Goal: Task Accomplishment & Management: Manage account settings

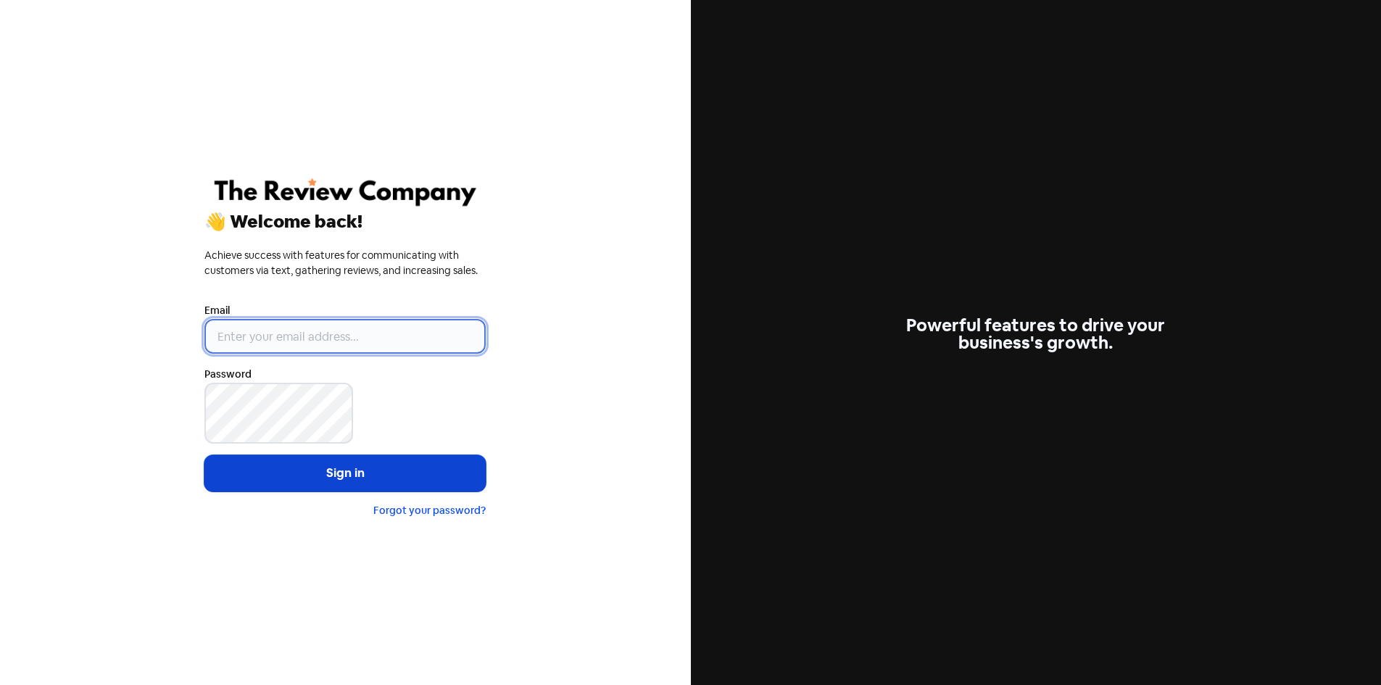
type input "[EMAIL_ADDRESS][DOMAIN_NAME]"
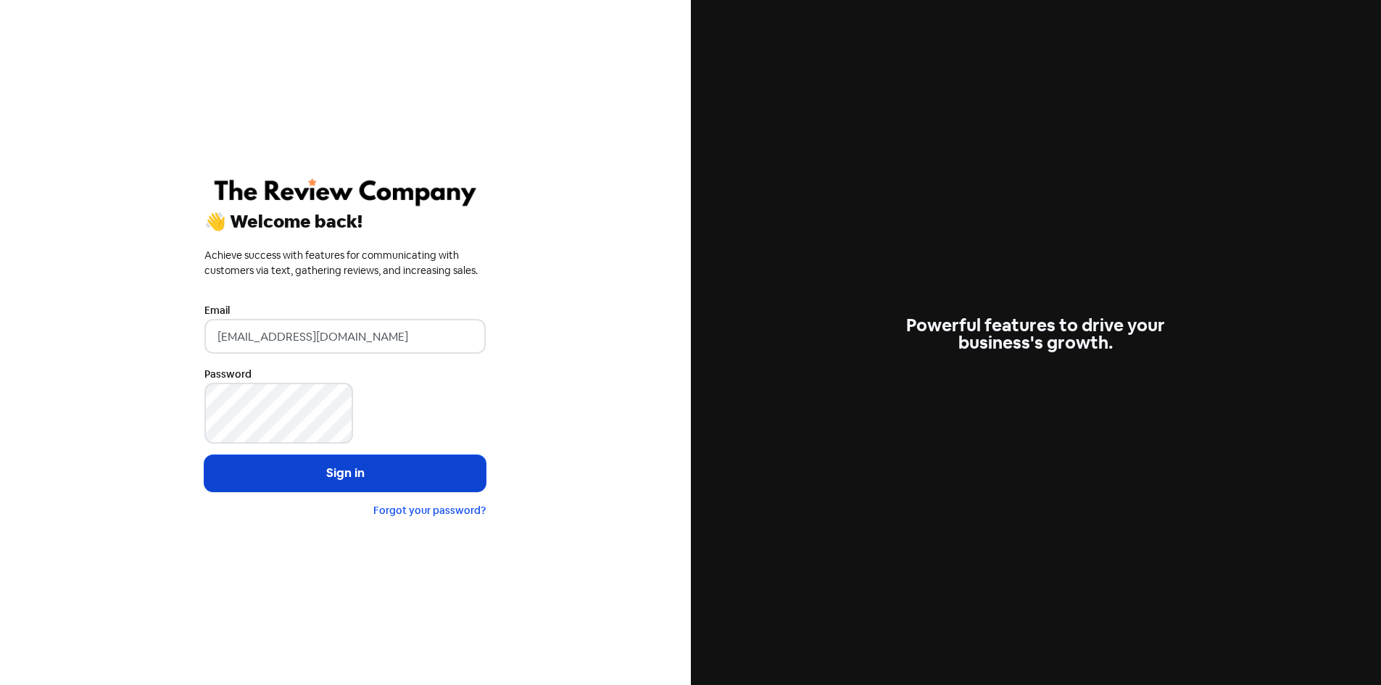
click at [243, 464] on button "Sign in" at bounding box center [344, 473] width 281 height 36
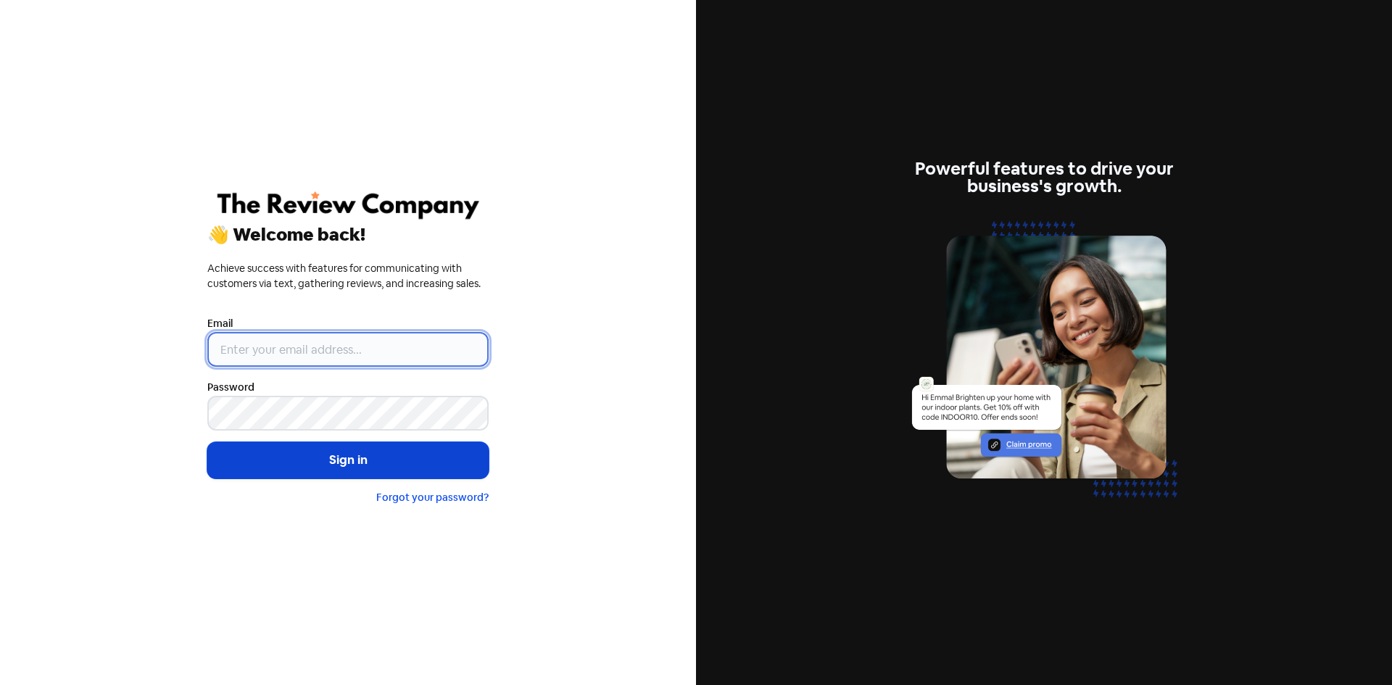
type input "[EMAIL_ADDRESS][DOMAIN_NAME]"
click at [362, 478] on button "Sign in" at bounding box center [347, 460] width 281 height 36
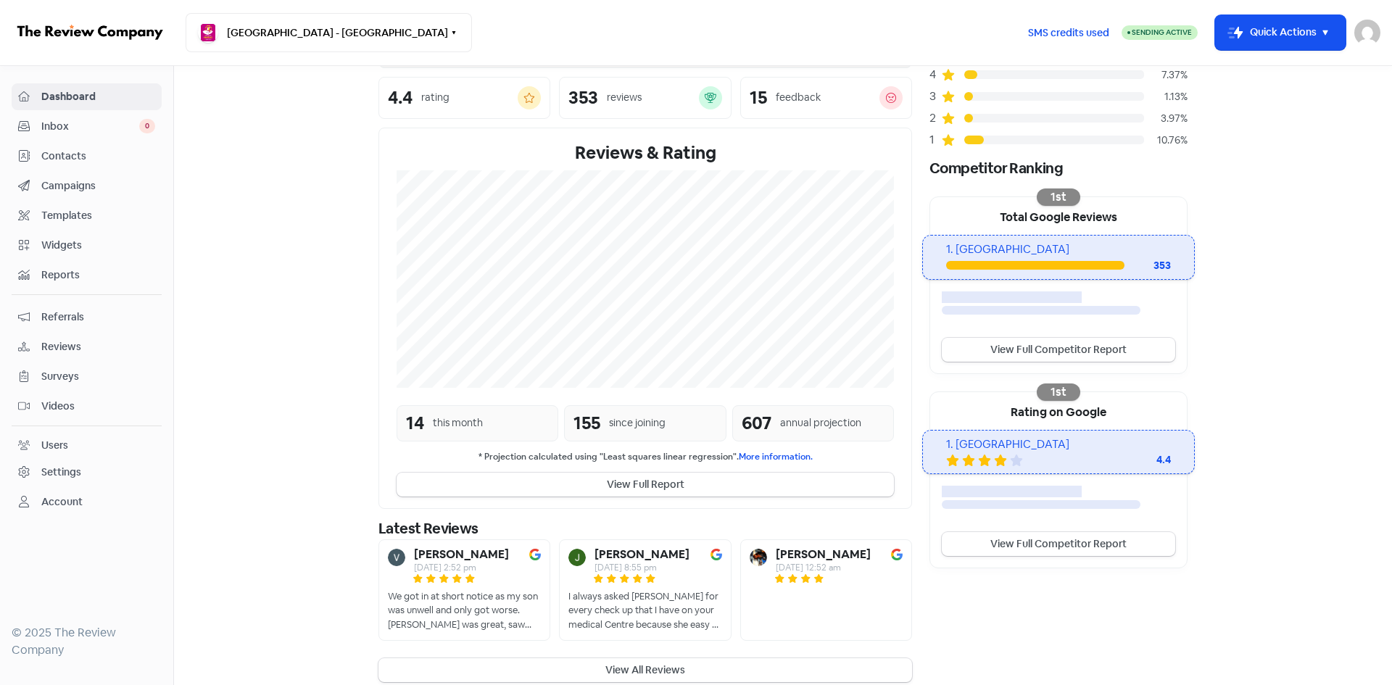
scroll to position [145, 0]
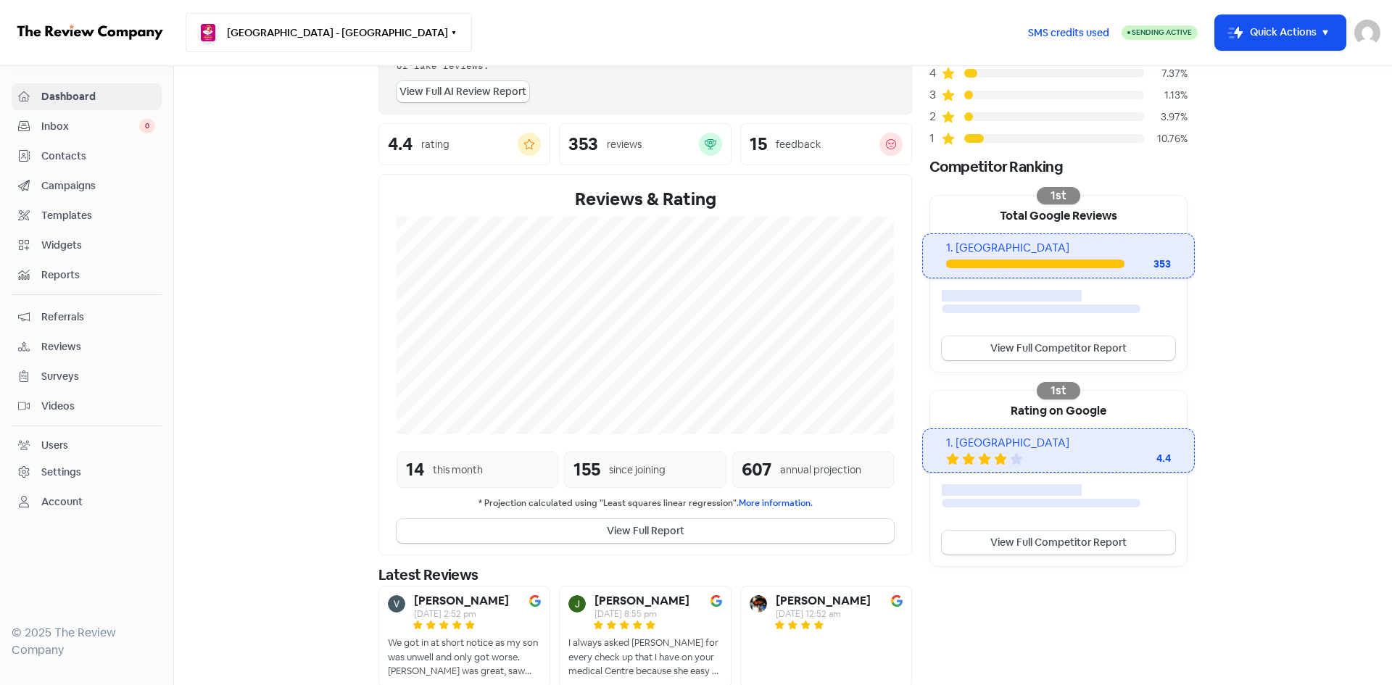
click at [365, 34] on button "Earlwood Medical Centre - Earlwood" at bounding box center [329, 32] width 286 height 39
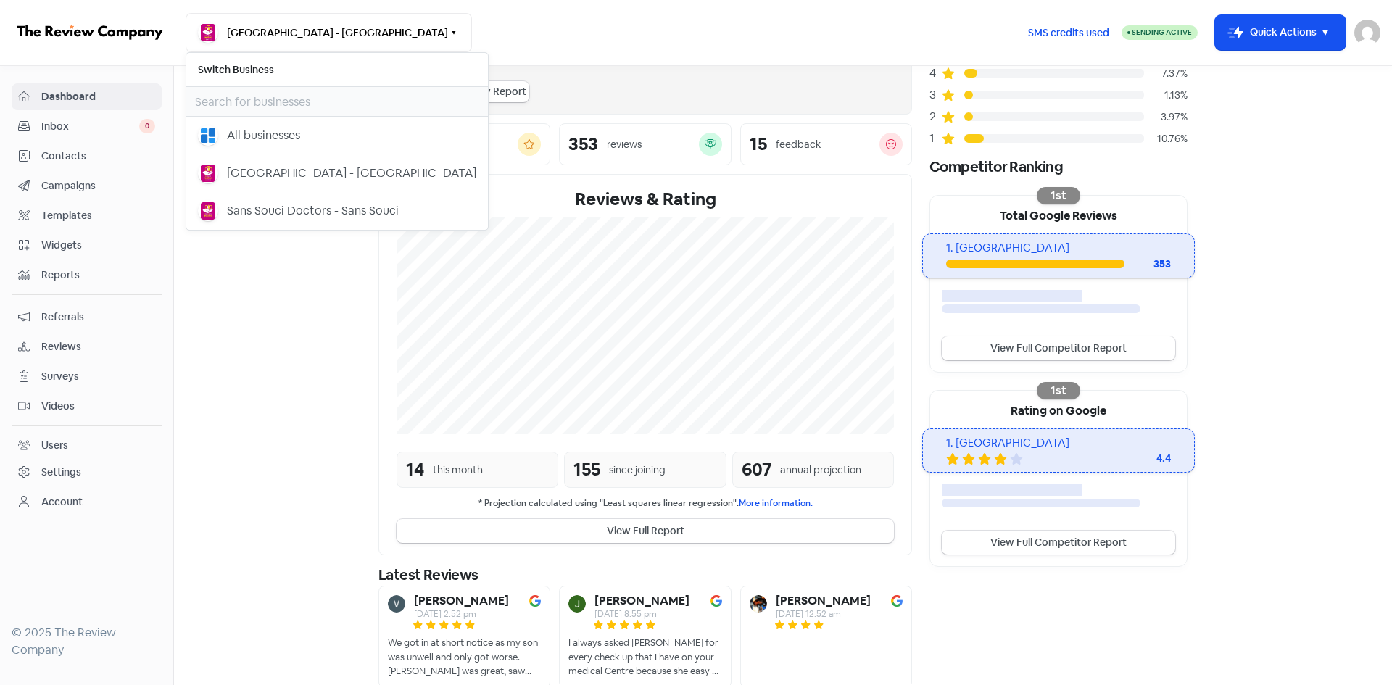
click at [122, 154] on span "Contacts" at bounding box center [98, 156] width 114 height 15
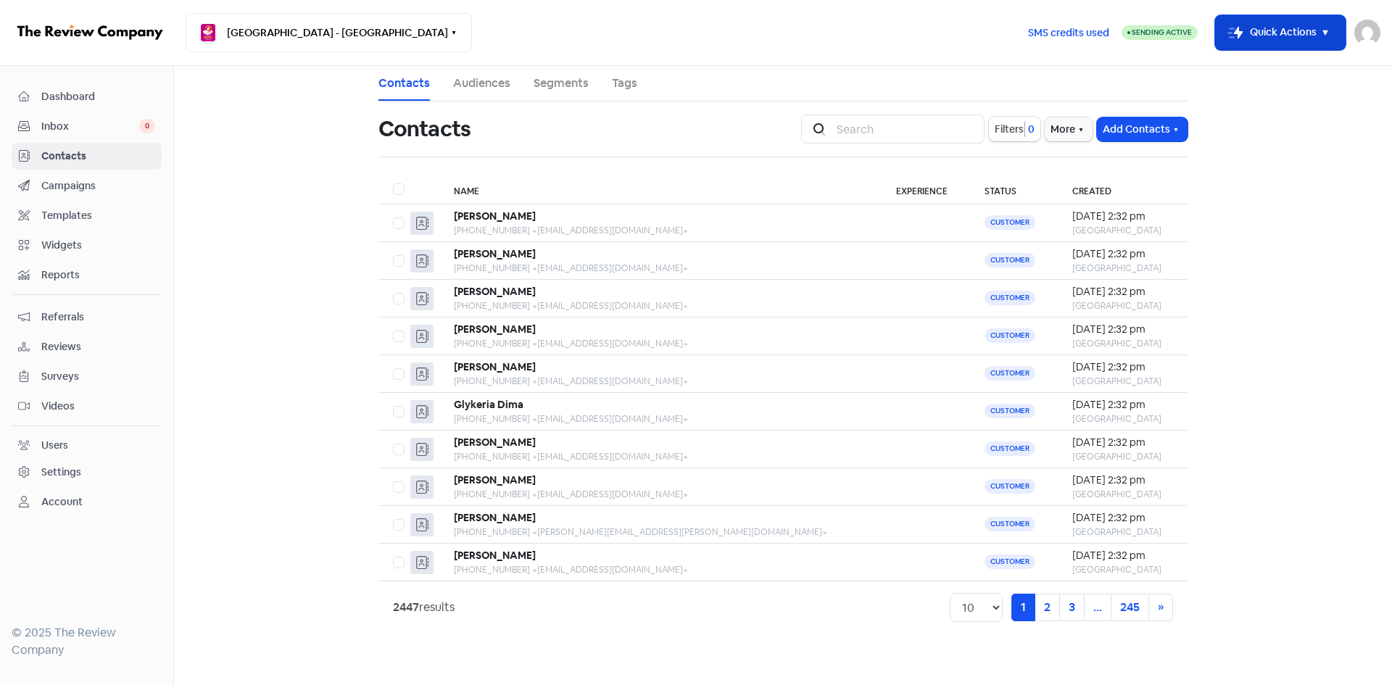
click at [1239, 35] on rect "button" at bounding box center [1235, 32] width 17 height 17
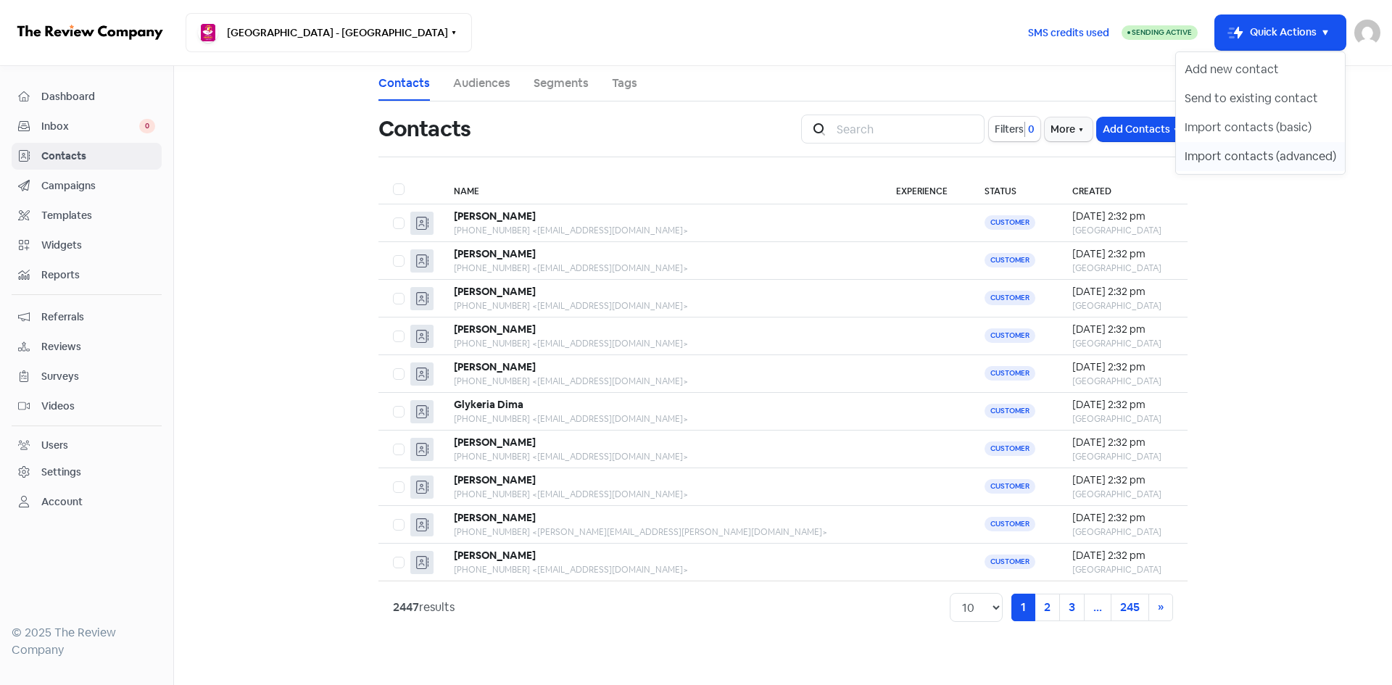
click at [1230, 154] on button "Import contacts (advanced)" at bounding box center [1260, 156] width 169 height 29
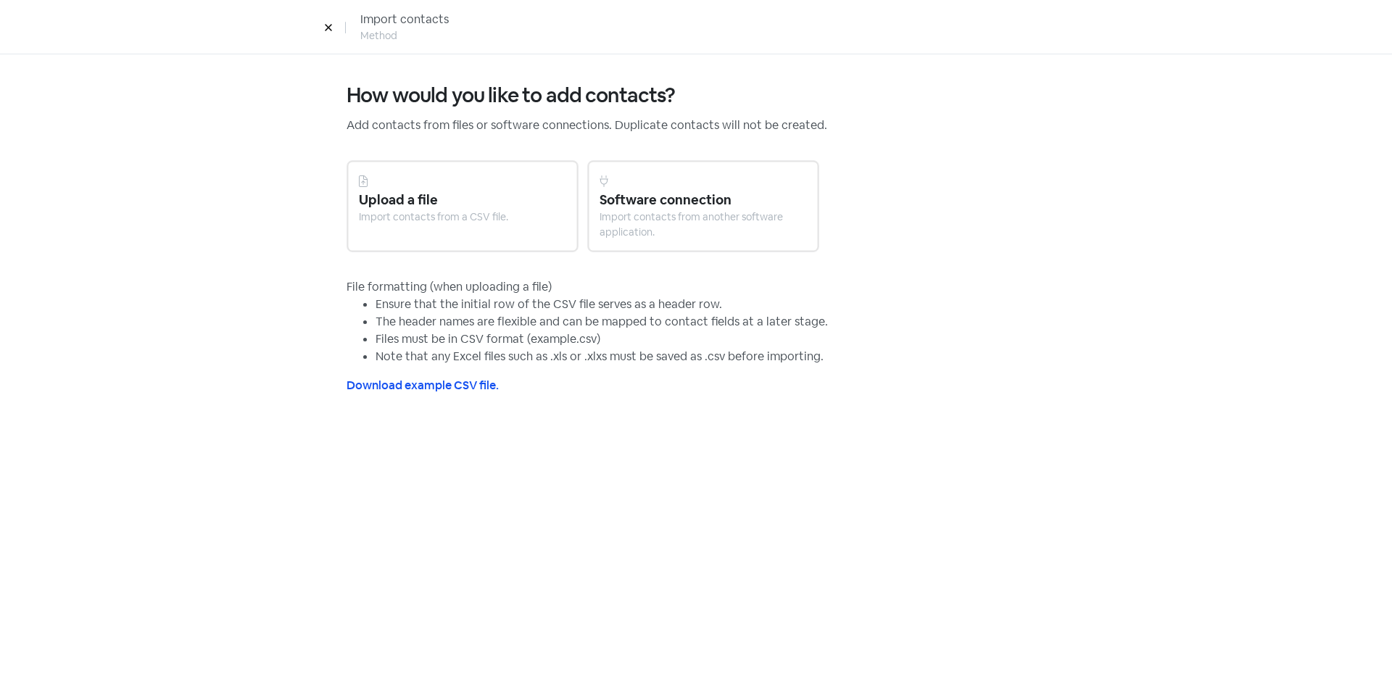
click at [412, 193] on div "Upload a file" at bounding box center [462, 200] width 207 height 20
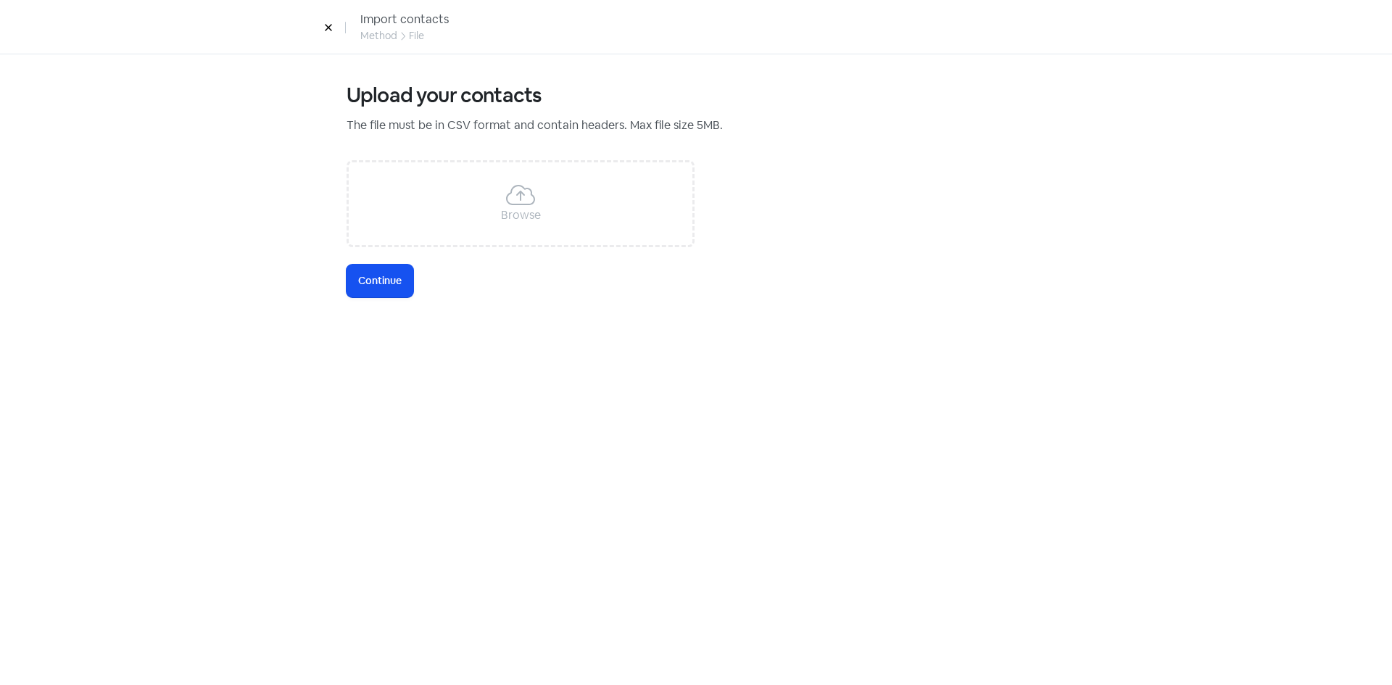
click at [432, 218] on div "Browse" at bounding box center [521, 203] width 348 height 87
click at [397, 278] on span "Continue" at bounding box center [380, 280] width 44 height 15
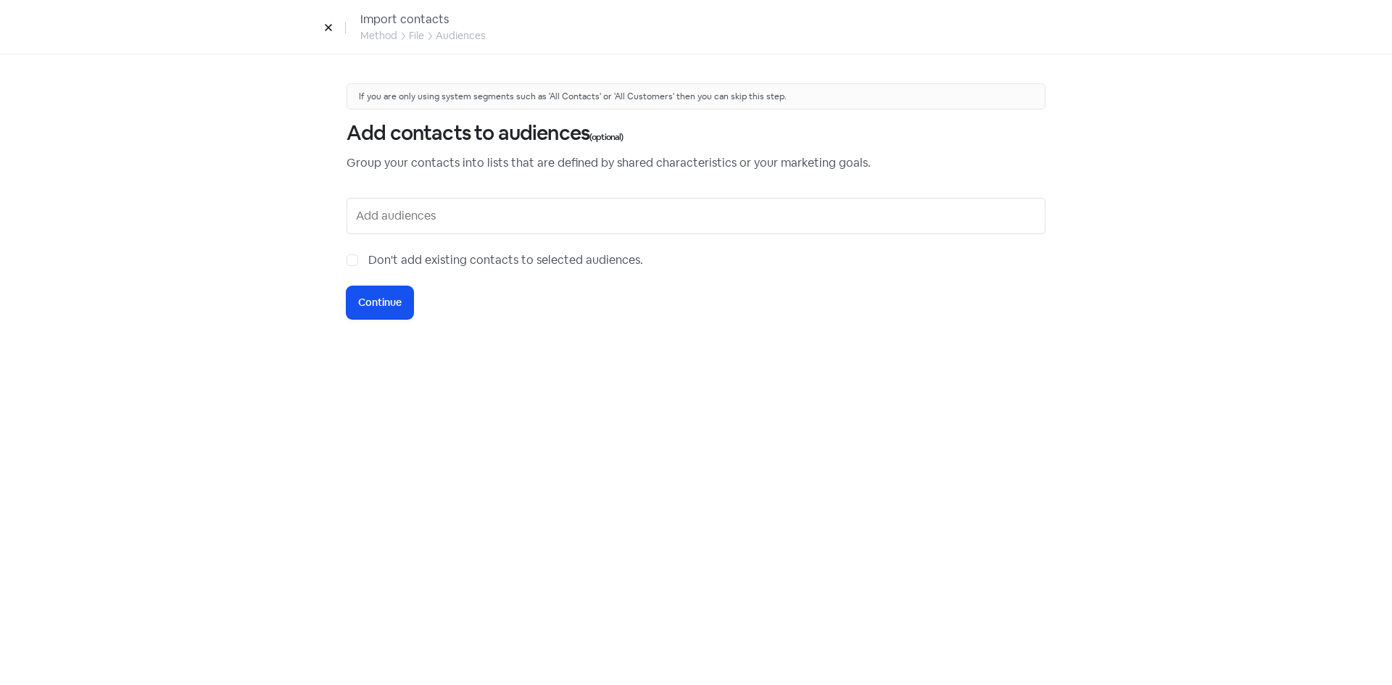
click at [405, 223] on input "text" at bounding box center [697, 215] width 683 height 23
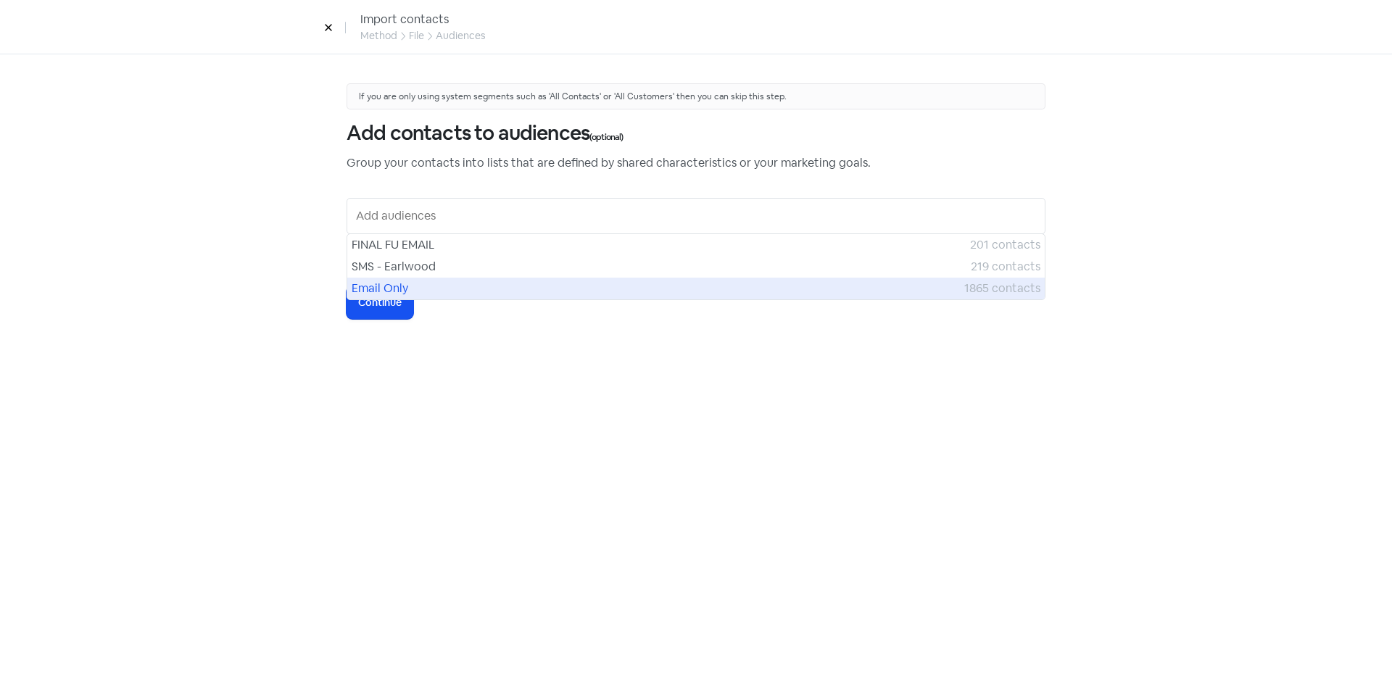
click at [377, 289] on span "Email Only" at bounding box center [658, 288] width 613 height 17
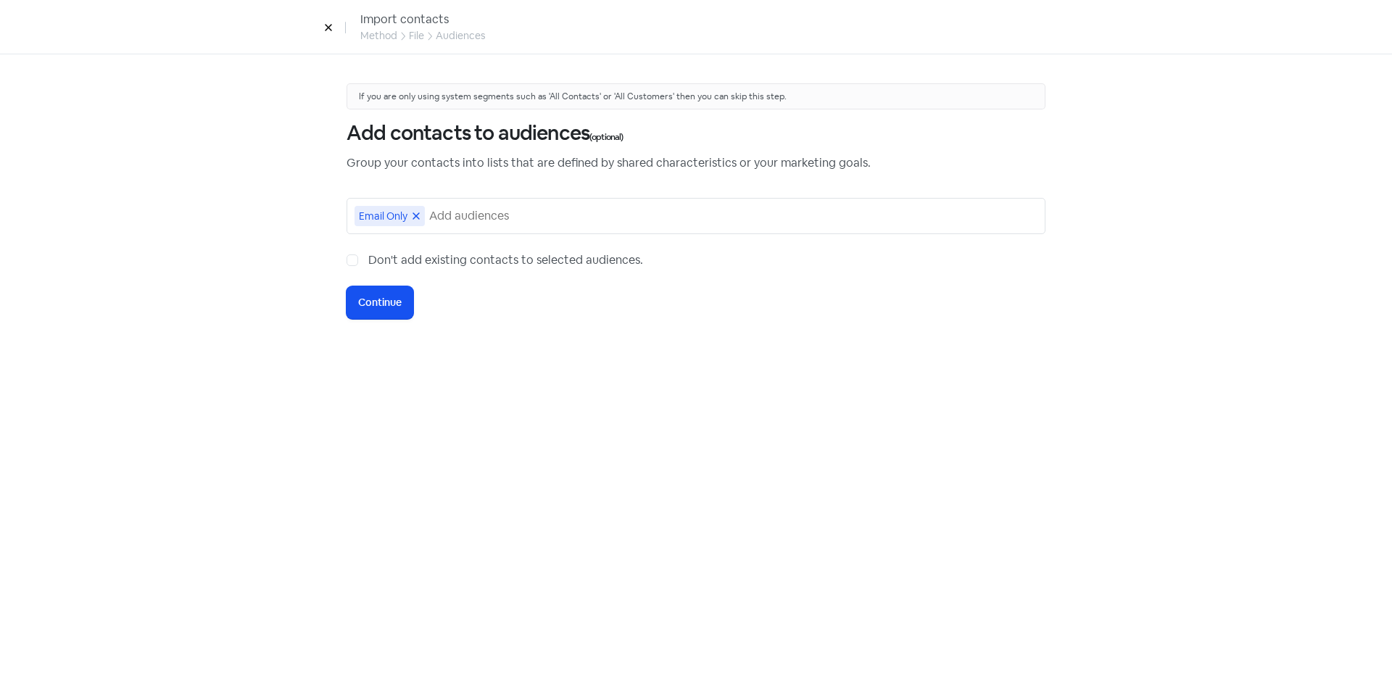
click at [368, 262] on label "Don't add existing contacts to selected audiences." at bounding box center [505, 260] width 275 height 17
click at [368, 261] on input "Don't add existing contacts to selected audiences." at bounding box center [372, 256] width 9 height 9
checkbox input "true"
click at [363, 310] on span "Continue" at bounding box center [380, 302] width 44 height 15
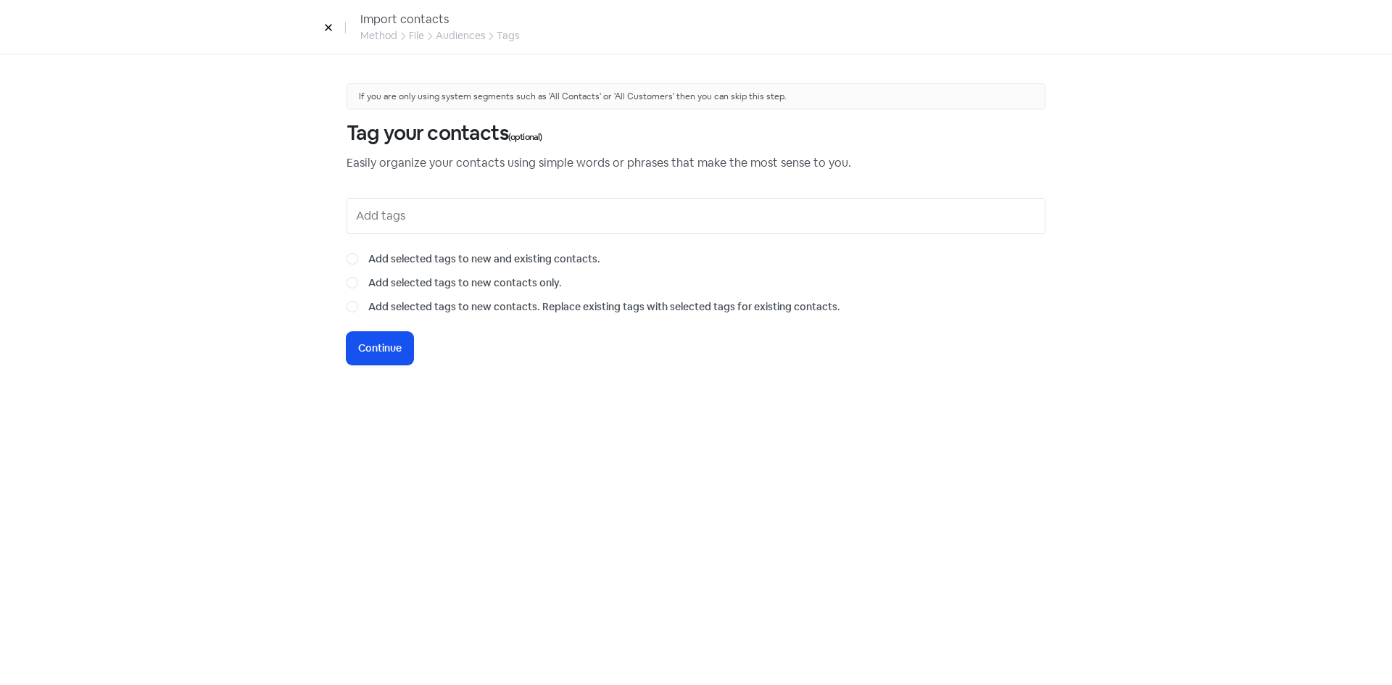
click at [411, 221] on input "text" at bounding box center [697, 215] width 683 height 23
click at [571, 423] on div "If you are only using system segments such as 'All Contacts' or 'All Customers'…" at bounding box center [696, 369] width 757 height 631
click at [381, 350] on span "Continue" at bounding box center [380, 348] width 44 height 15
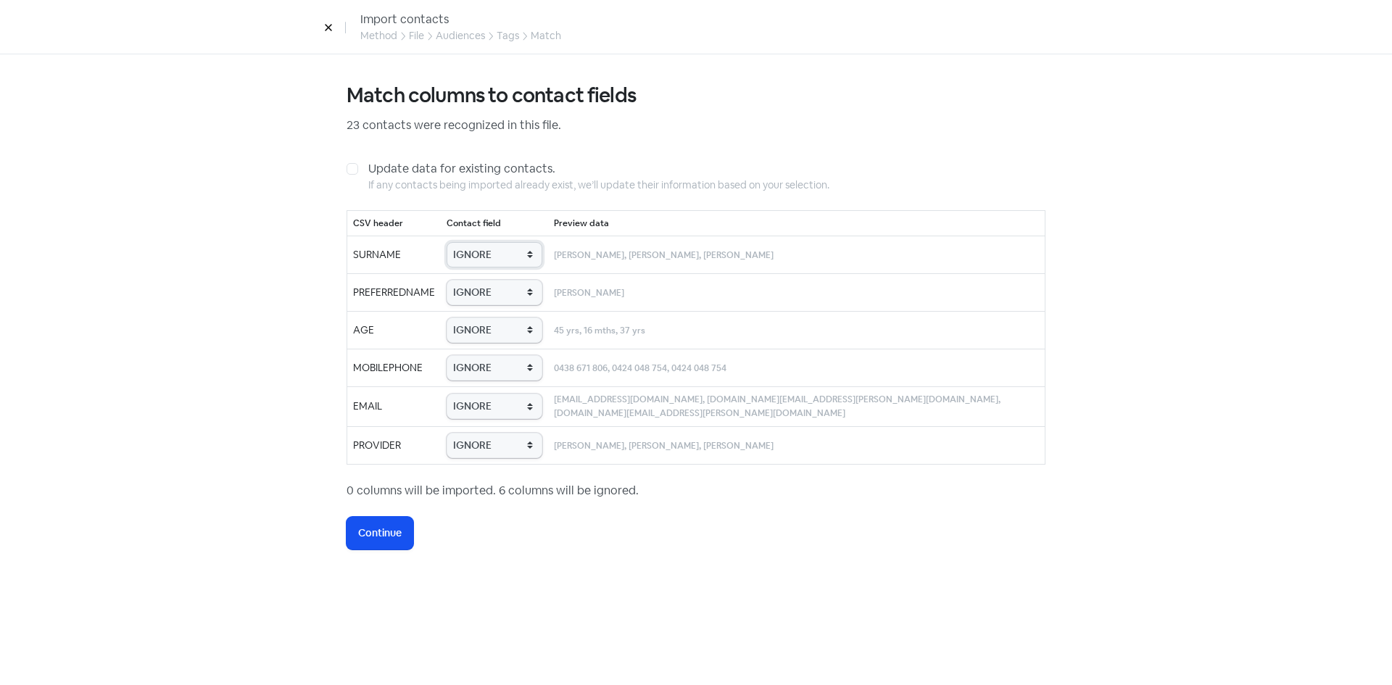
click at [529, 254] on select "IGNORE First name Last name Mobile number Email address Contact status Provider…" at bounding box center [495, 254] width 96 height 25
select select "last_name"
click at [482, 242] on select "IGNORE First name Last name Mobile number Email address Contact status Provider…" at bounding box center [495, 254] width 96 height 25
click at [541, 299] on select "IGNORE First name Last name Mobile number Email address Contact status Provider…" at bounding box center [495, 292] width 96 height 25
select select "first_name"
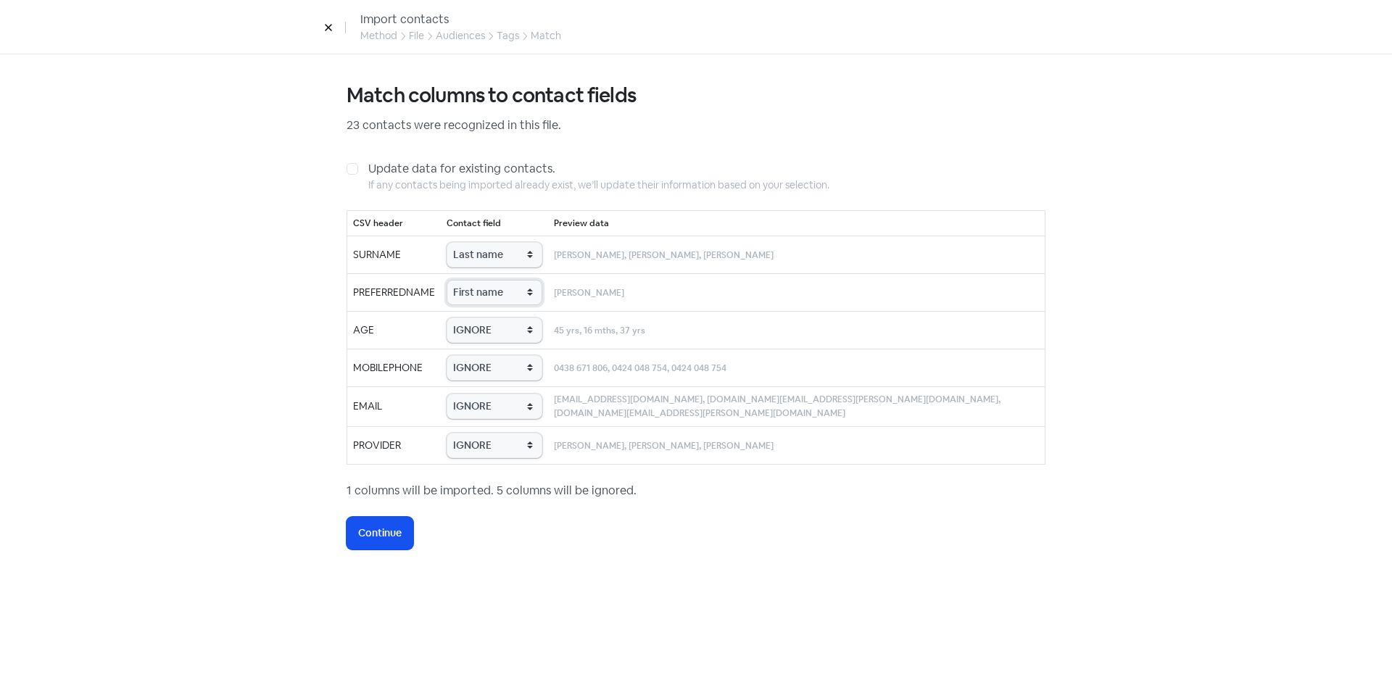
click at [482, 280] on select "IGNORE First name Last name Mobile number Email address Contact status Provider…" at bounding box center [495, 292] width 96 height 25
click at [535, 332] on select "IGNORE First name Last name Mobile number Email address Contact status Provider…" at bounding box center [495, 330] width 96 height 25
select select "age"
click at [482, 318] on select "IGNORE First name Last name Mobile number Email address Contact status Provider…" at bounding box center [495, 330] width 96 height 25
click at [530, 368] on select "IGNORE First name Last name Mobile number Email address Contact status Provider…" at bounding box center [495, 367] width 96 height 25
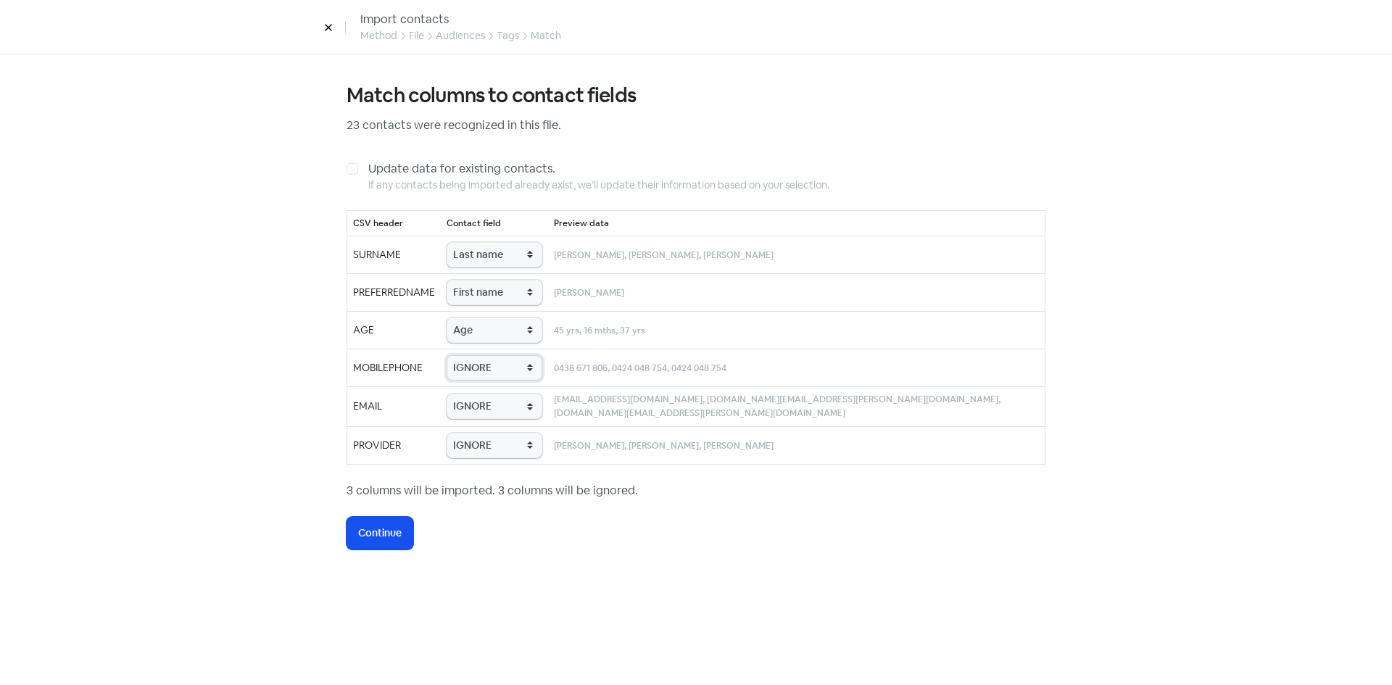
select select "phone"
click at [482, 355] on select "IGNORE First name Last name Mobile number Email address Contact status Provider…" at bounding box center [495, 367] width 96 height 25
click at [516, 411] on select "IGNORE First name Last name Mobile number Email address Contact status Provider…" at bounding box center [495, 406] width 96 height 25
select select "email"
click at [482, 394] on select "IGNORE First name Last name Mobile number Email address Contact status Provider…" at bounding box center [495, 406] width 96 height 25
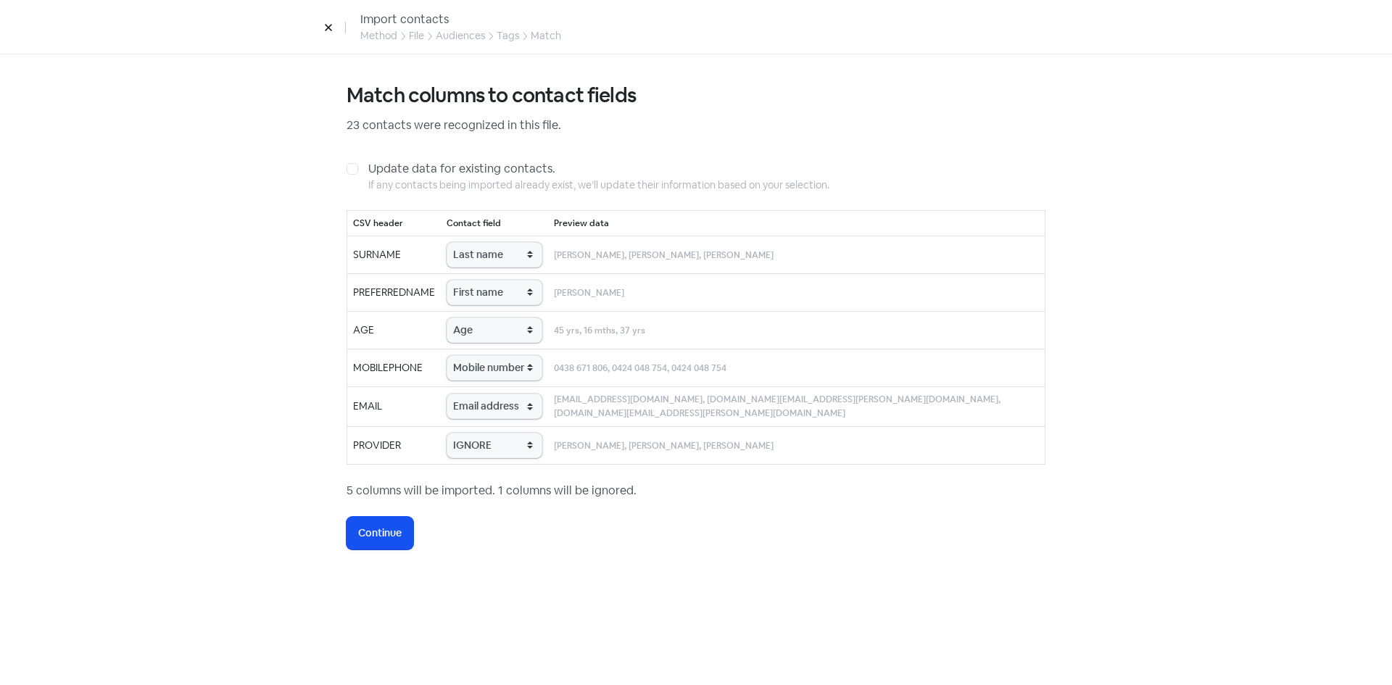
click at [505, 456] on td "IGNORE First name Last name Mobile number Email address Contact status Provider…" at bounding box center [494, 445] width 107 height 38
click at [507, 446] on select "IGNORE First name Last name Mobile number Email address Contact status Provider…" at bounding box center [495, 445] width 96 height 25
select select "provider_name"
click at [482, 433] on select "IGNORE First name Last name Mobile number Email address Contact status Provider…" at bounding box center [495, 445] width 96 height 25
click at [373, 535] on span "Continue" at bounding box center [380, 533] width 44 height 15
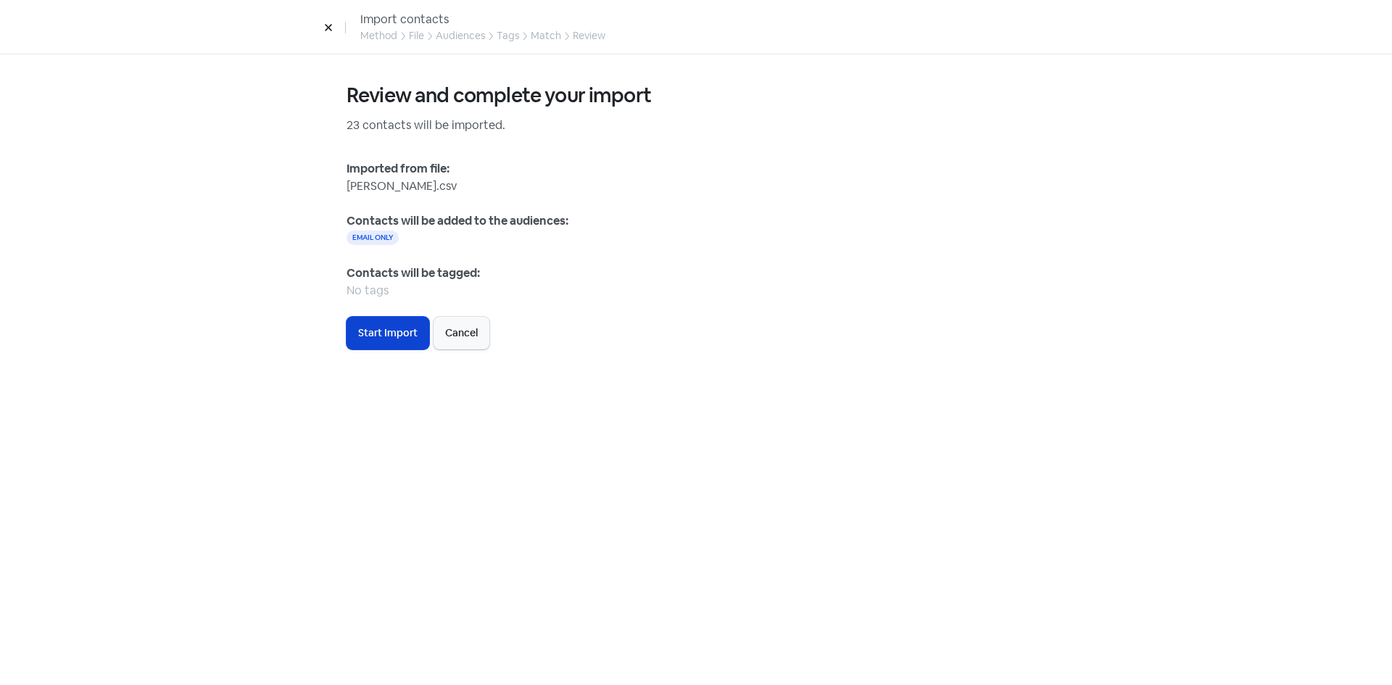
click at [396, 328] on span "Start Import" at bounding box center [387, 333] width 59 height 15
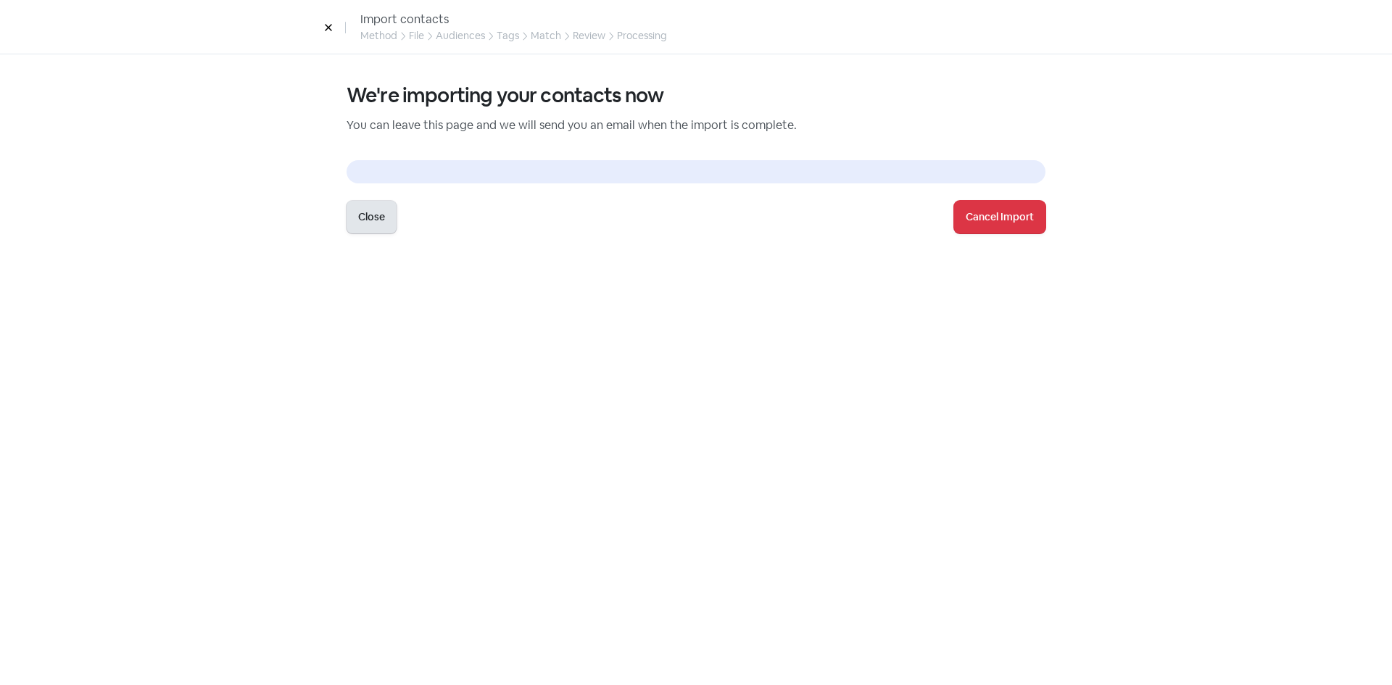
click at [358, 223] on button "Close" at bounding box center [372, 217] width 50 height 33
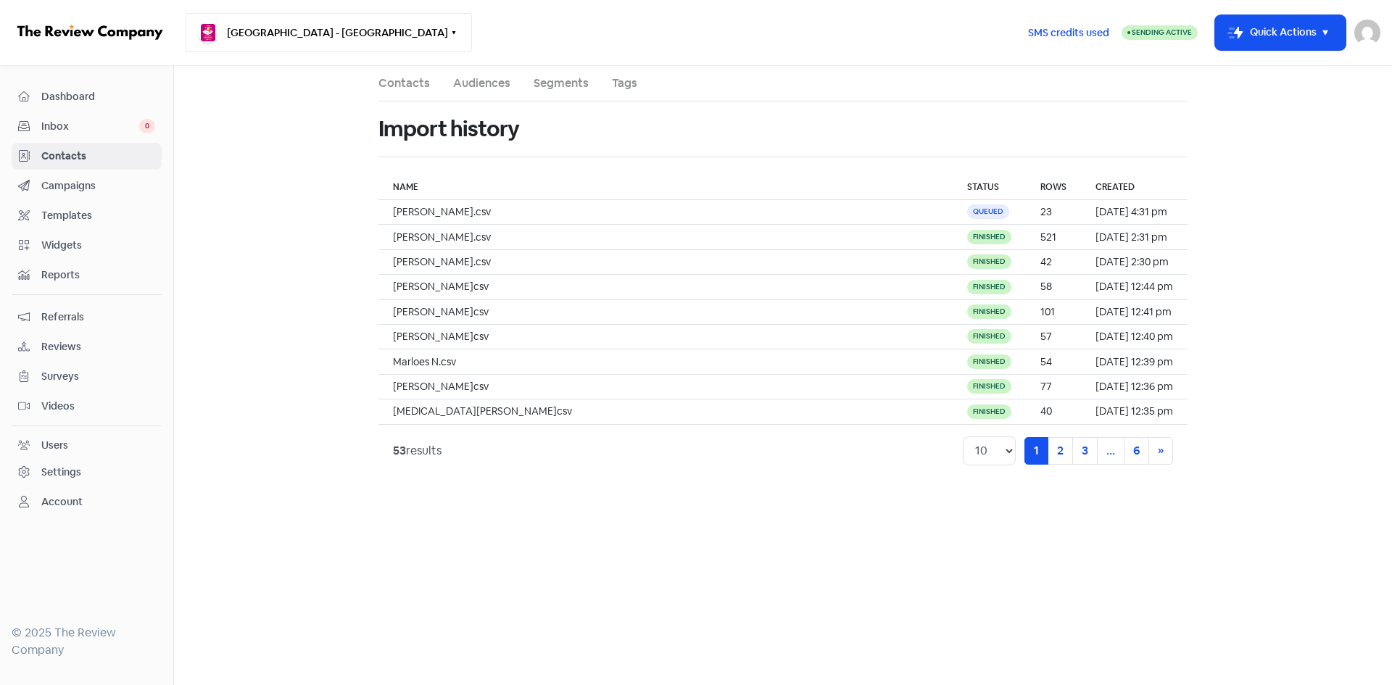
click at [333, 37] on button "[GEOGRAPHIC_DATA] - [GEOGRAPHIC_DATA]" at bounding box center [329, 32] width 286 height 39
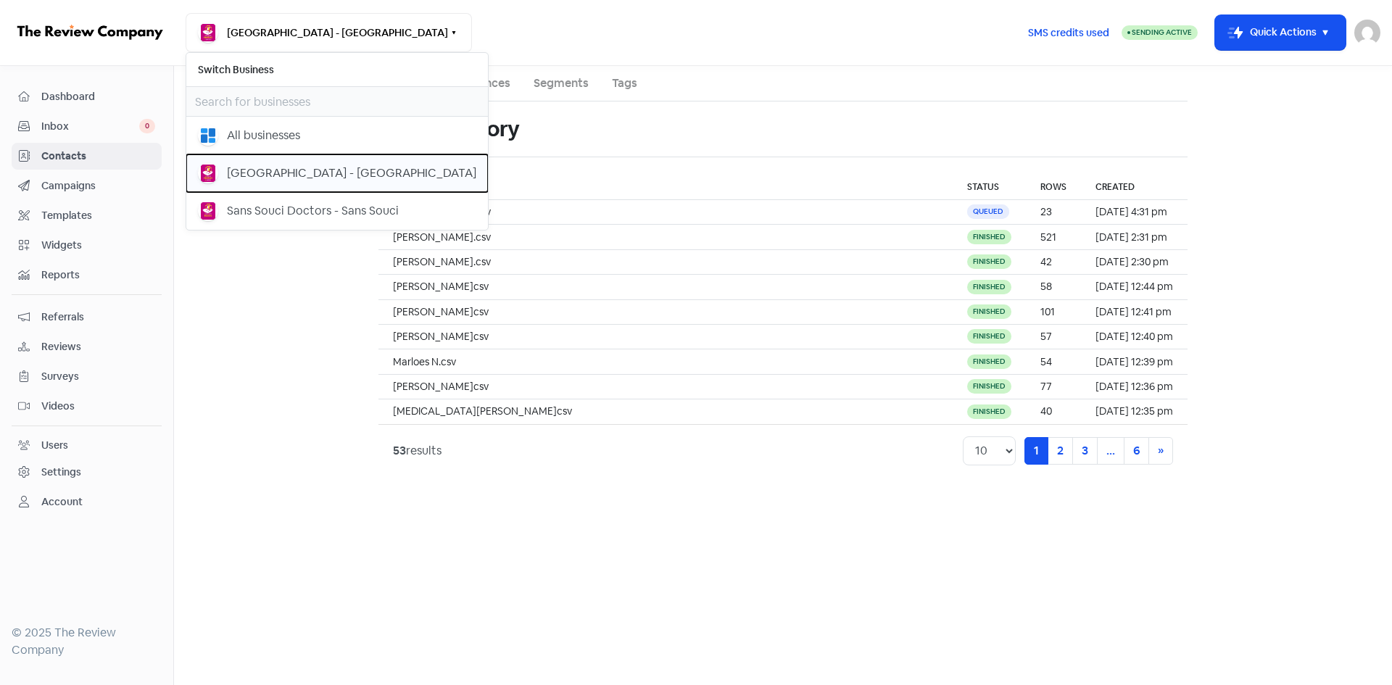
click at [272, 178] on div "[GEOGRAPHIC_DATA] - [GEOGRAPHIC_DATA]" at bounding box center [351, 173] width 249 height 17
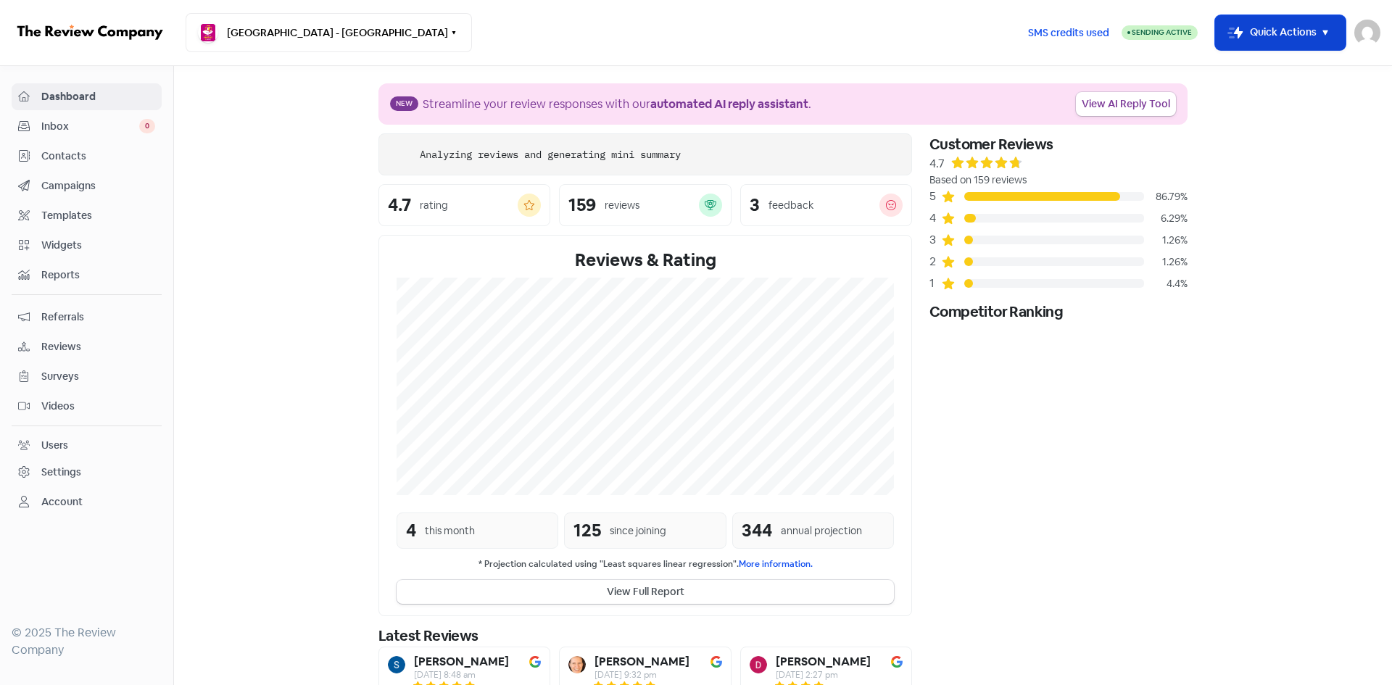
click at [1242, 27] on button "Icon For Thunder-move Quick Actions" at bounding box center [1280, 32] width 131 height 35
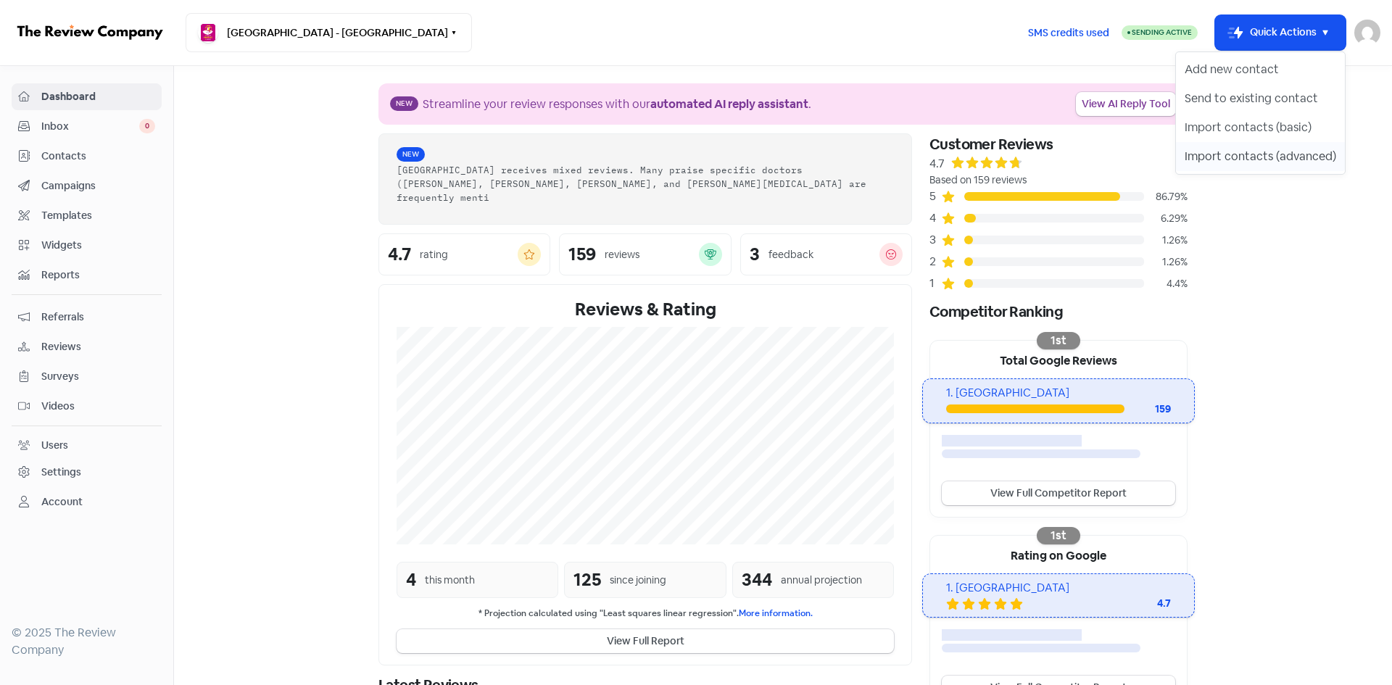
click at [1251, 152] on button "Import contacts (advanced)" at bounding box center [1260, 156] width 169 height 29
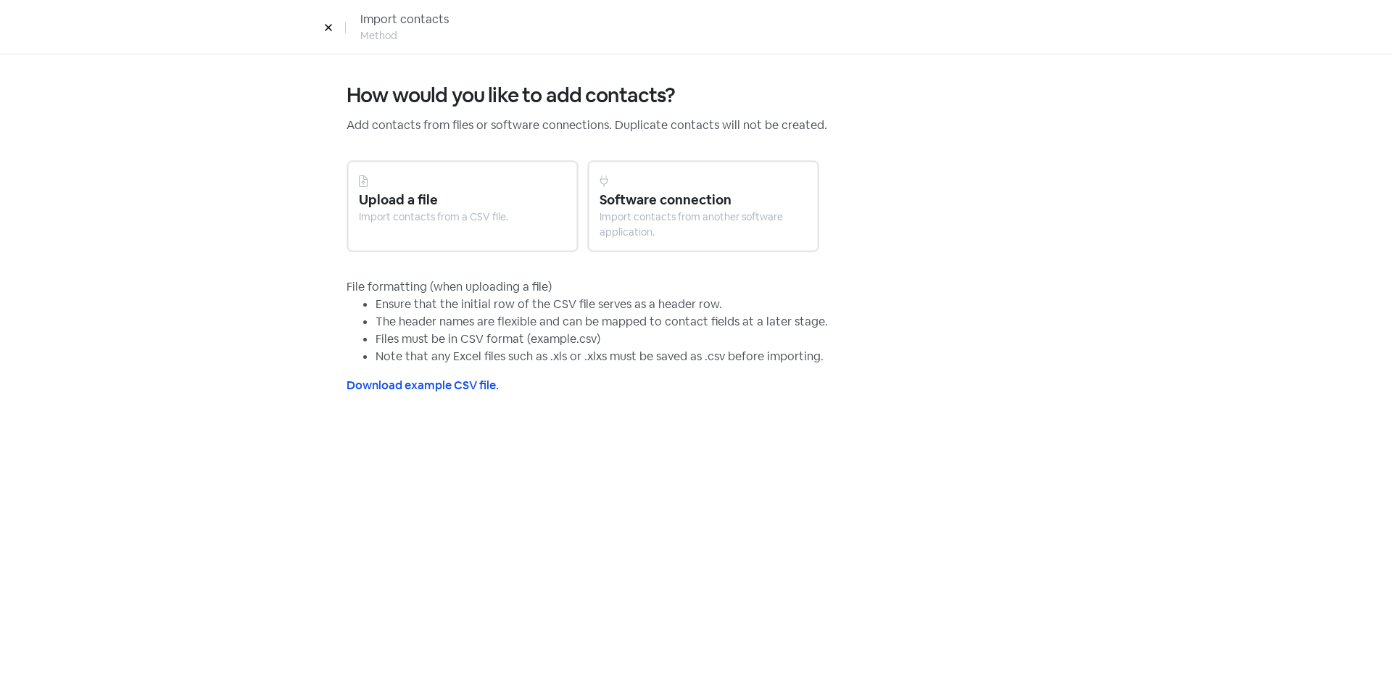
click at [432, 176] on div at bounding box center [462, 181] width 207 height 17
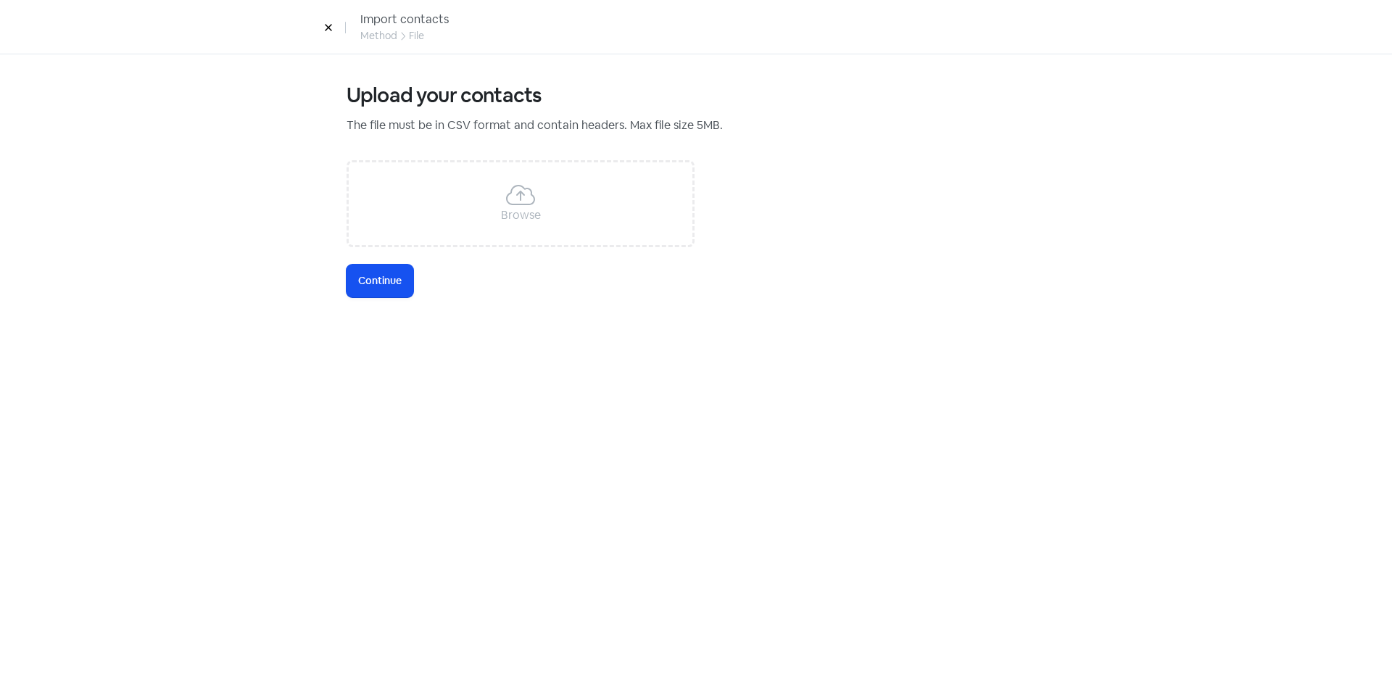
click at [508, 208] on div "Browse" at bounding box center [521, 215] width 40 height 17
click at [369, 284] on span "Continue" at bounding box center [380, 280] width 44 height 15
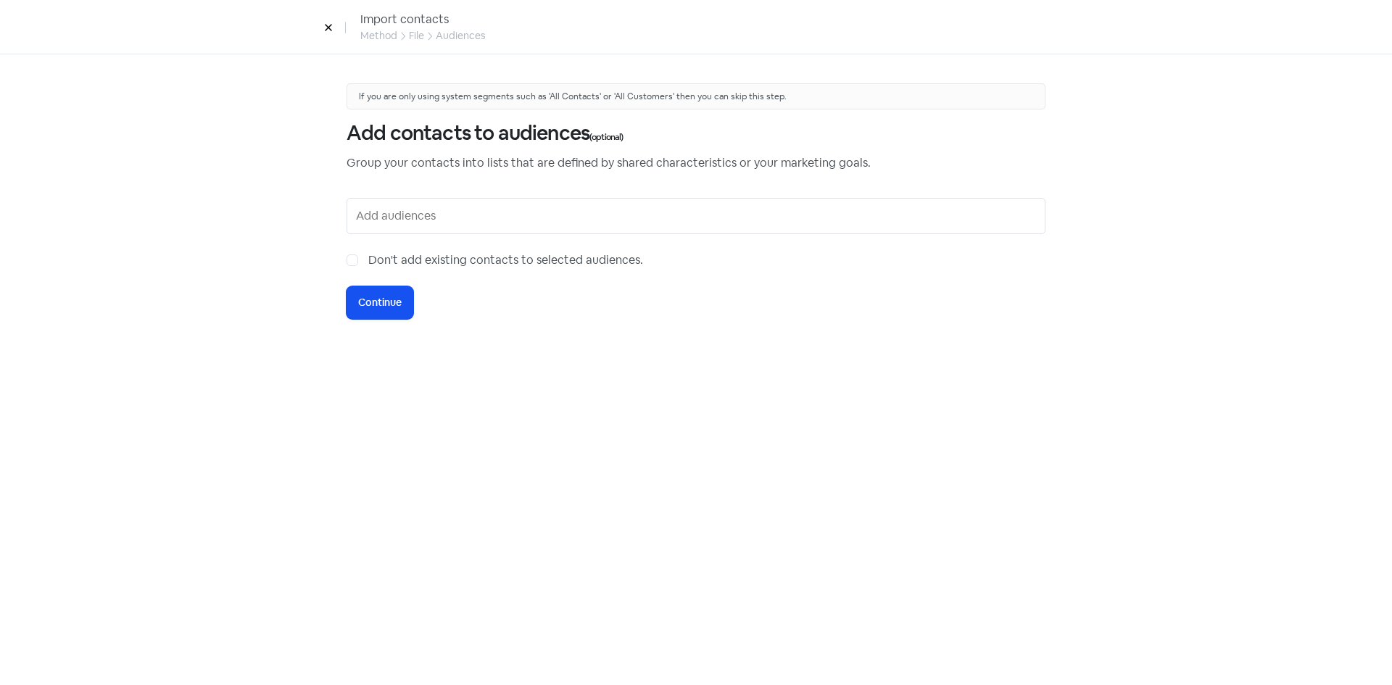
click at [435, 214] on input "text" at bounding box center [697, 215] width 683 height 23
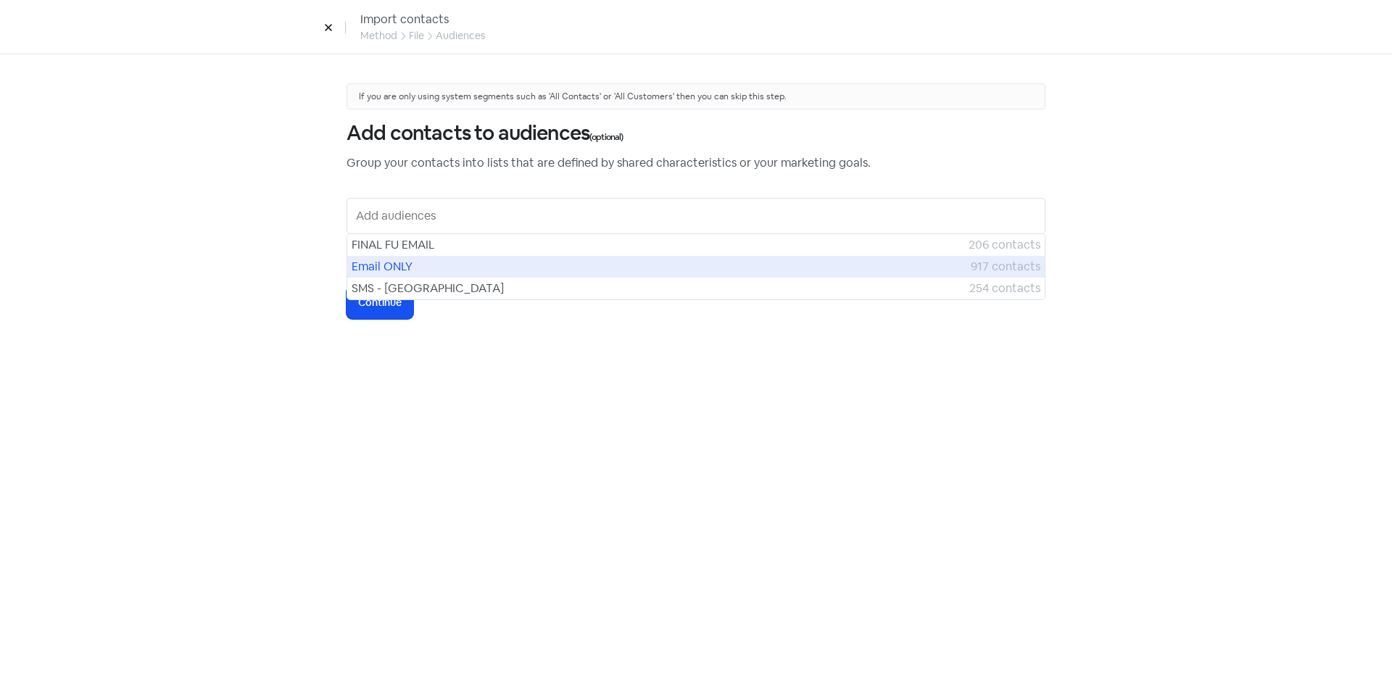
click at [399, 264] on span "Email ONLY" at bounding box center [661, 266] width 619 height 17
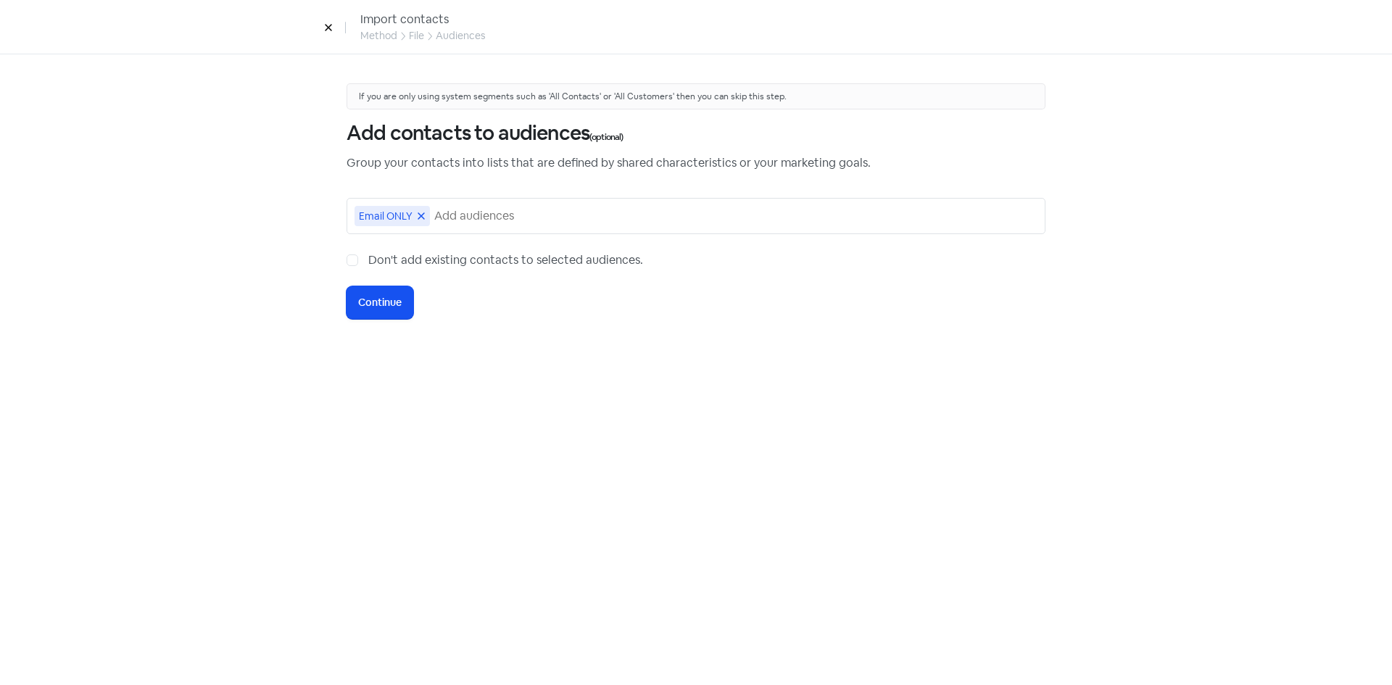
click at [368, 259] on label "Don't add existing contacts to selected audiences." at bounding box center [505, 260] width 275 height 17
click at [368, 259] on input "Don't add existing contacts to selected audiences." at bounding box center [372, 256] width 9 height 9
checkbox input "true"
click at [373, 303] on span "Continue" at bounding box center [380, 302] width 44 height 15
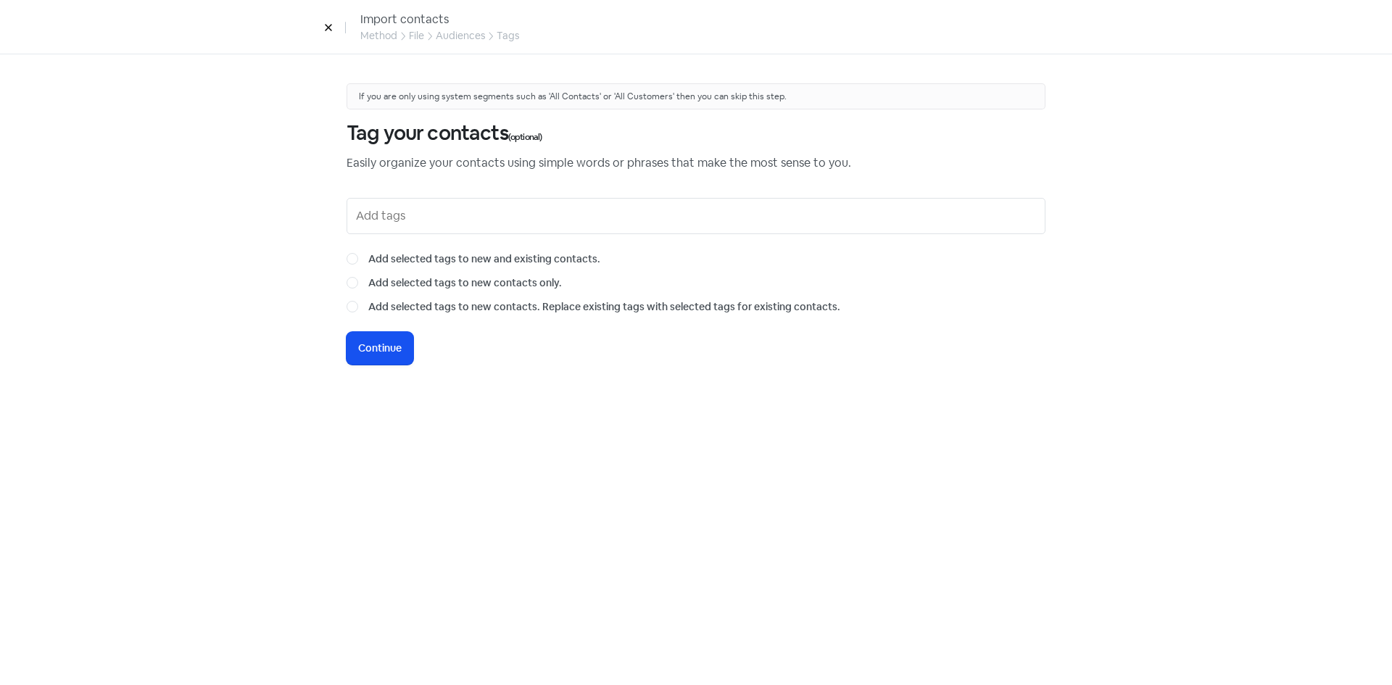
click at [474, 210] on input "text" at bounding box center [697, 215] width 683 height 23
click at [394, 346] on span "Continue" at bounding box center [380, 348] width 44 height 15
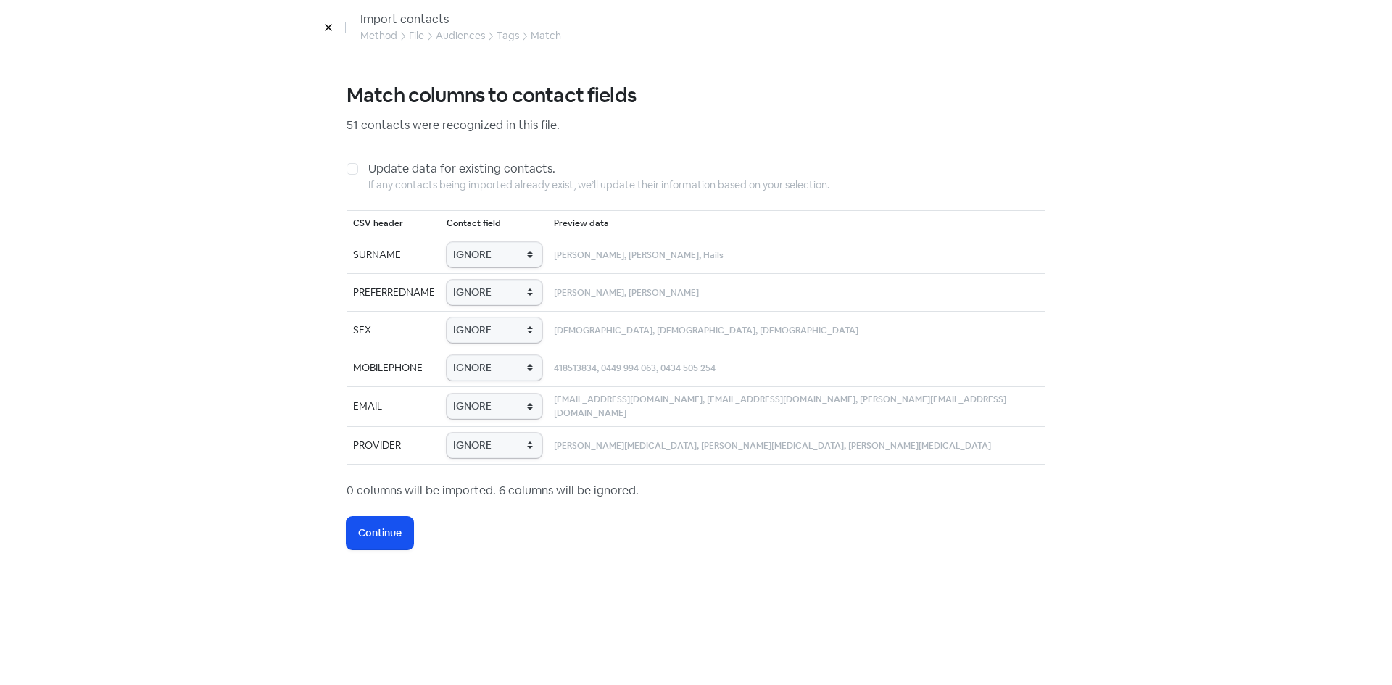
click at [497, 240] on td "IGNORE First name Last name Mobile number Email address Contact status Provider…" at bounding box center [494, 255] width 107 height 38
click at [499, 258] on select "IGNORE First name Last name Mobile number Email address Contact status Provider…" at bounding box center [495, 254] width 96 height 25
select select "last_name"
click at [474, 242] on select "IGNORE First name Last name Mobile number Email address Contact status Provider…" at bounding box center [495, 254] width 96 height 25
click at [500, 305] on td "IGNORE First name Last name Mobile number Email address Contact status Provider…" at bounding box center [494, 292] width 107 height 38
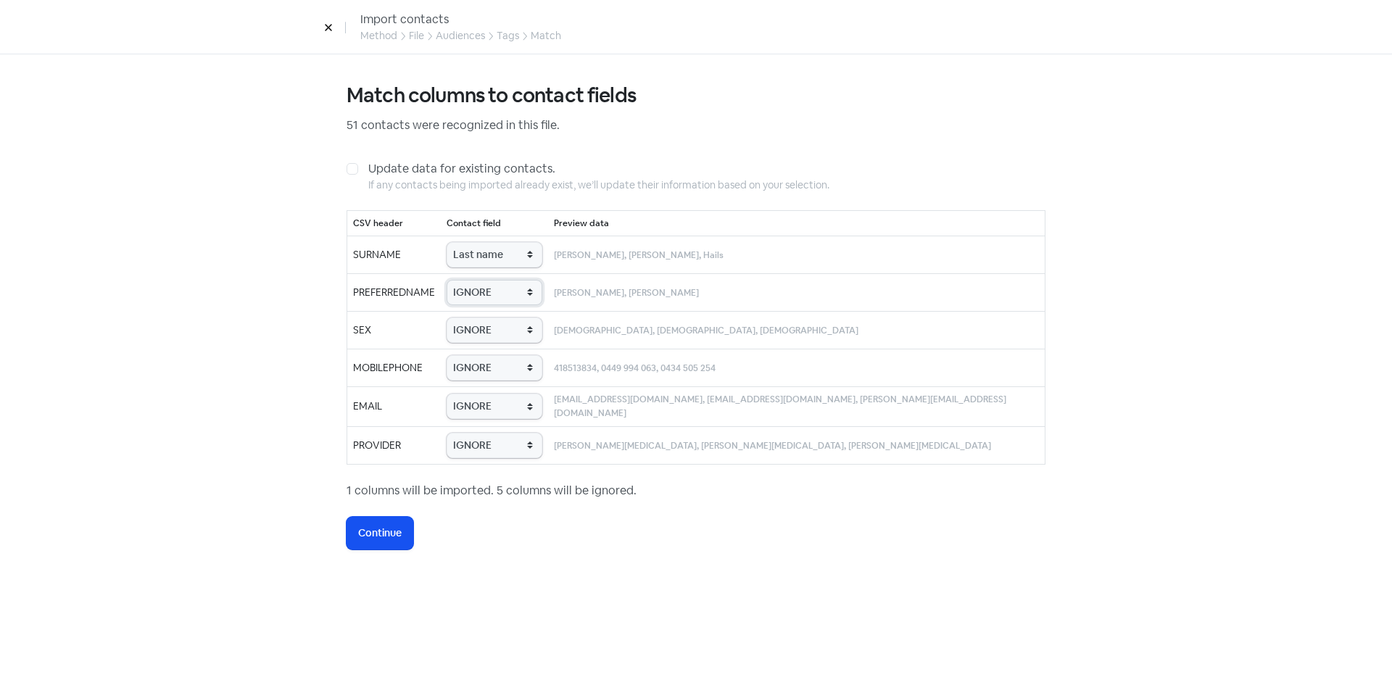
click at [504, 291] on select "IGNORE First name Last name Mobile number Email address Contact status Provider…" at bounding box center [495, 292] width 96 height 25
select select "first_name"
click at [474, 280] on select "IGNORE First name Last name Mobile number Email address Contact status Provider…" at bounding box center [495, 292] width 96 height 25
click at [516, 365] on select "IGNORE First name Last name Mobile number Email address Contact status Provider…" at bounding box center [495, 367] width 96 height 25
select select "phone"
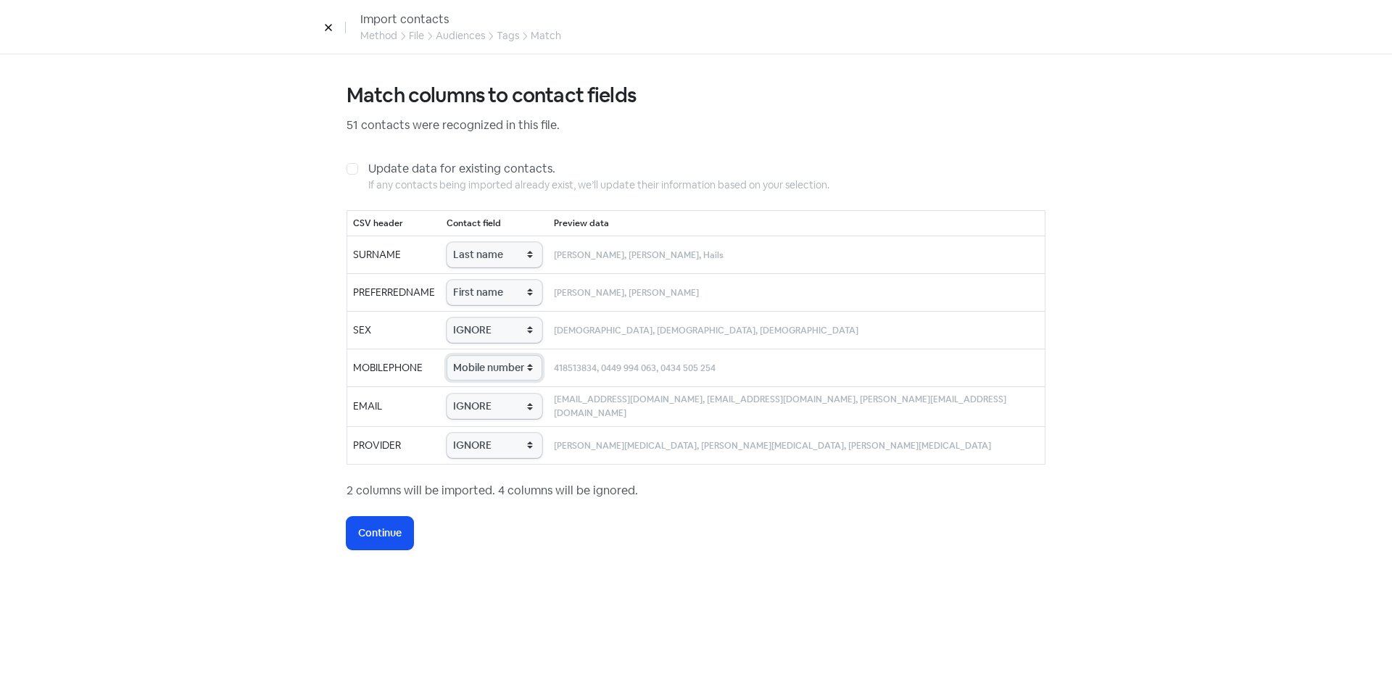
click at [474, 355] on select "IGNORE First name Last name Mobile number Email address Contact status Provider…" at bounding box center [495, 367] width 96 height 25
click at [504, 410] on select "IGNORE First name Last name Mobile number Email address Contact status Provider…" at bounding box center [495, 406] width 96 height 25
select select "email"
click at [474, 394] on select "IGNORE First name Last name Mobile number Email address Contact status Provider…" at bounding box center [495, 406] width 96 height 25
click at [516, 442] on select "IGNORE First name Last name Mobile number Email address Contact status Provider…" at bounding box center [495, 445] width 96 height 25
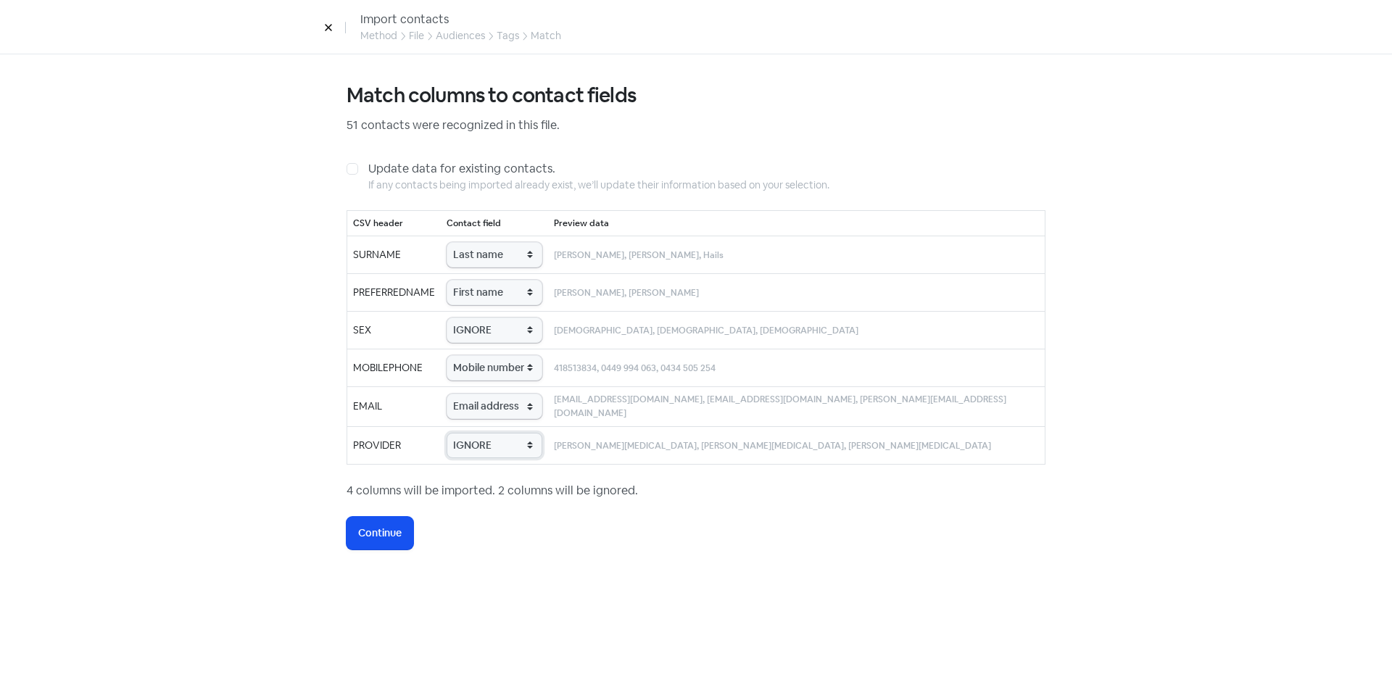
select select "provider_name"
click at [474, 433] on select "IGNORE First name Last name Mobile number Email address Contact status Provider…" at bounding box center [495, 445] width 96 height 25
click at [368, 534] on span "Continue" at bounding box center [380, 533] width 44 height 15
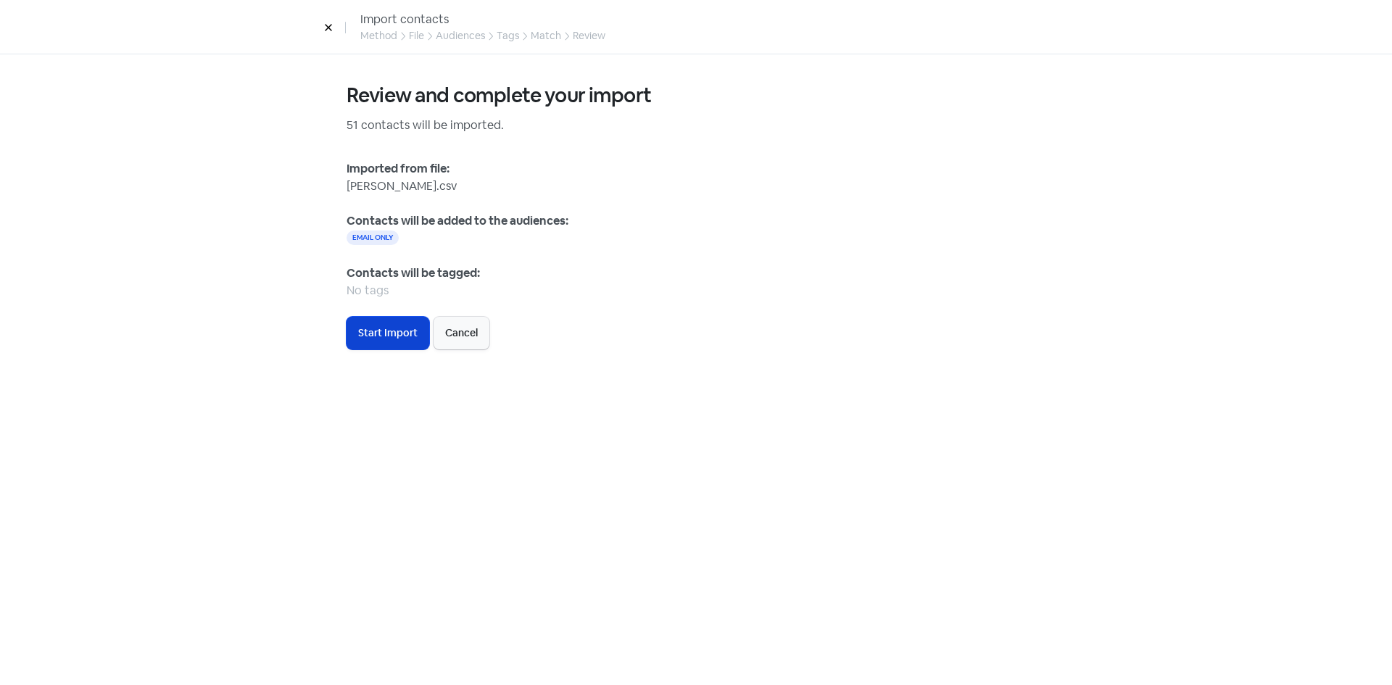
click at [375, 331] on span "Start Import" at bounding box center [387, 333] width 59 height 15
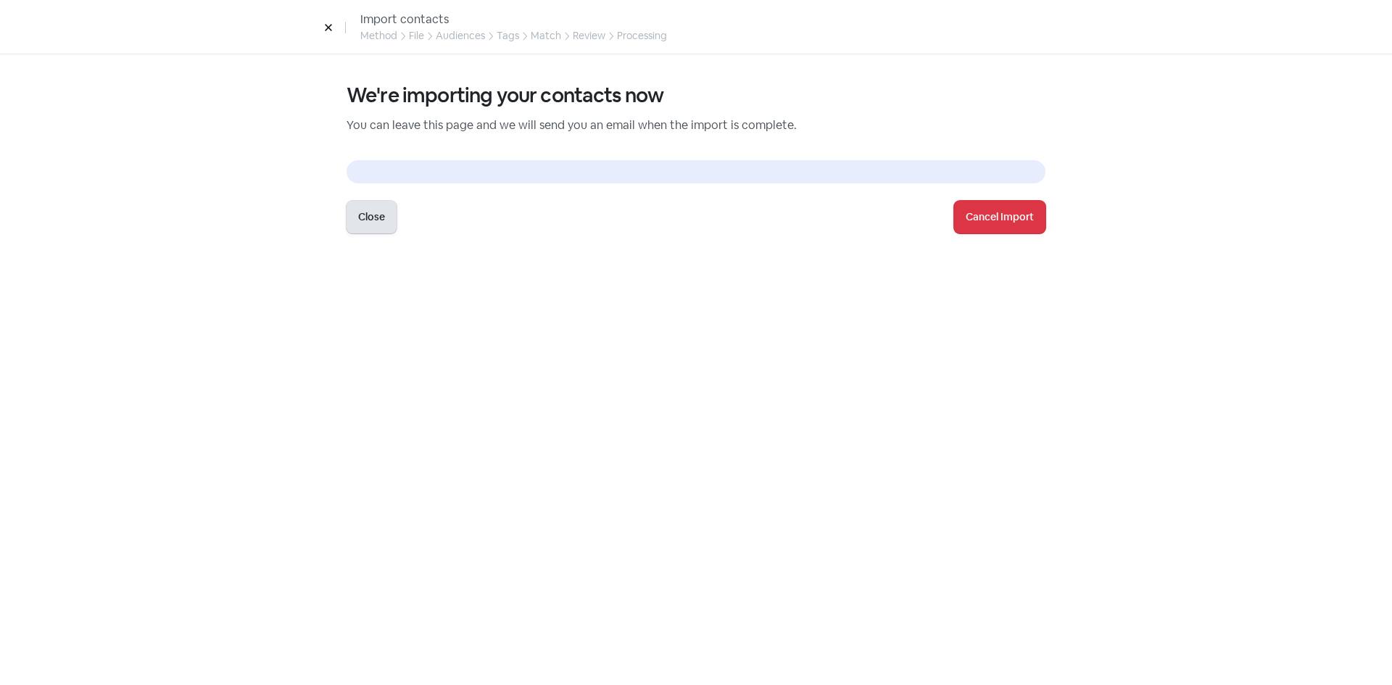
click at [372, 224] on button "Close" at bounding box center [372, 217] width 50 height 33
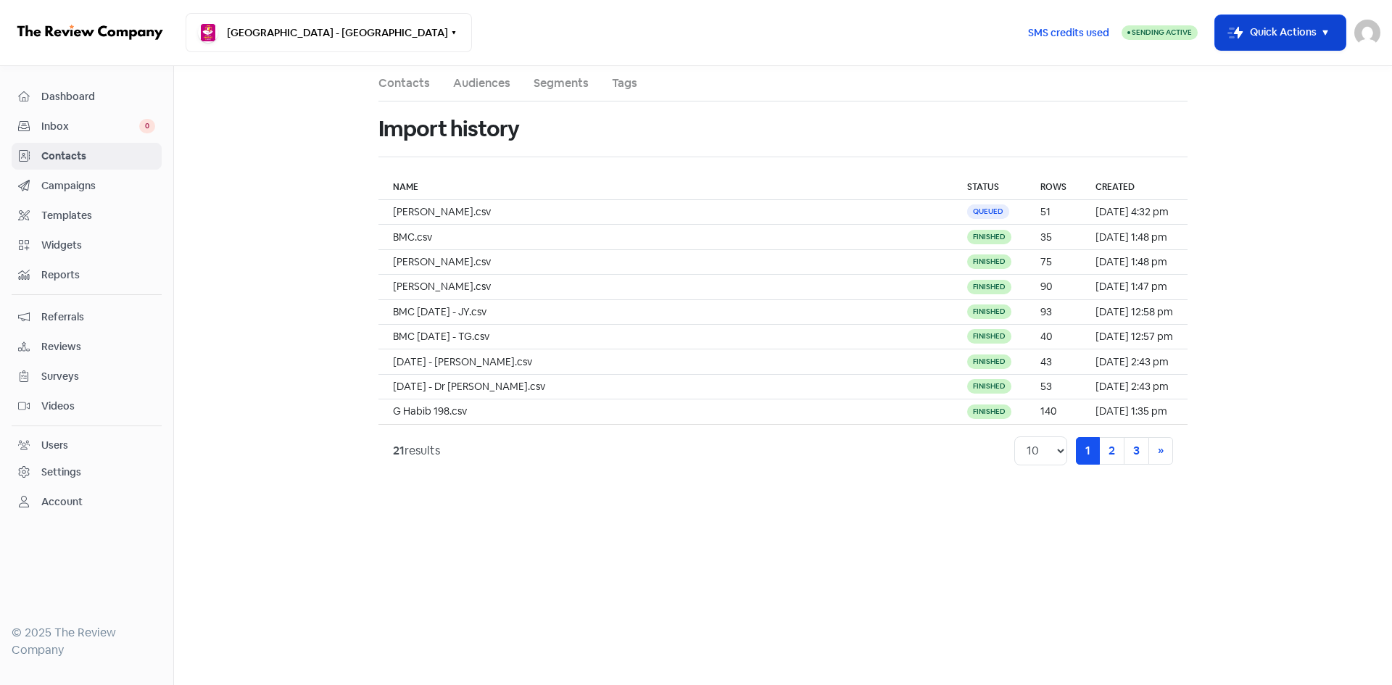
click at [1246, 42] on button "Icon For Thunder-move Quick Actions" at bounding box center [1280, 32] width 131 height 35
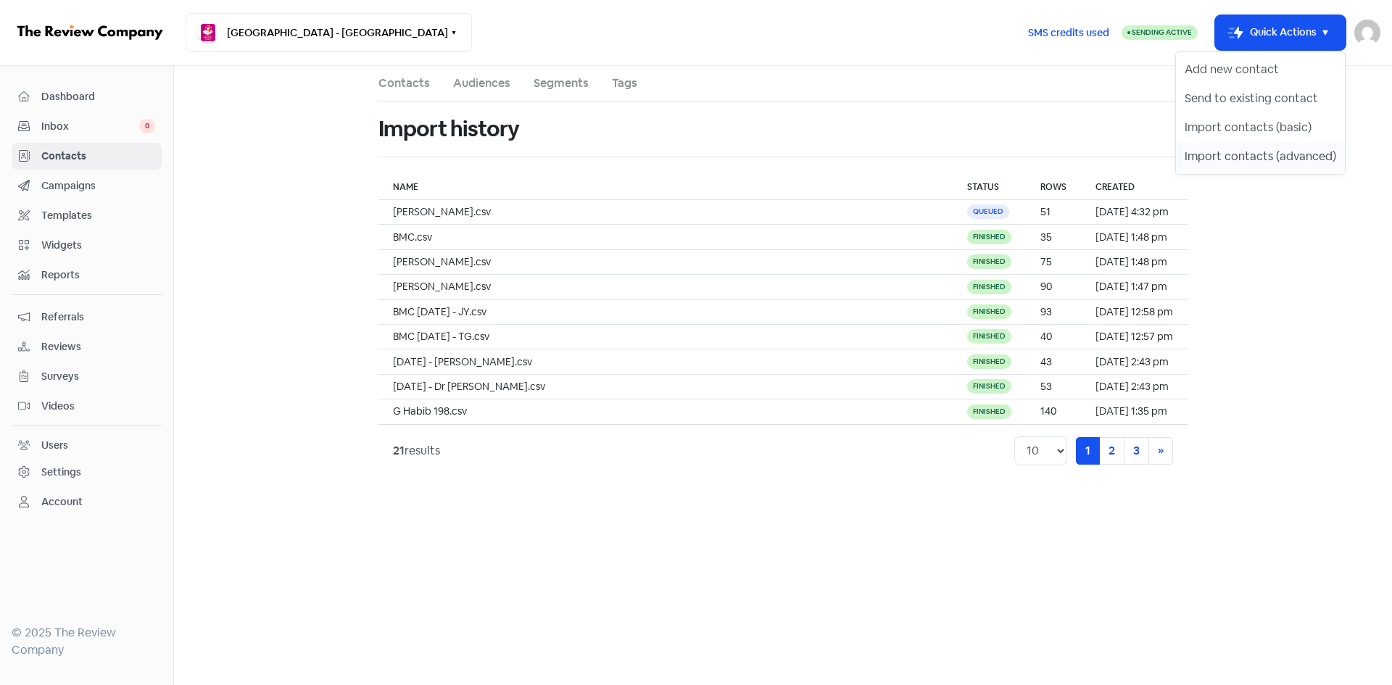
click at [1261, 154] on button "Import contacts (advanced)" at bounding box center [1260, 156] width 169 height 29
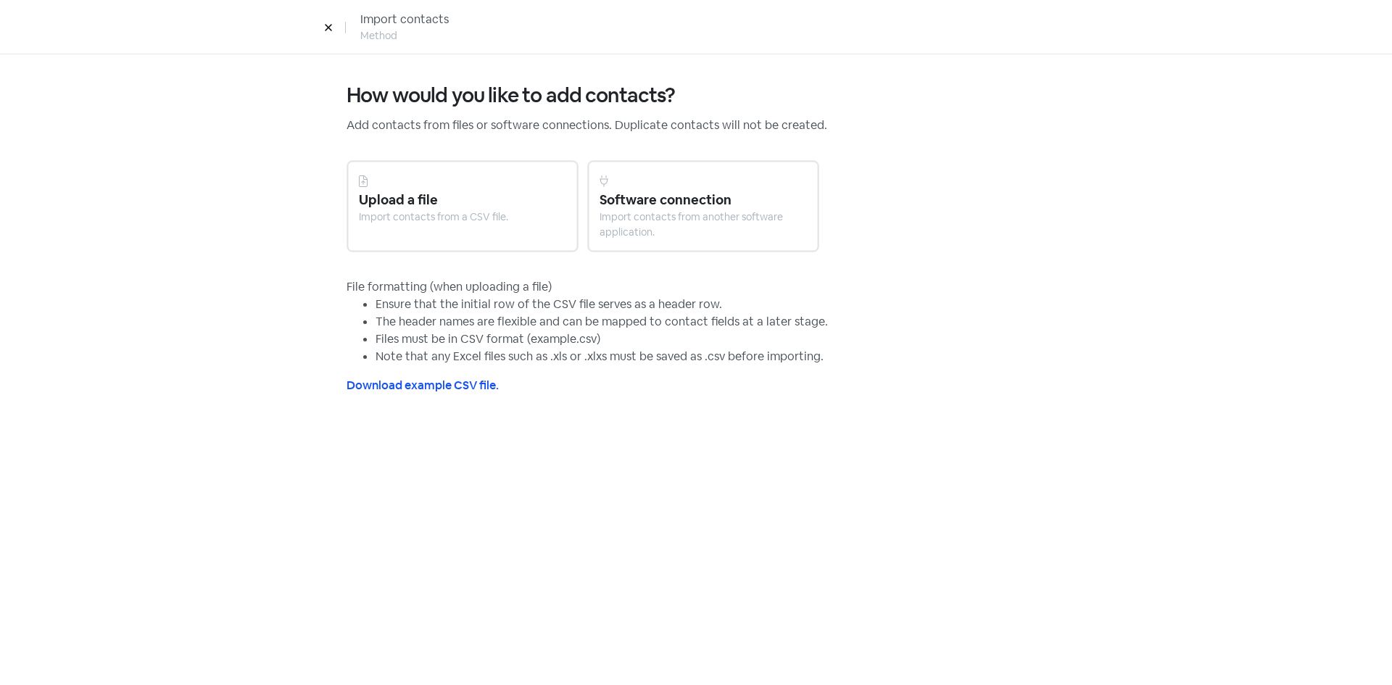
click at [413, 224] on div "Import contacts from a CSV file." at bounding box center [462, 217] width 207 height 15
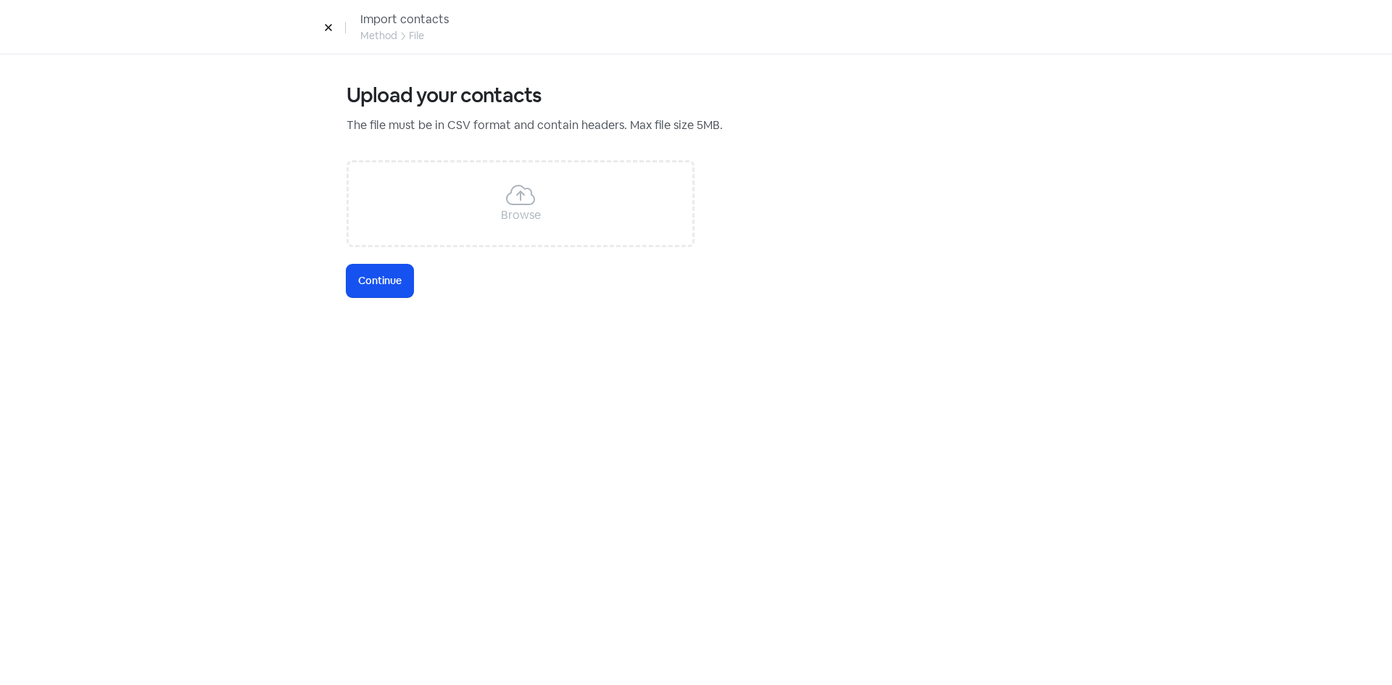
click at [442, 204] on div "Browse" at bounding box center [521, 203] width 348 height 87
click at [405, 288] on button "Icon For Loading Continue" at bounding box center [380, 281] width 67 height 33
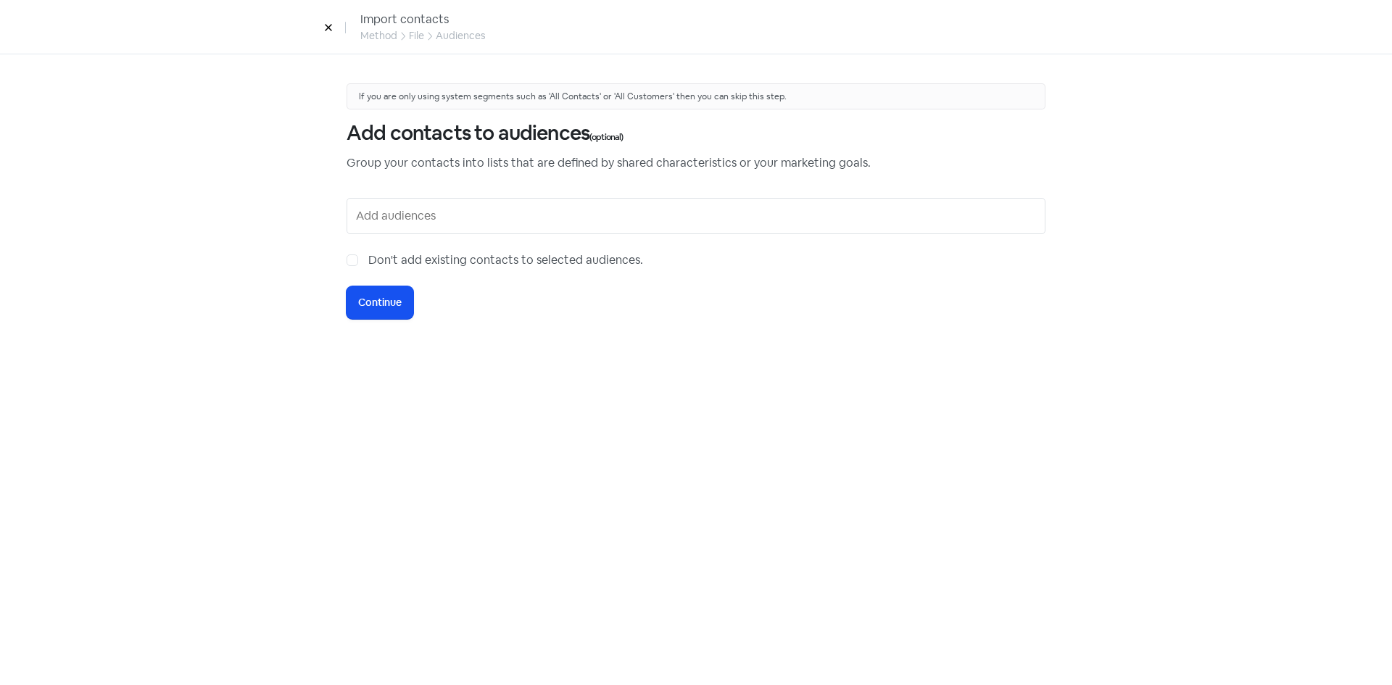
click at [471, 210] on input "text" at bounding box center [697, 215] width 683 height 23
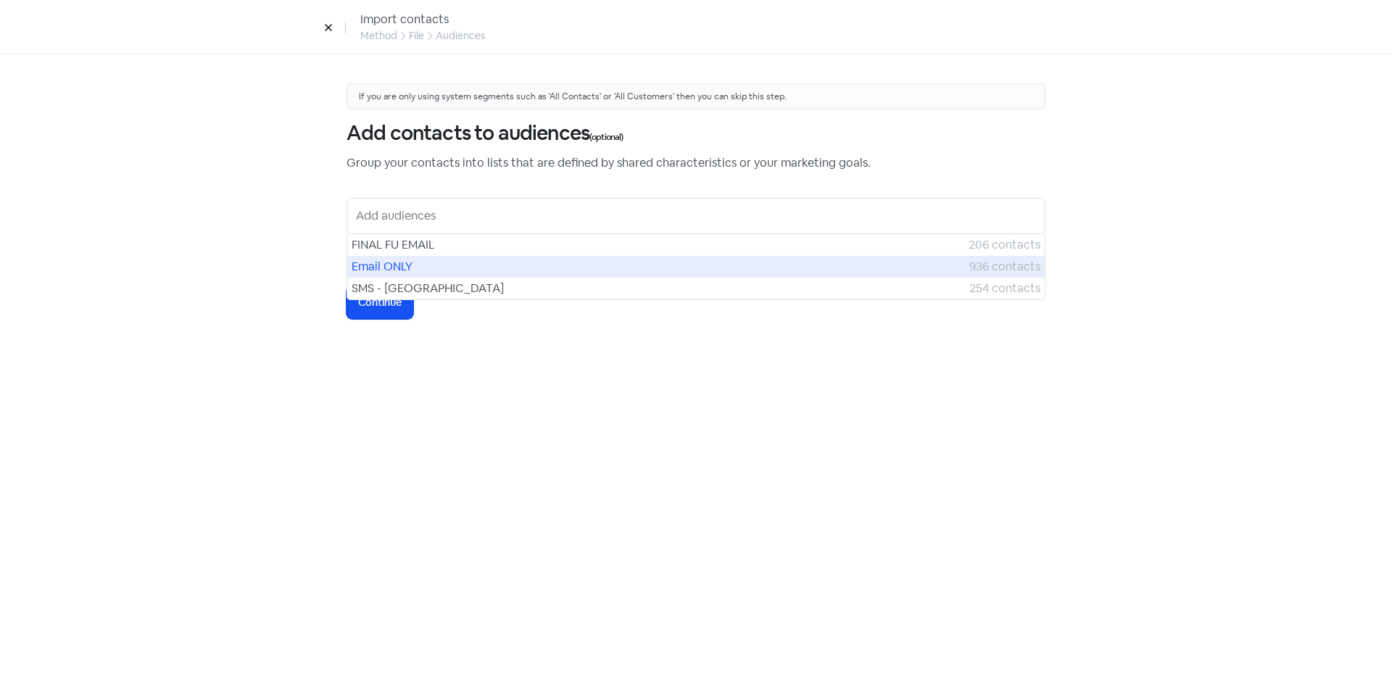
click at [434, 266] on span "Email ONLY" at bounding box center [661, 266] width 618 height 17
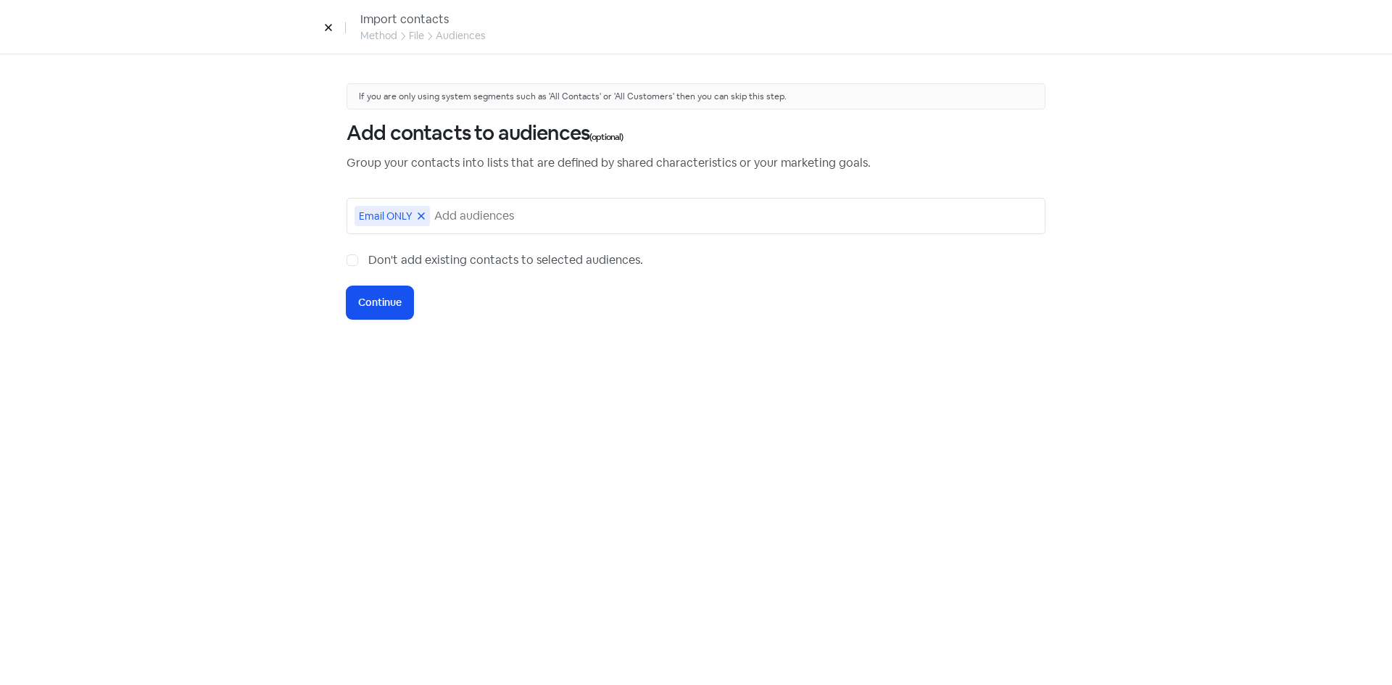
click at [368, 260] on label "Don't add existing contacts to selected audiences." at bounding box center [505, 260] width 275 height 17
click at [368, 260] on input "Don't add existing contacts to selected audiences." at bounding box center [372, 256] width 9 height 9
checkbox input "true"
click at [370, 305] on span "Continue" at bounding box center [380, 302] width 44 height 15
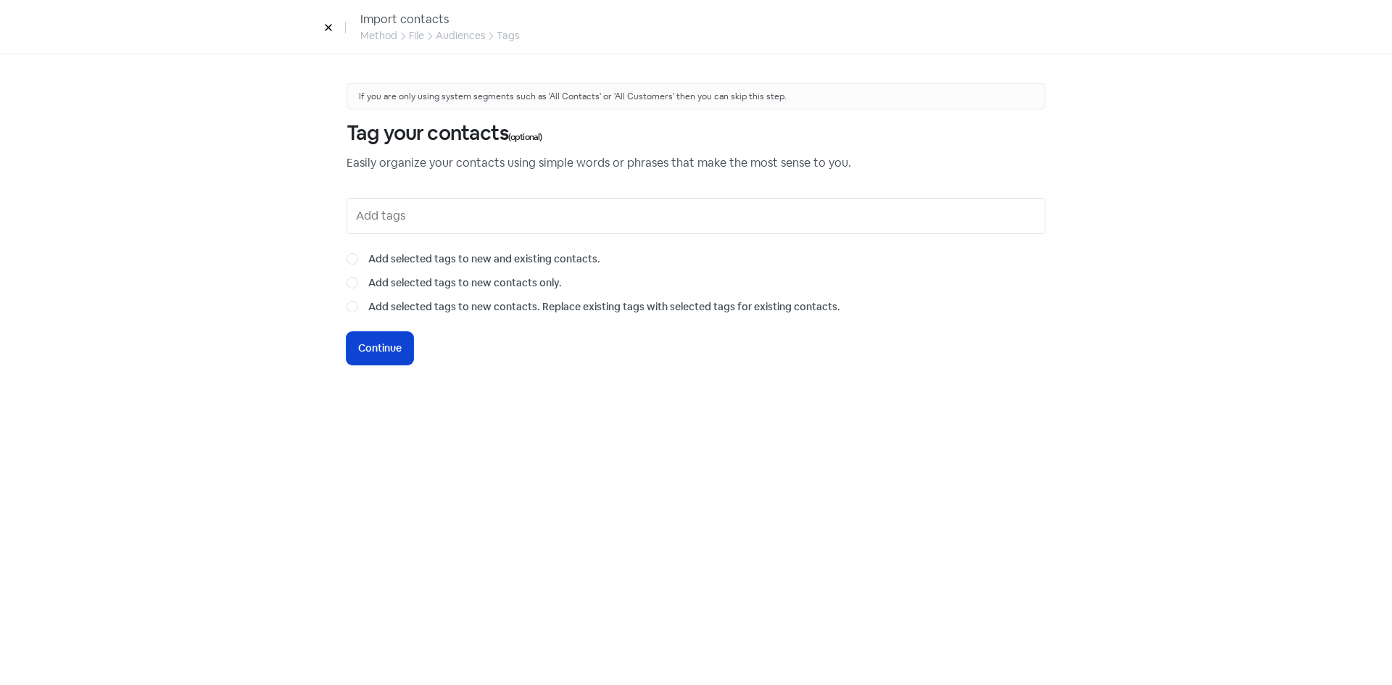
click at [404, 339] on button "Icon For Loading Continue" at bounding box center [380, 348] width 67 height 33
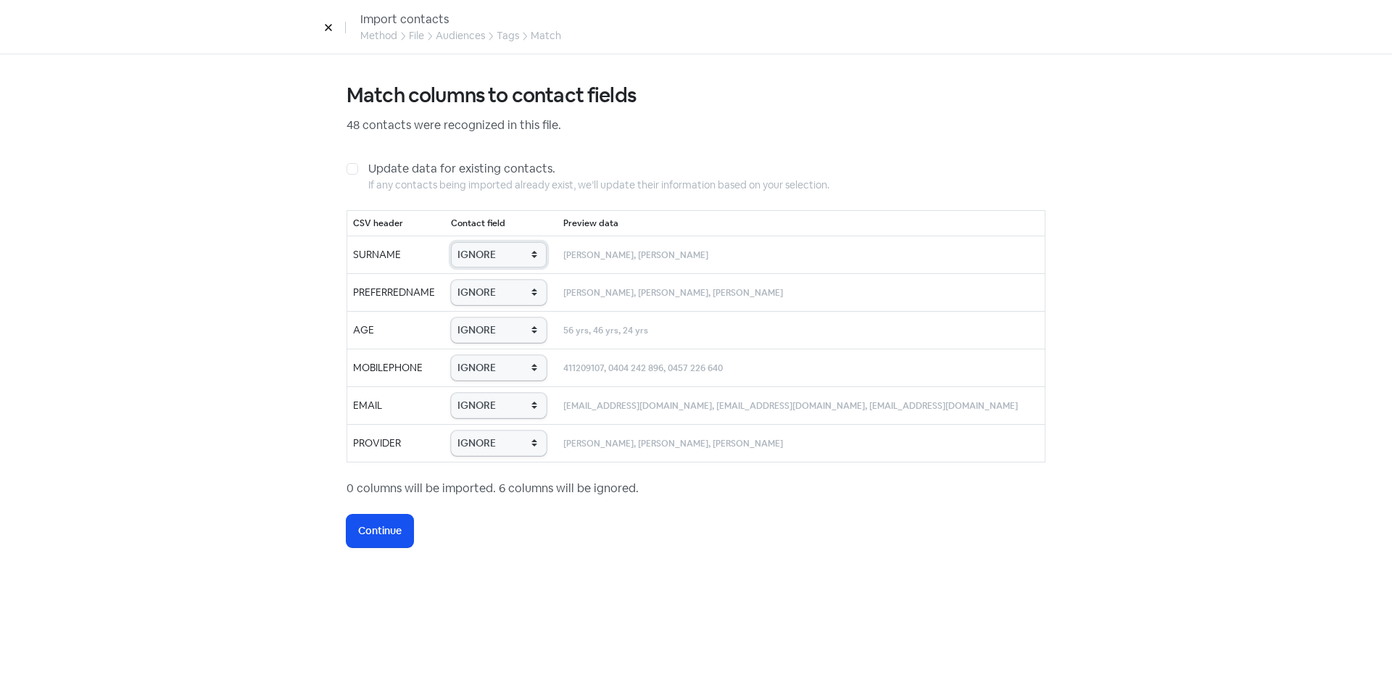
drag, startPoint x: 495, startPoint y: 256, endPoint x: 496, endPoint y: 263, distance: 7.4
click at [495, 256] on select "IGNORE First name Last name Mobile number Email address Contact status Provider…" at bounding box center [499, 254] width 96 height 25
select select "last_name"
click at [474, 242] on select "IGNORE First name Last name Mobile number Email address Contact status Provider…" at bounding box center [499, 254] width 96 height 25
click at [499, 295] on select "IGNORE First name Last name Mobile number Email address Contact status Provider…" at bounding box center [499, 292] width 96 height 25
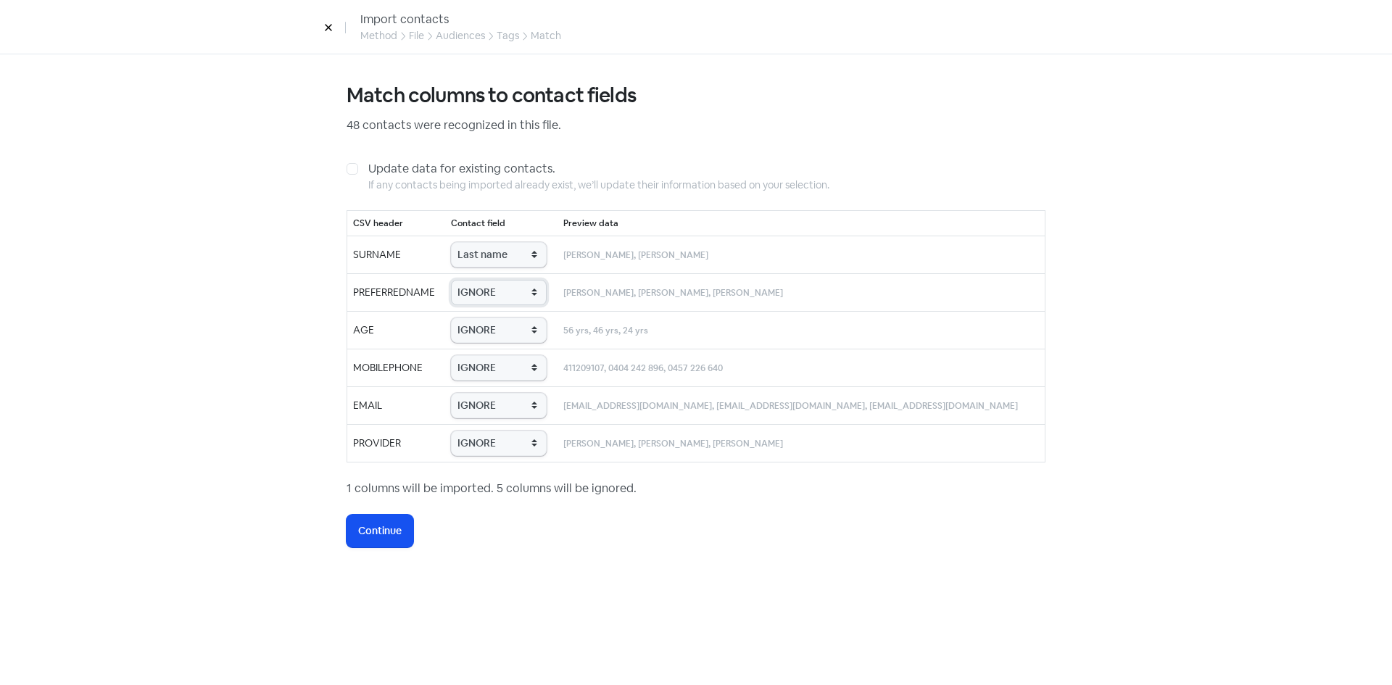
select select "first_name"
click at [474, 280] on select "IGNORE First name Last name Mobile number Email address Contact status Provider…" at bounding box center [499, 292] width 96 height 25
click at [504, 331] on select "IGNORE First name Last name Mobile number Email address Contact status Provider…" at bounding box center [499, 330] width 96 height 25
select select "age"
click at [474, 318] on select "IGNORE First name Last name Mobile number Email address Contact status Provider…" at bounding box center [499, 330] width 96 height 25
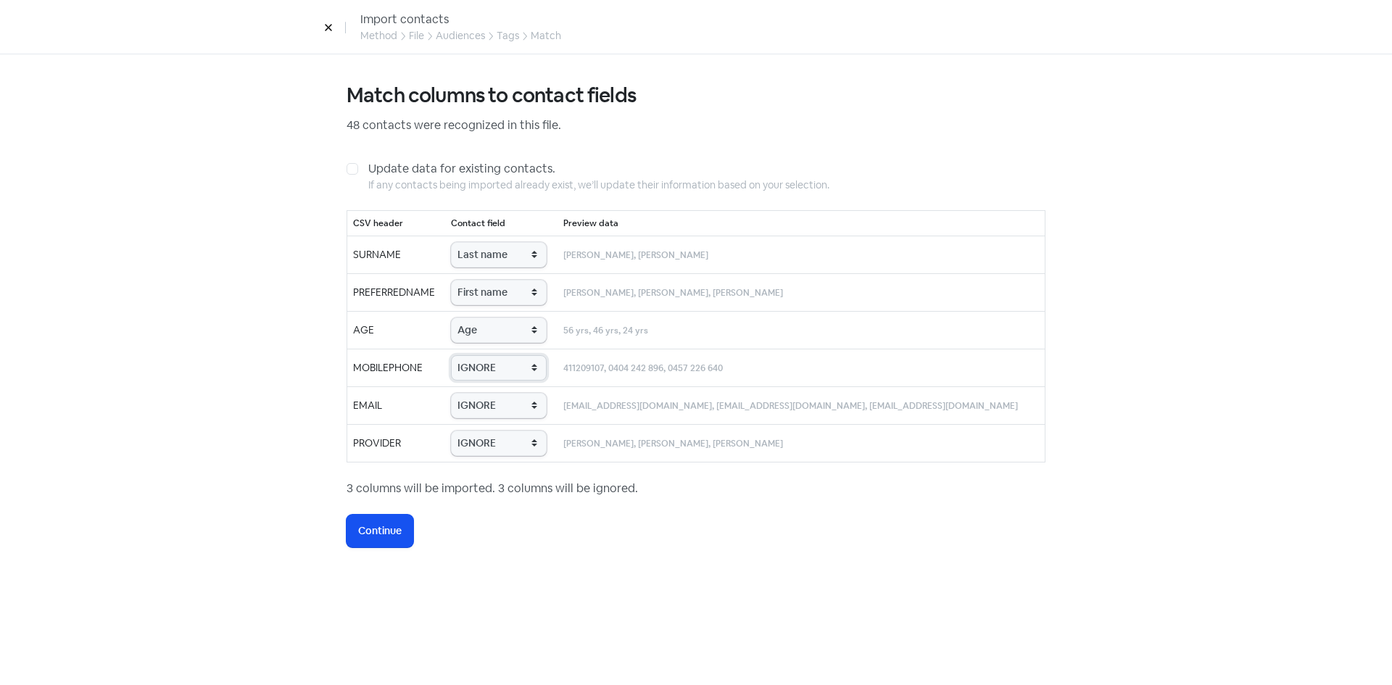
click at [496, 361] on select "IGNORE First name Last name Mobile number Email address Contact status Provider…" at bounding box center [499, 367] width 96 height 25
select select "phone"
click at [474, 355] on select "IGNORE First name Last name Mobile number Email address Contact status Provider…" at bounding box center [499, 367] width 96 height 25
click at [497, 405] on select "IGNORE First name Last name Mobile number Email address Contact status Provider…" at bounding box center [499, 405] width 96 height 25
select select "email"
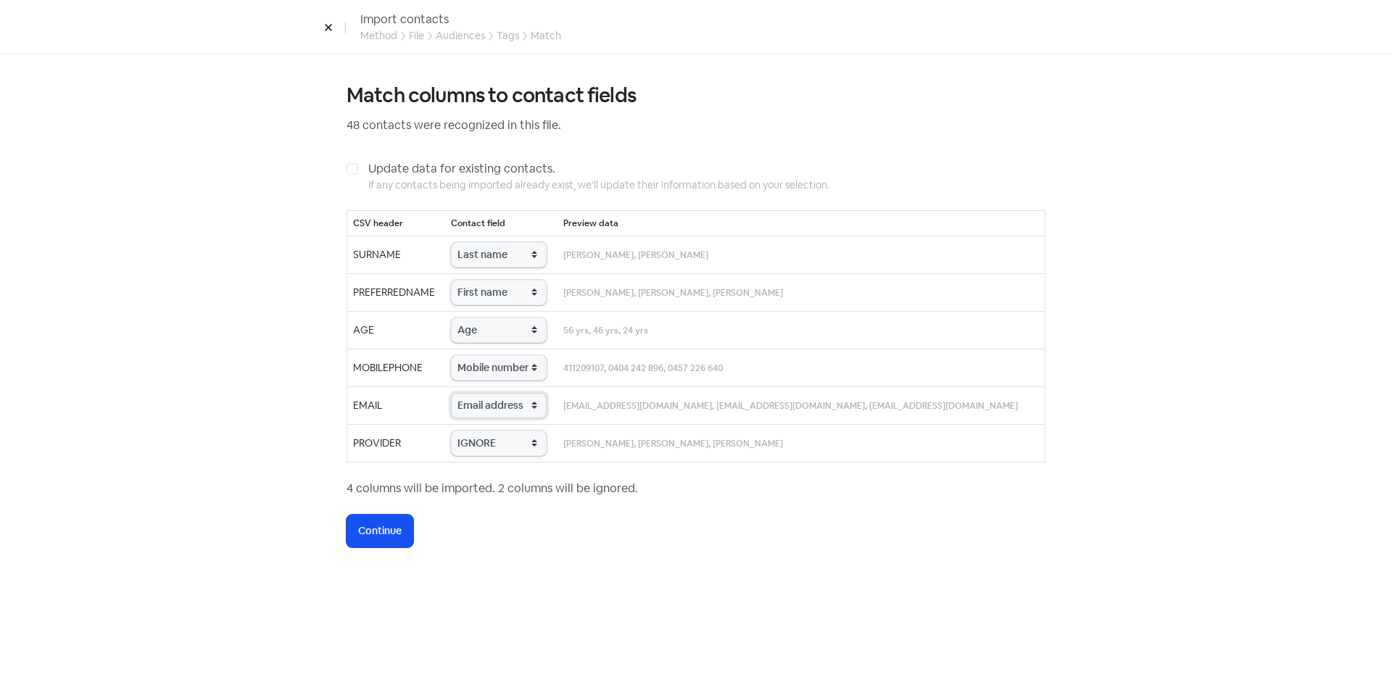
click at [474, 393] on select "IGNORE First name Last name Mobile number Email address Contact status Provider…" at bounding box center [499, 405] width 96 height 25
click at [484, 452] on select "IGNORE First name Last name Mobile number Email address Contact status Provider…" at bounding box center [499, 443] width 96 height 25
select select "provider_name"
click at [474, 431] on select "IGNORE First name Last name Mobile number Email address Contact status Provider…" at bounding box center [499, 443] width 96 height 25
click at [381, 540] on button "Icon For Loading Continue" at bounding box center [380, 531] width 67 height 33
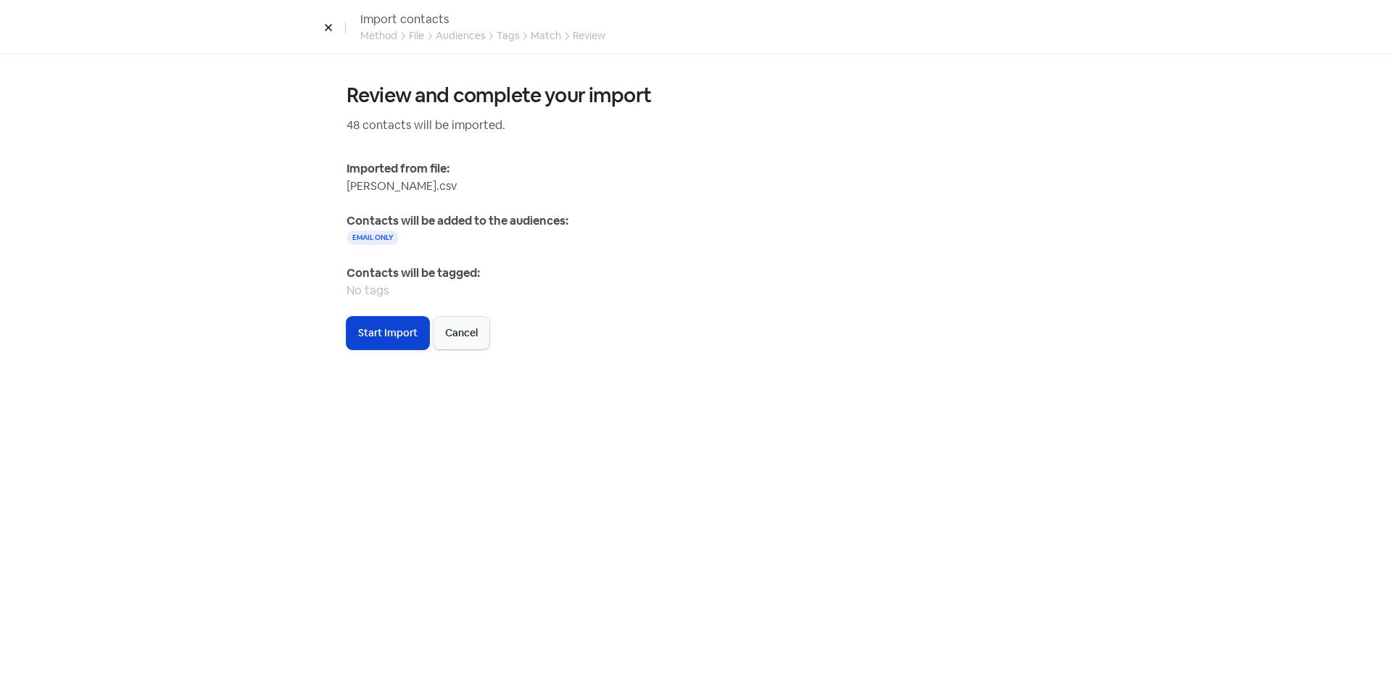
click at [384, 334] on span "Start Import" at bounding box center [387, 333] width 59 height 15
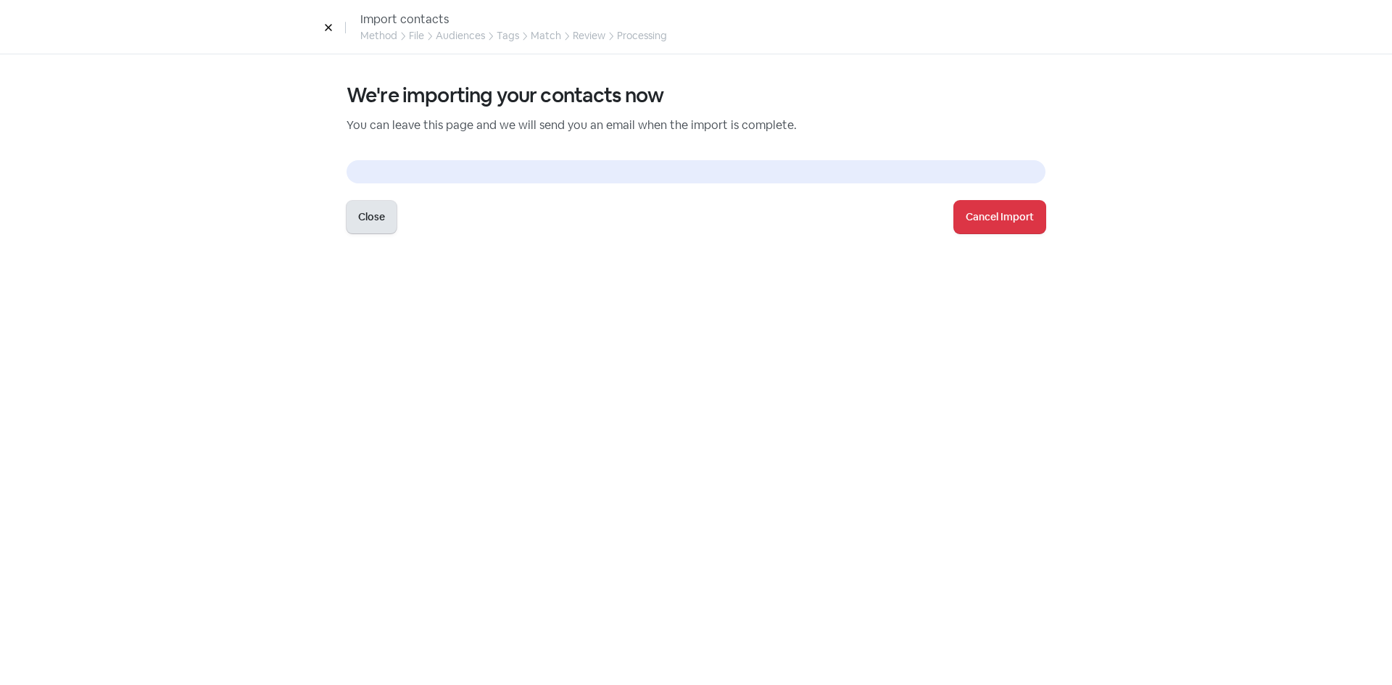
click at [360, 229] on button "Close" at bounding box center [372, 217] width 50 height 33
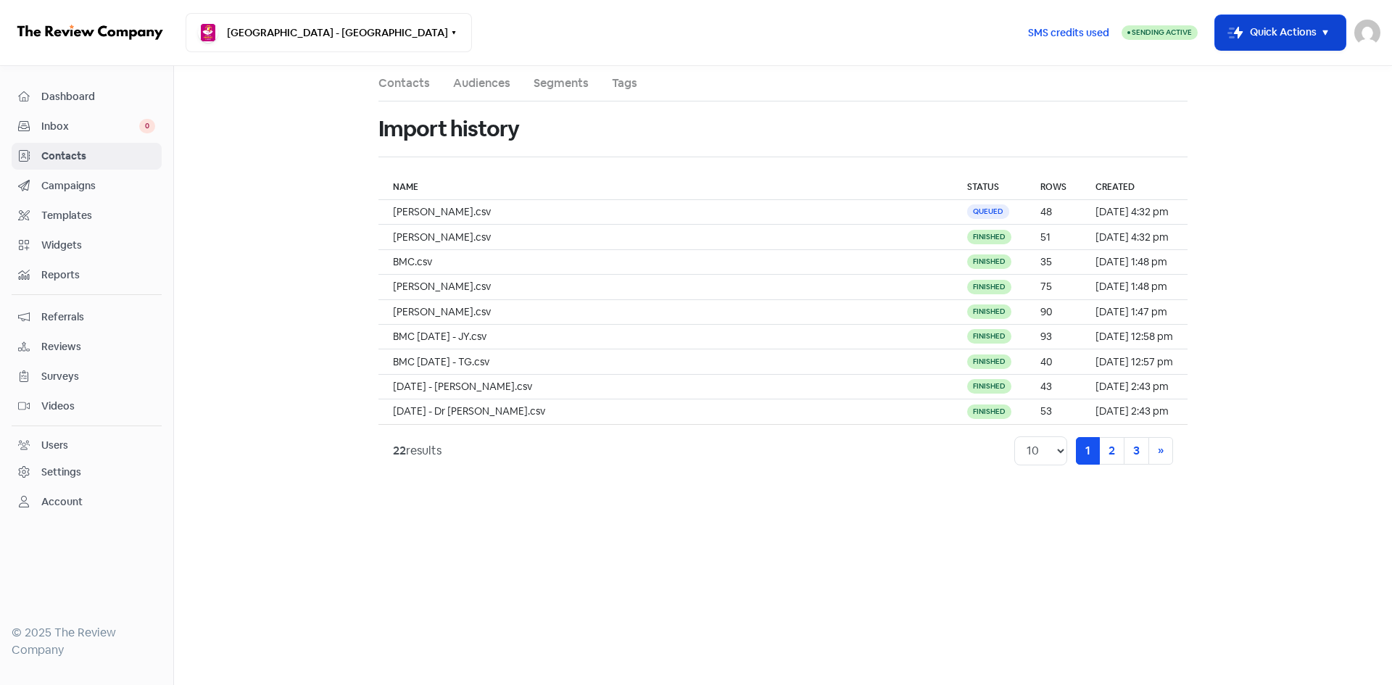
click at [1221, 44] on button "Icon For Thunder-move Quick Actions" at bounding box center [1280, 32] width 131 height 35
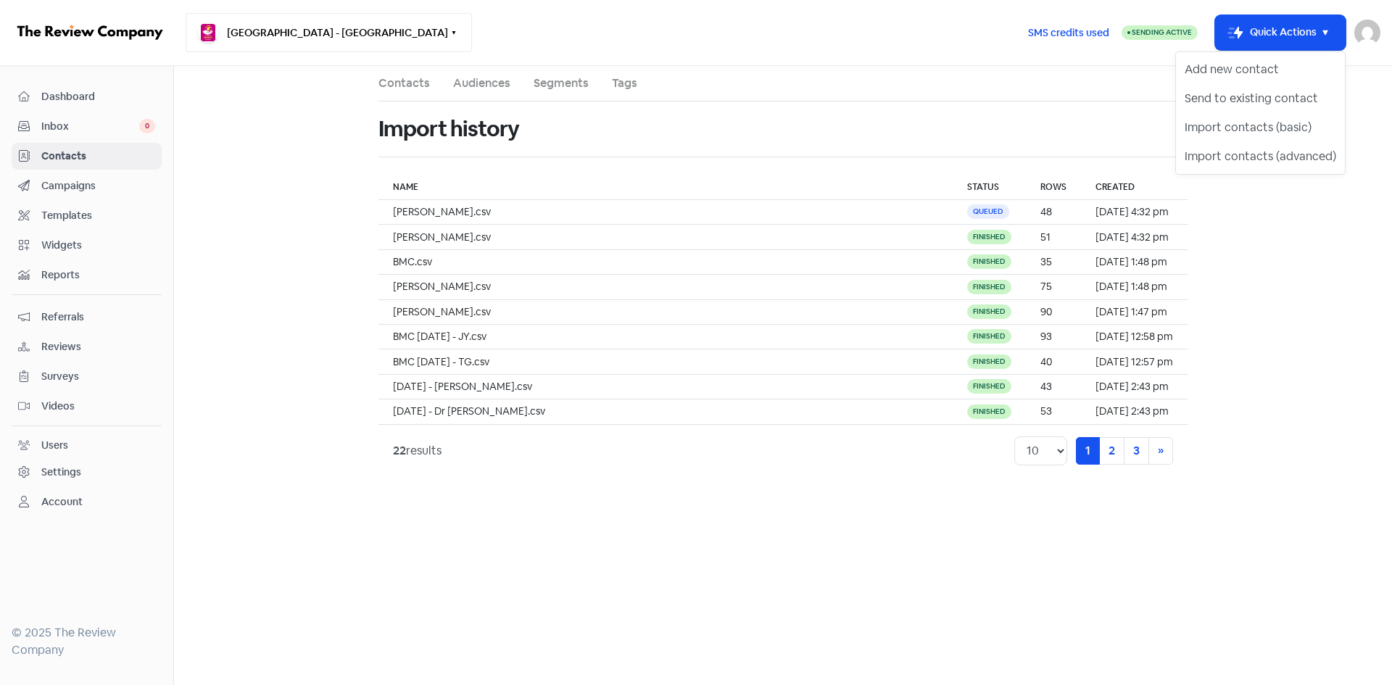
click at [373, 21] on button "Bangor Medical Centre - Bangor" at bounding box center [329, 32] width 286 height 39
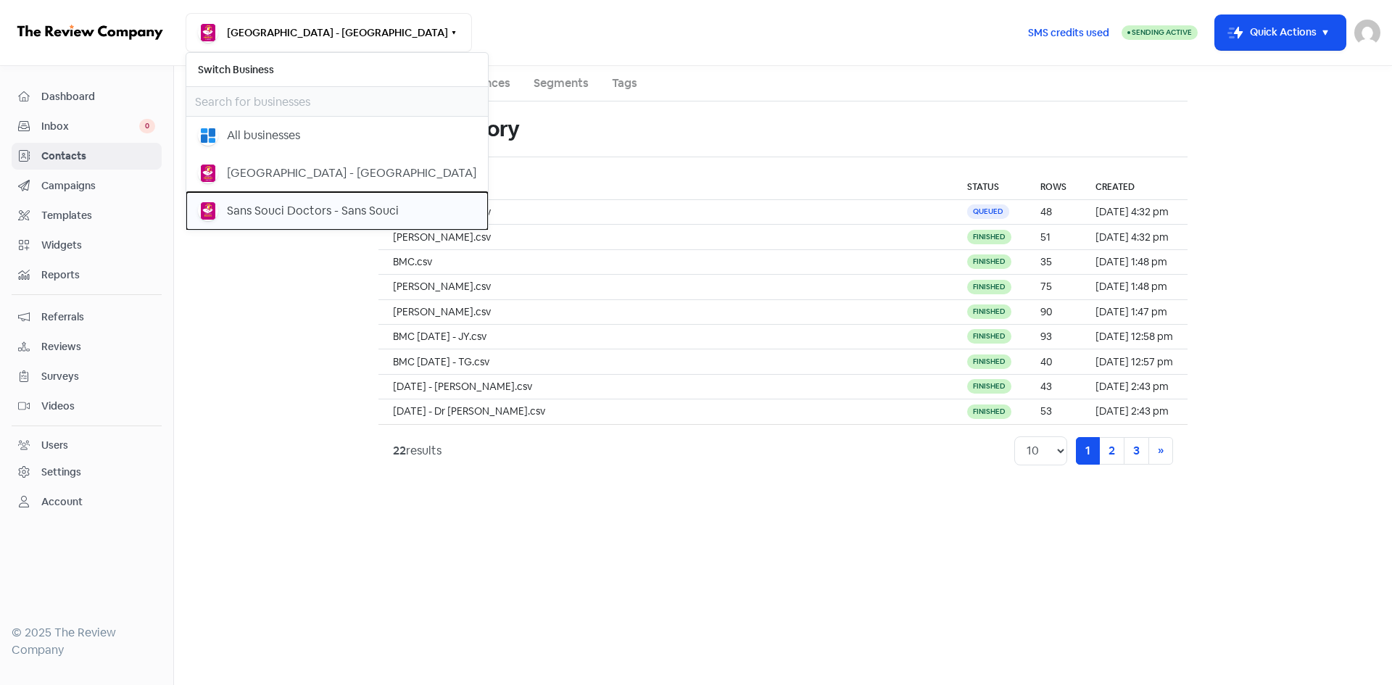
click at [312, 206] on div "Sans Souci Doctors - Sans Souci" at bounding box center [313, 210] width 172 height 17
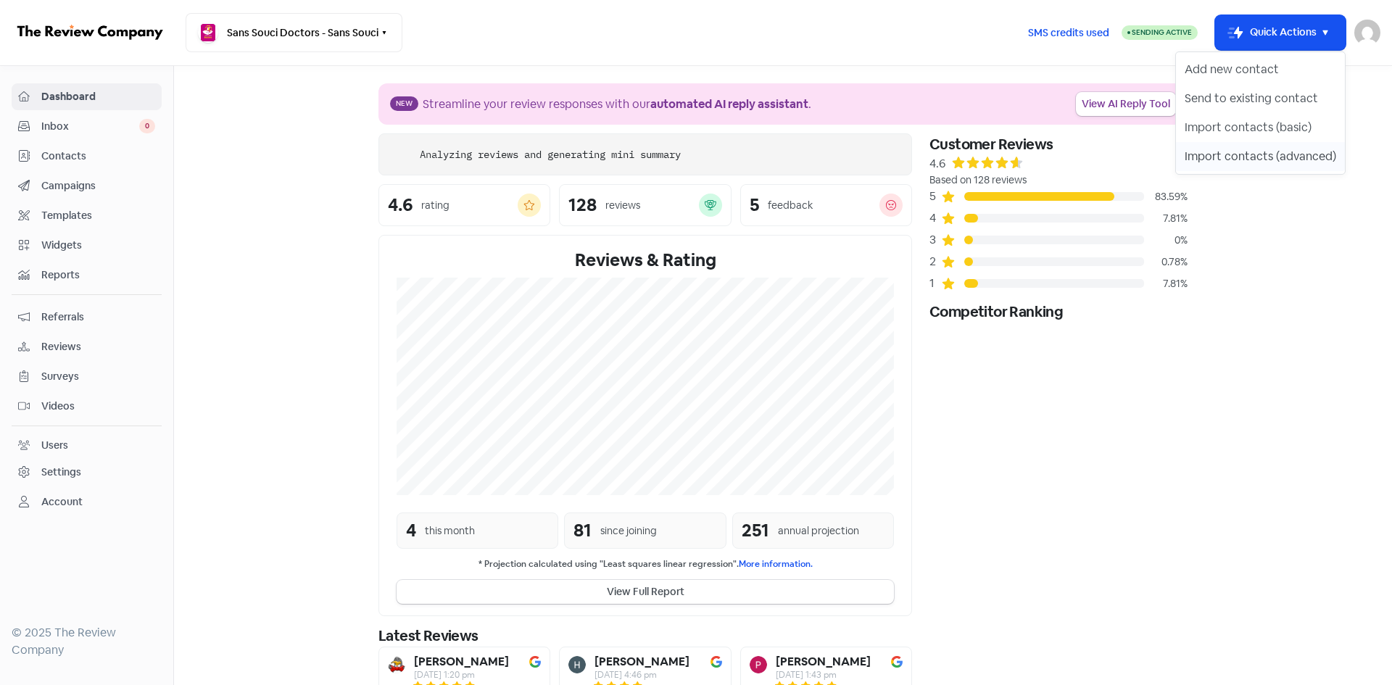
click at [1252, 156] on button "Import contacts (advanced)" at bounding box center [1260, 156] width 169 height 29
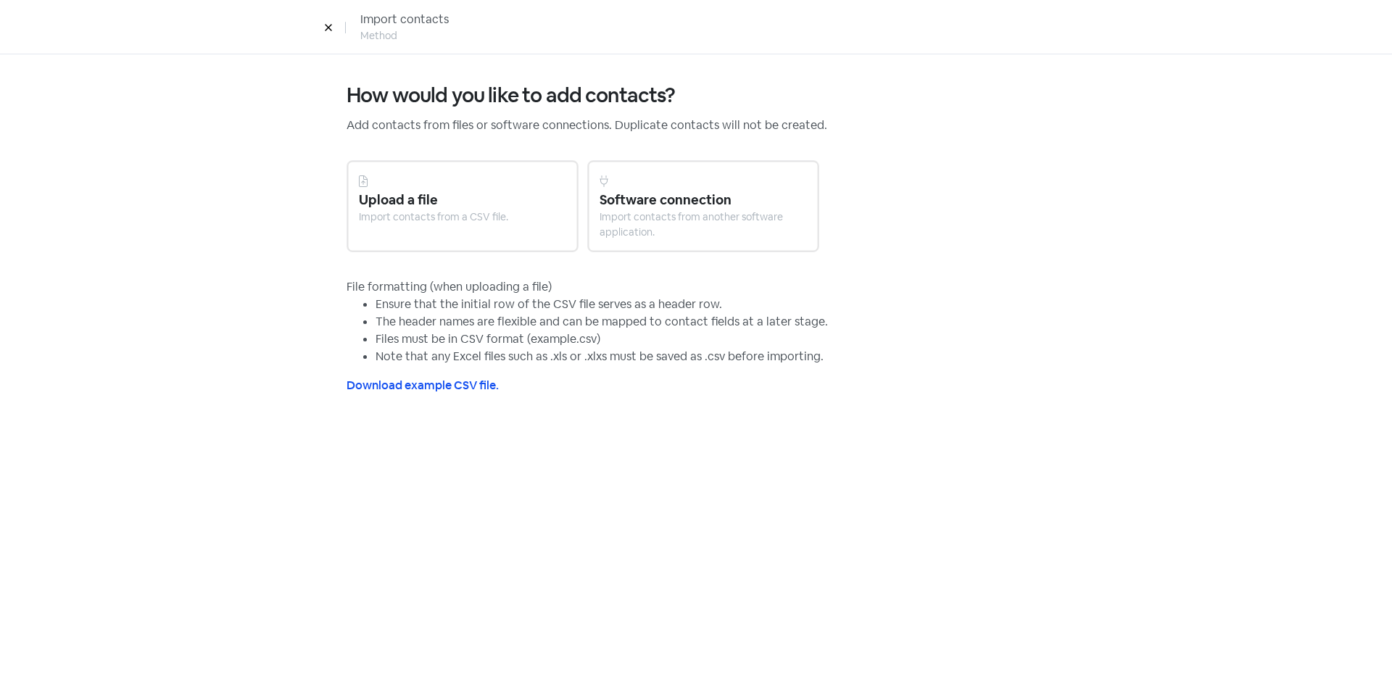
click at [484, 212] on div "Import contacts from a CSV file." at bounding box center [462, 217] width 207 height 15
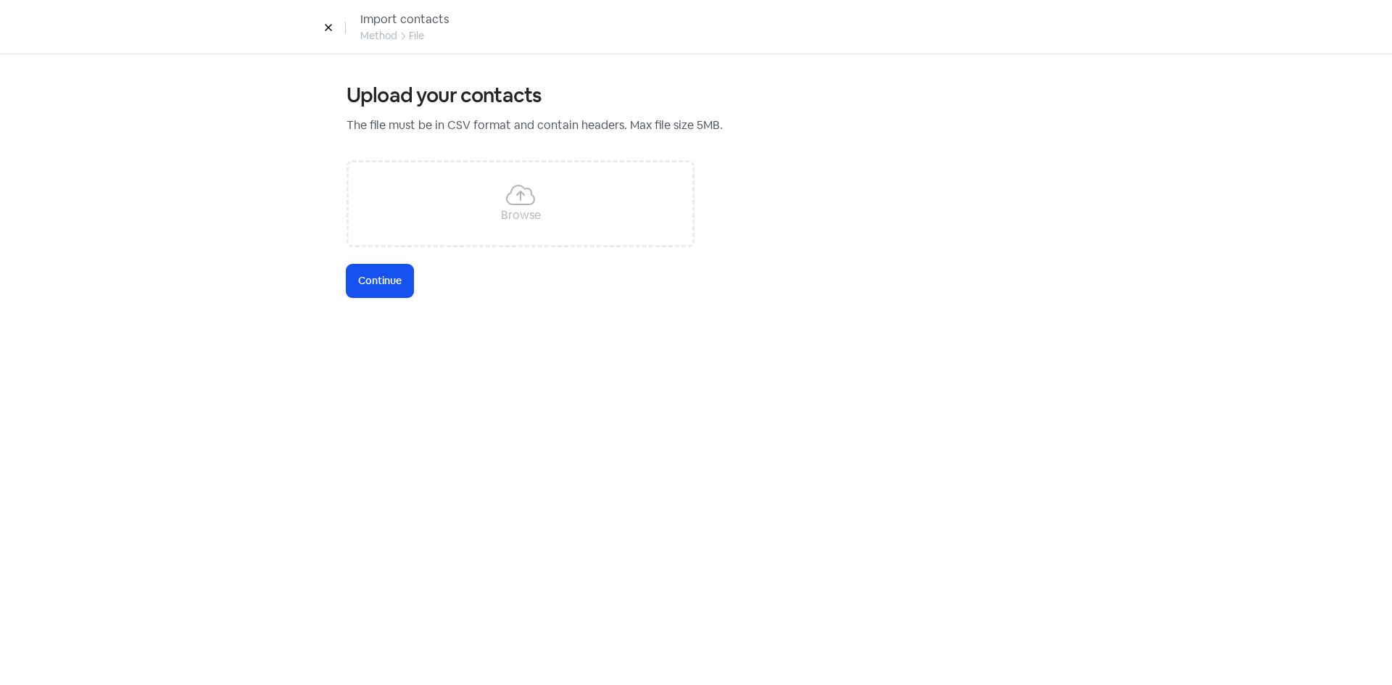
click at [469, 209] on div "Browse" at bounding box center [521, 203] width 348 height 87
click at [399, 281] on span "Continue" at bounding box center [380, 280] width 44 height 15
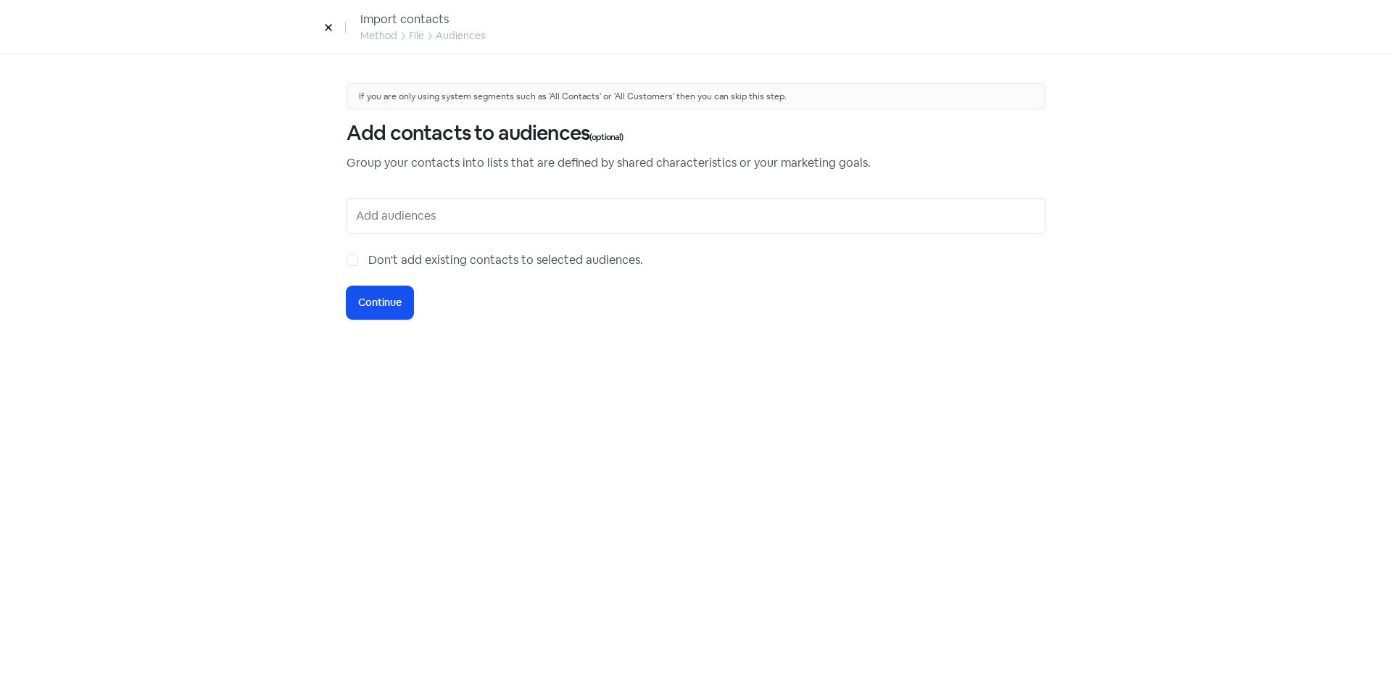
click at [403, 225] on input "text" at bounding box center [697, 215] width 683 height 23
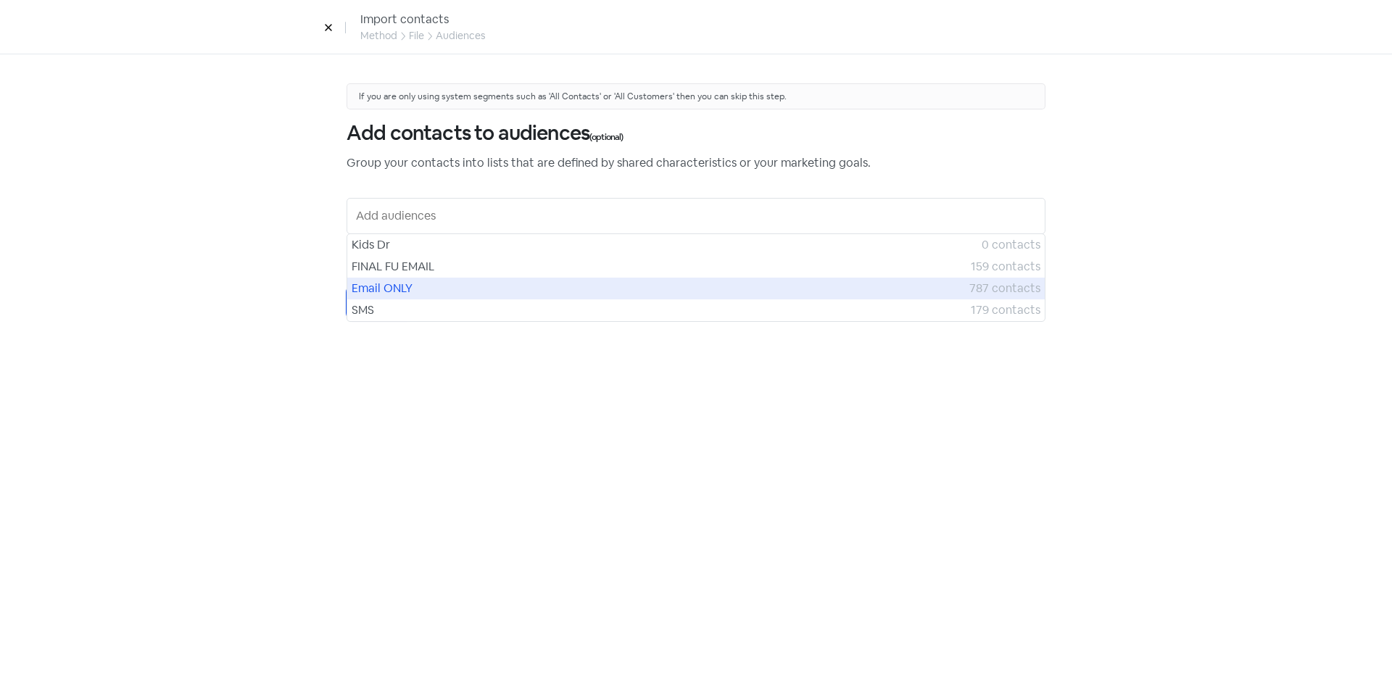
click at [397, 298] on div "Email ONLY 787 contacts" at bounding box center [696, 289] width 698 height 22
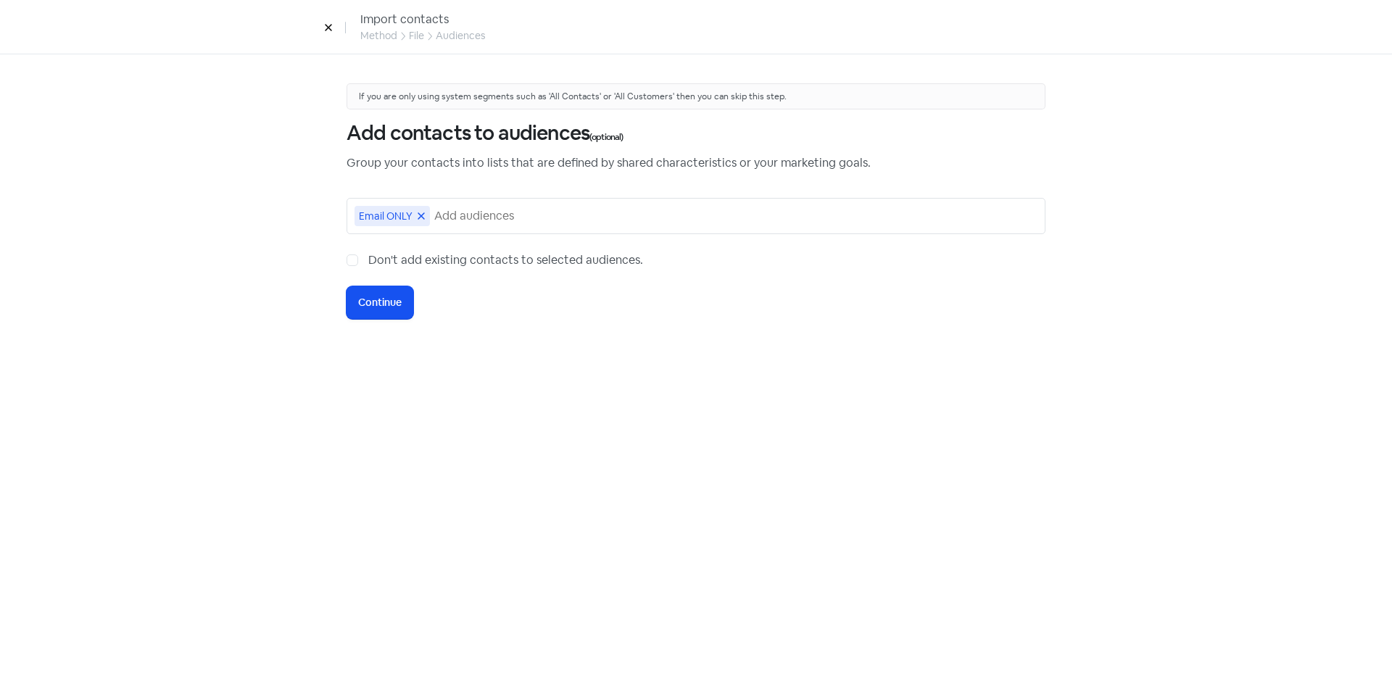
click at [368, 261] on label "Don't add existing contacts to selected audiences." at bounding box center [505, 260] width 275 height 17
click at [368, 261] on input "Don't add existing contacts to selected audiences." at bounding box center [372, 256] width 9 height 9
checkbox input "true"
click at [387, 303] on span "Continue" at bounding box center [380, 302] width 44 height 15
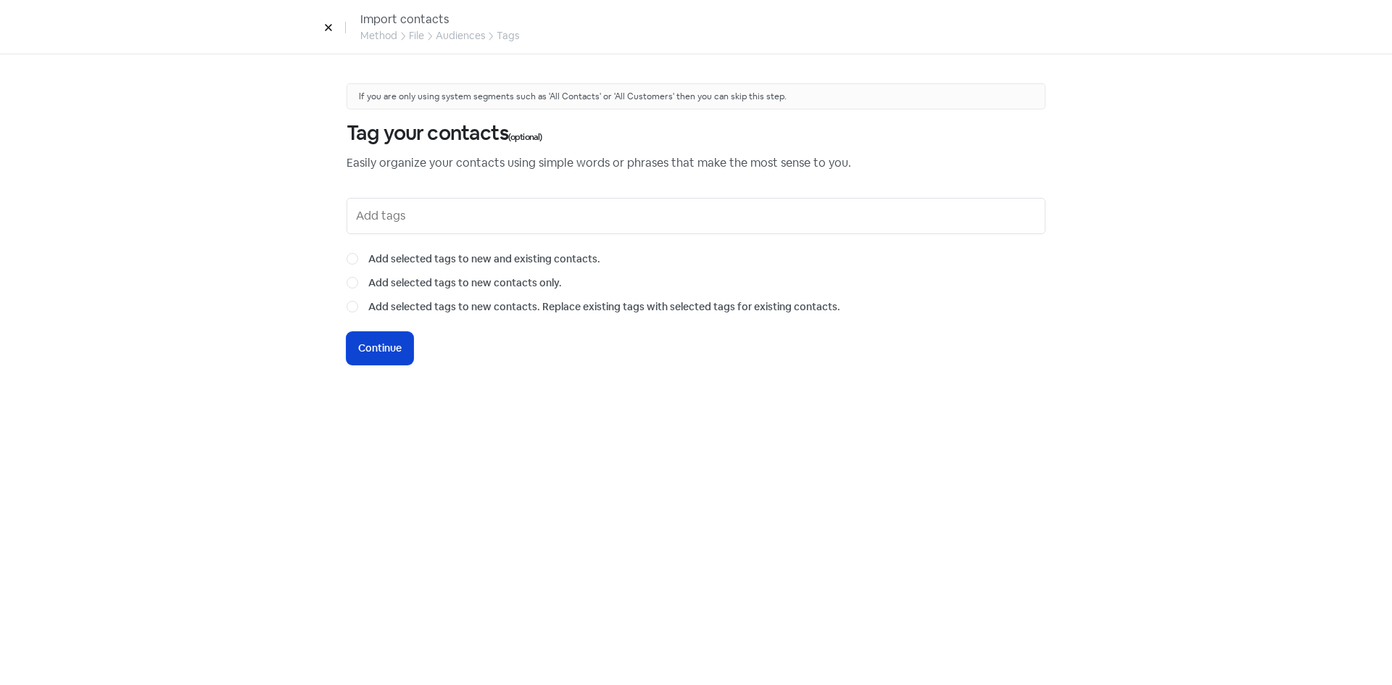
click at [395, 347] on span "Continue" at bounding box center [380, 348] width 44 height 15
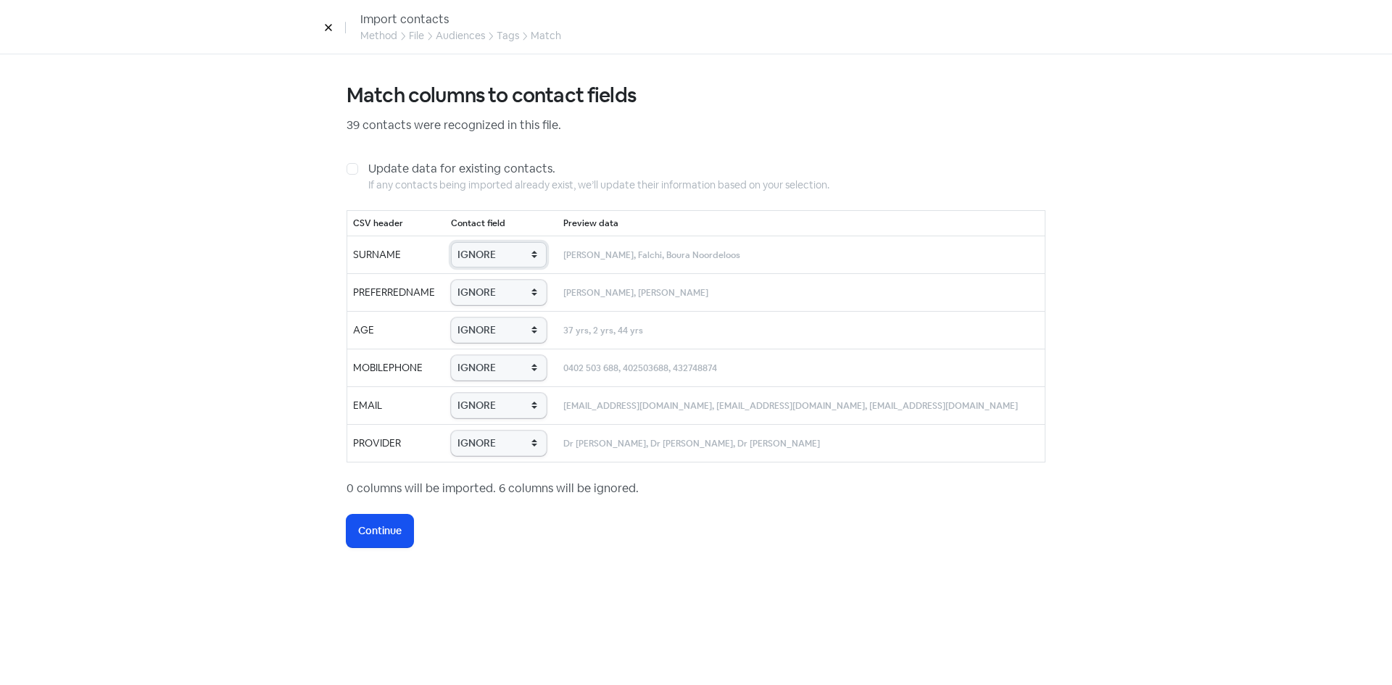
click at [534, 265] on select "IGNORE First name Last name Mobile number Email address Contact status Provider…" at bounding box center [499, 254] width 96 height 25
select select "last_name"
click at [483, 242] on select "IGNORE First name Last name Mobile number Email address Contact status Provider…" at bounding box center [499, 254] width 96 height 25
click at [531, 292] on select "IGNORE First name Last name Mobile number Email address Contact status Provider…" at bounding box center [499, 292] width 96 height 25
select select "first_name"
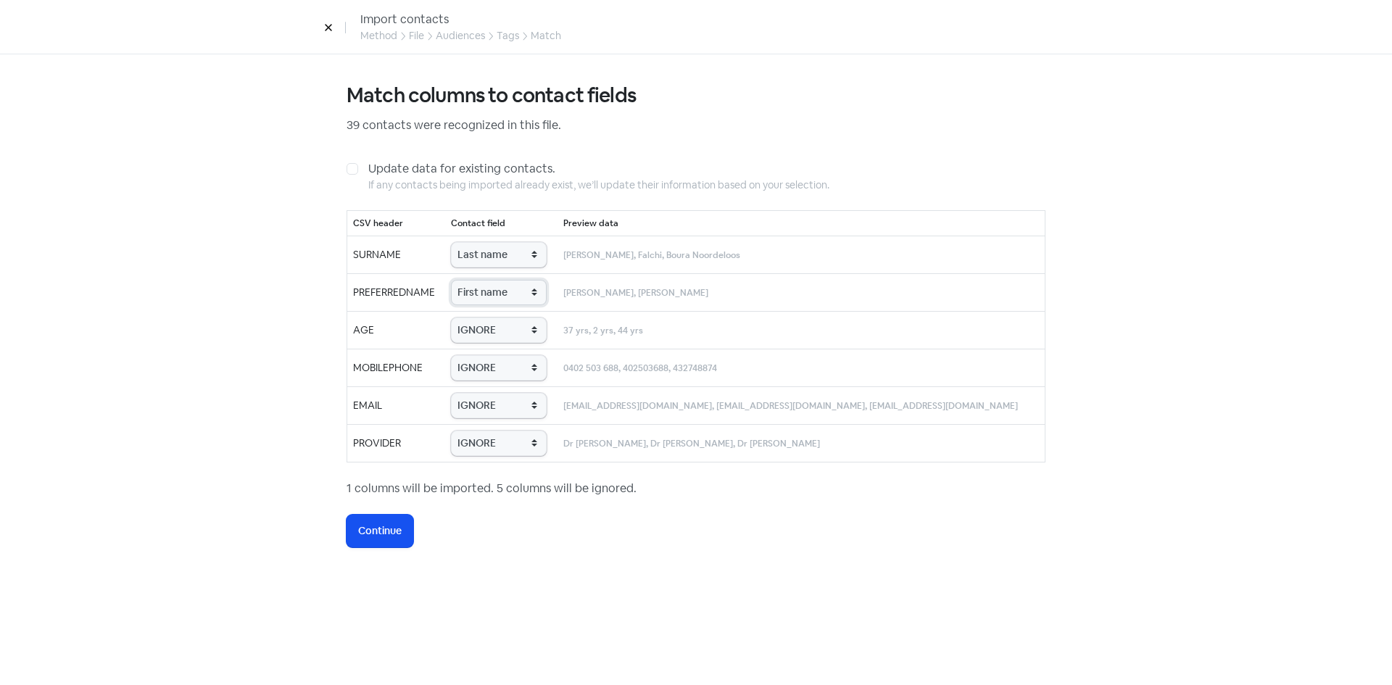
click at [483, 280] on select "IGNORE First name Last name Mobile number Email address Contact status Provider…" at bounding box center [499, 292] width 96 height 25
click at [530, 326] on select "IGNORE First name Last name Mobile number Email address Contact status Provider…" at bounding box center [499, 330] width 96 height 25
select select "age"
click at [483, 318] on select "IGNORE First name Last name Mobile number Email address Contact status Provider…" at bounding box center [499, 330] width 96 height 25
click at [516, 371] on select "IGNORE First name Last name Mobile number Email address Contact status Provider…" at bounding box center [499, 367] width 96 height 25
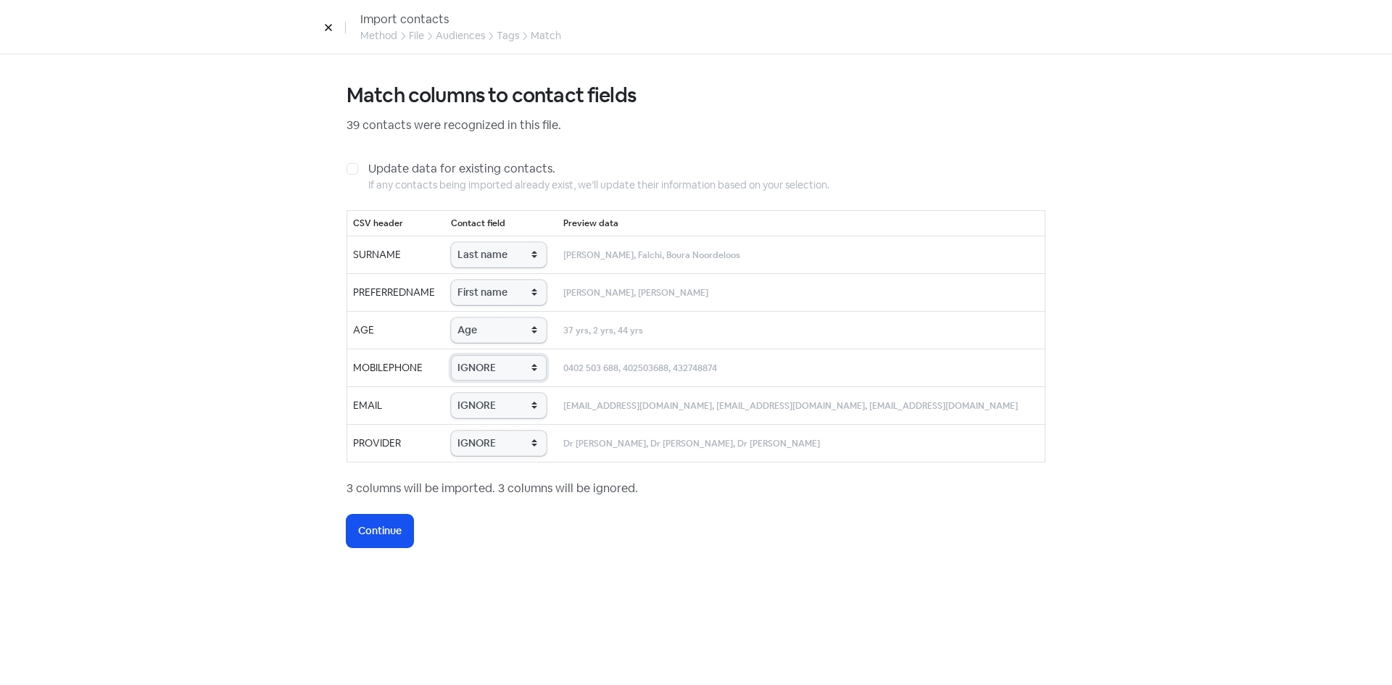
select select "phone"
click at [483, 355] on select "IGNORE First name Last name Mobile number Email address Contact status Provider…" at bounding box center [499, 367] width 96 height 25
click at [510, 405] on select "IGNORE First name Last name Mobile number Email address Contact status Provider…" at bounding box center [499, 405] width 96 height 25
select select "email"
click at [483, 393] on select "IGNORE First name Last name Mobile number Email address Contact status Provider…" at bounding box center [499, 405] width 96 height 25
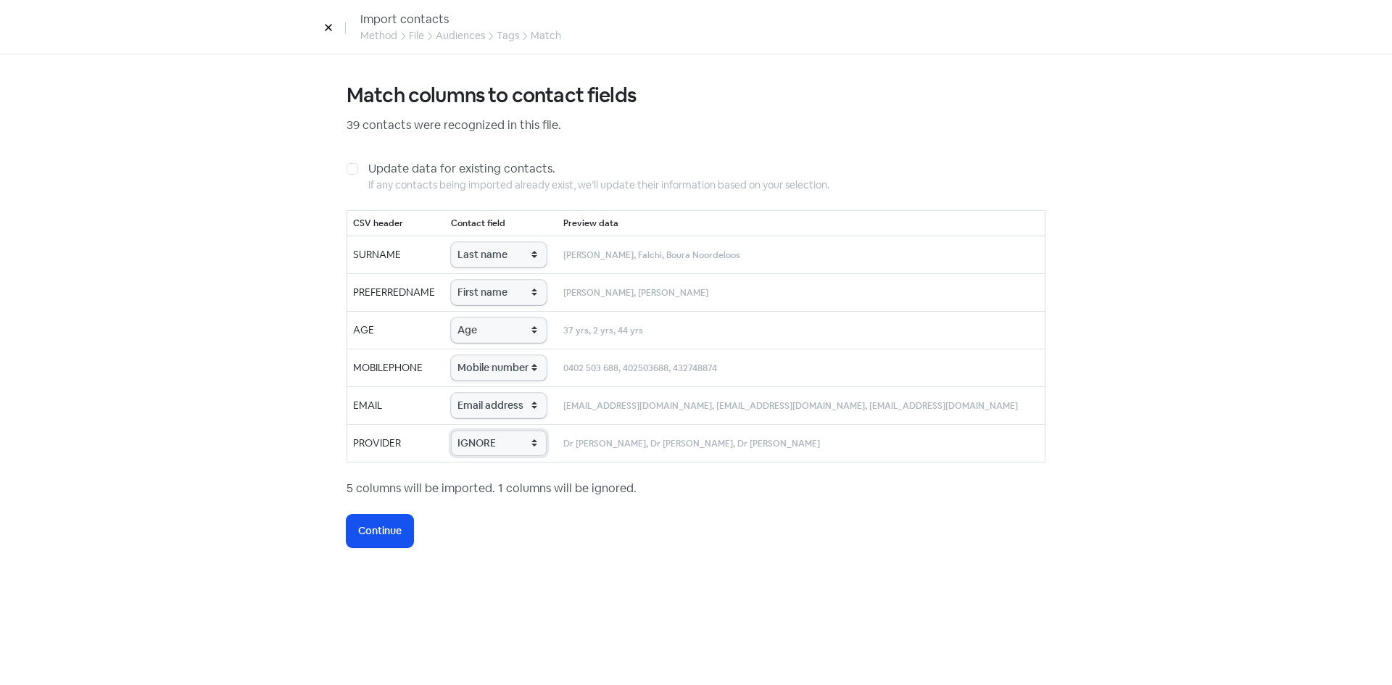
click at [511, 442] on select "IGNORE First name Last name Mobile number Email address Contact status Provider…" at bounding box center [499, 443] width 96 height 25
select select "provider_name"
click at [483, 431] on select "IGNORE First name Last name Mobile number Email address Contact status Provider…" at bounding box center [499, 443] width 96 height 25
click at [387, 528] on span "Continue" at bounding box center [380, 531] width 44 height 15
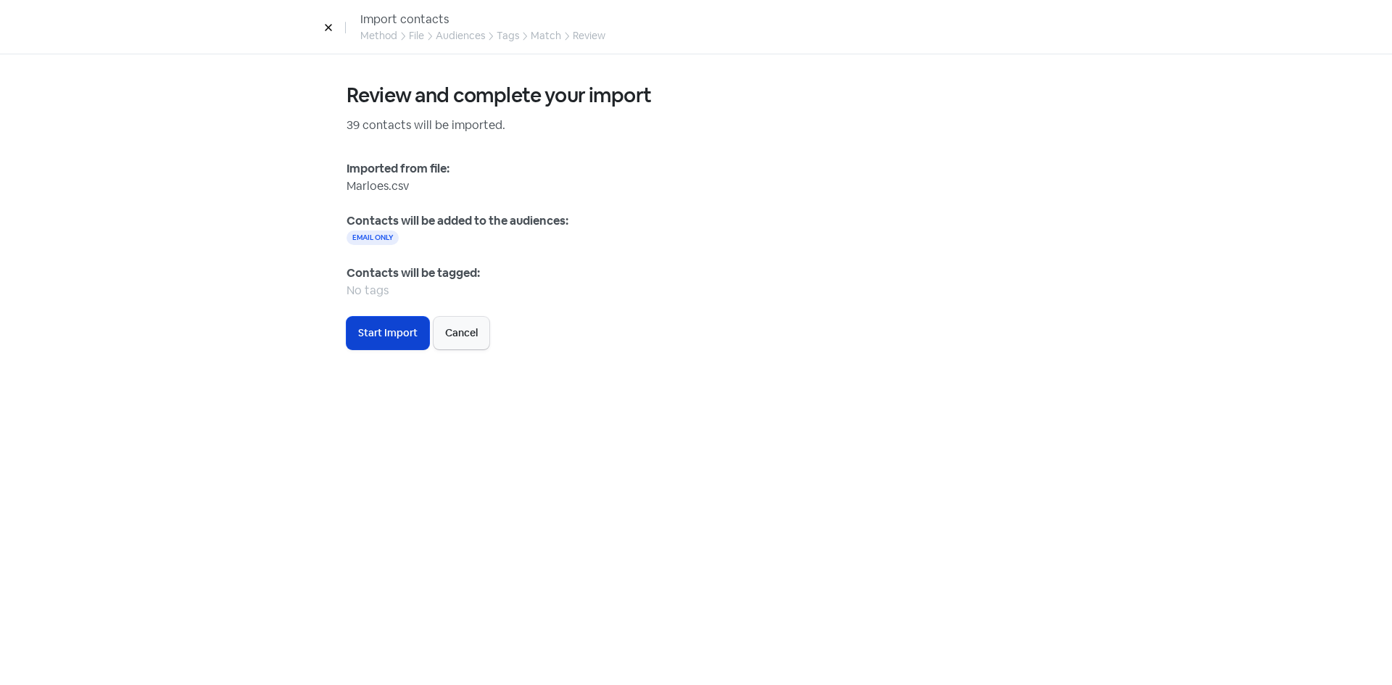
click at [398, 339] on span "Start Import" at bounding box center [387, 333] width 59 height 15
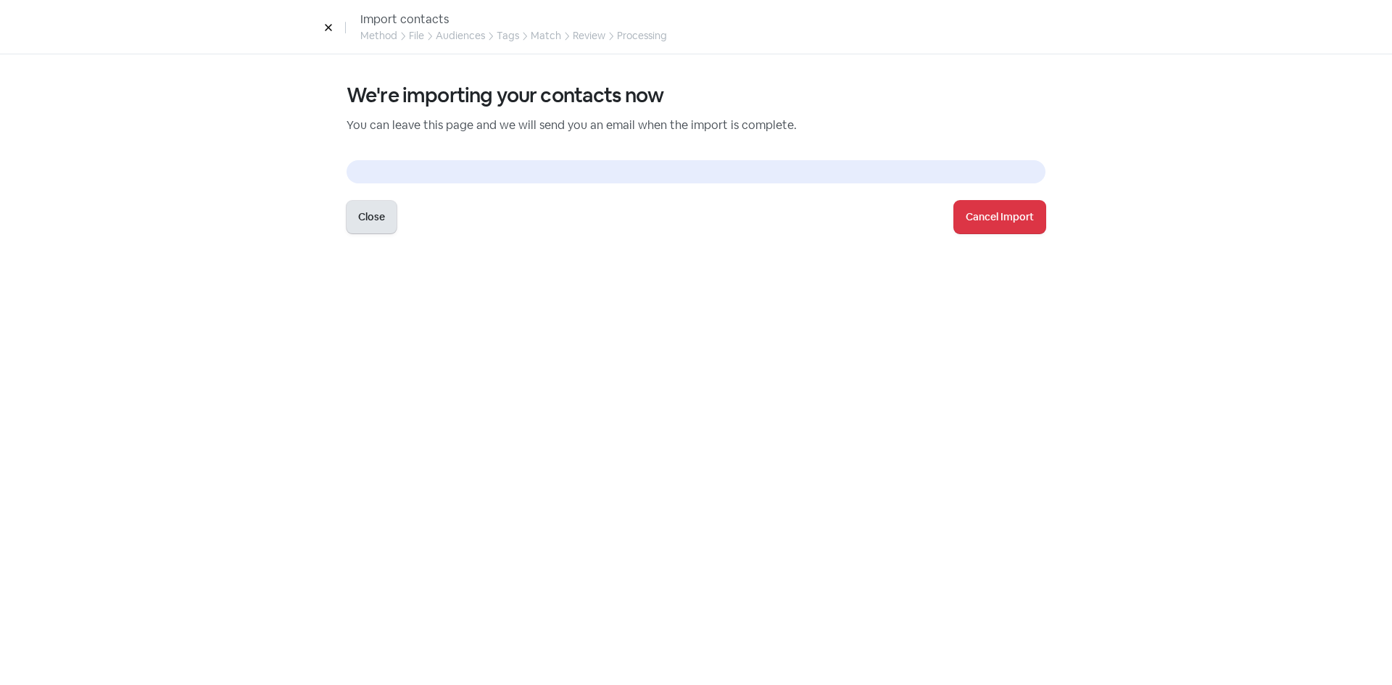
click at [379, 228] on button "Close" at bounding box center [372, 217] width 50 height 33
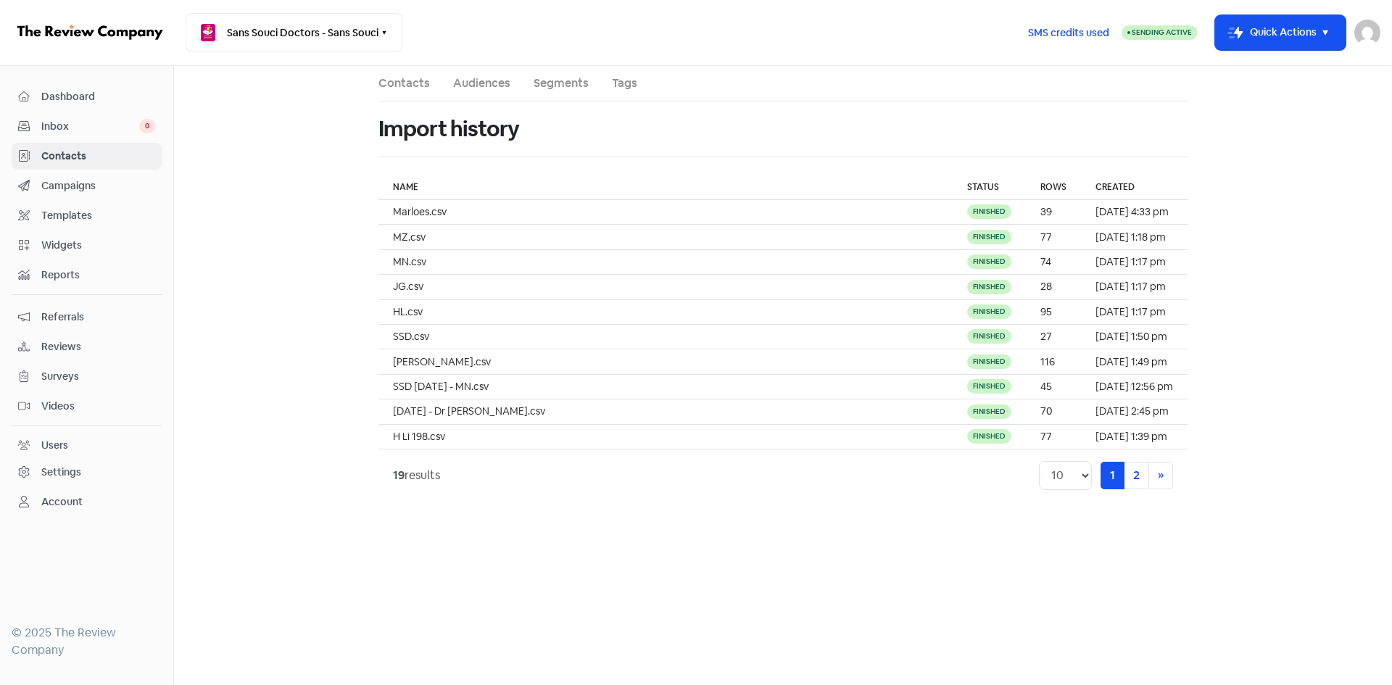
click at [99, 188] on span "Campaigns" at bounding box center [98, 185] width 114 height 15
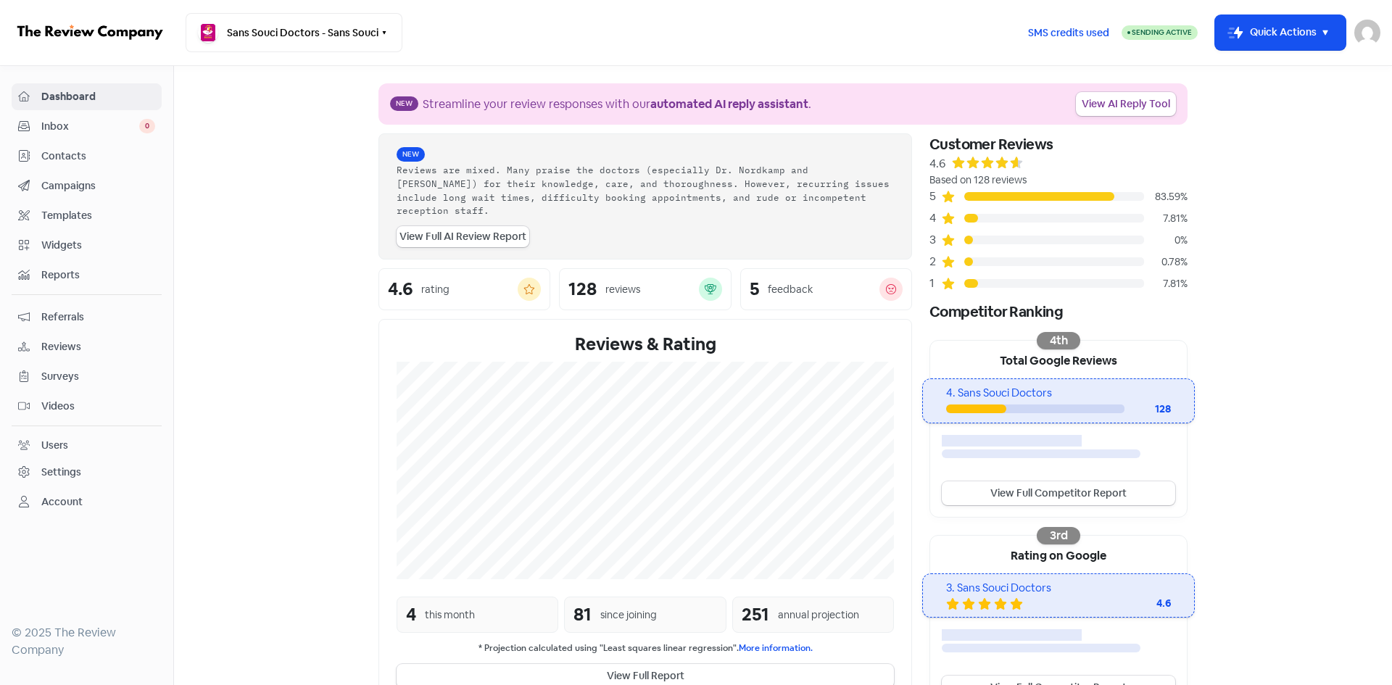
click at [103, 154] on span "Contacts" at bounding box center [98, 156] width 114 height 15
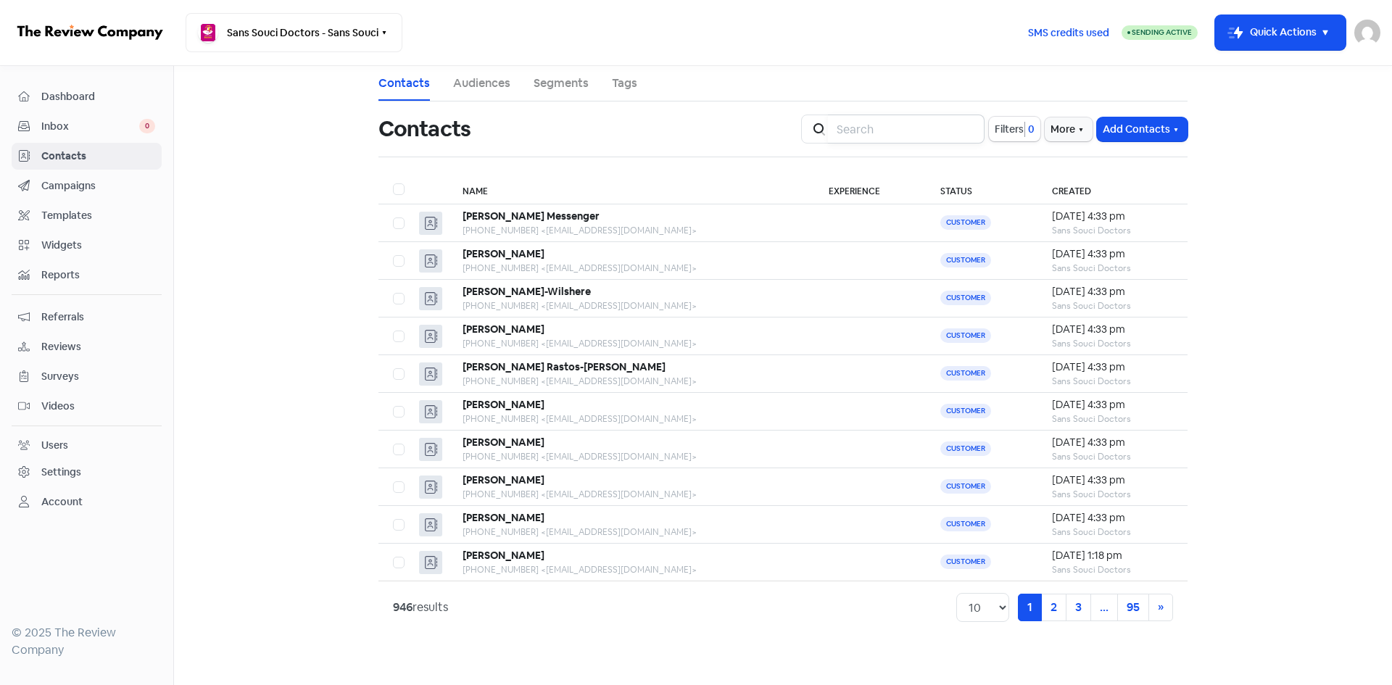
click at [932, 127] on input "search" at bounding box center [906, 129] width 157 height 29
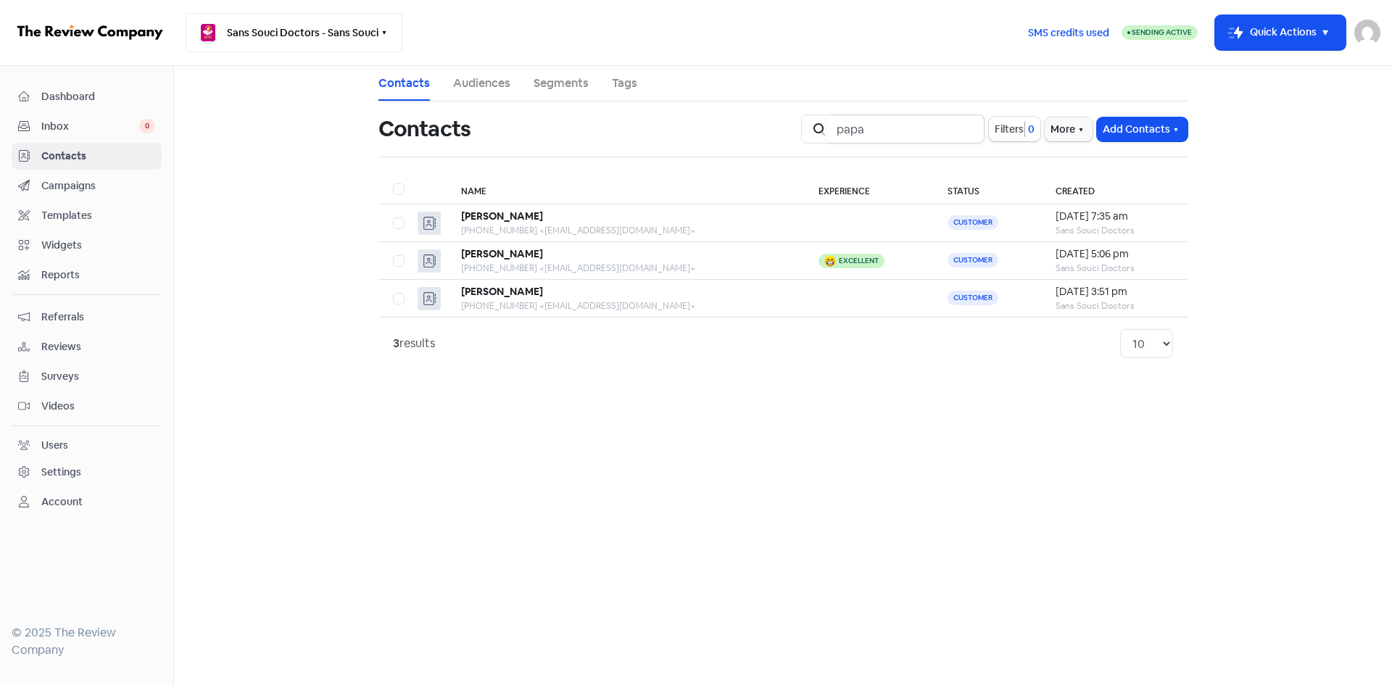
type input "papa"
click at [268, 14] on button "Sans Souci Doctors - Sans Souci" at bounding box center [294, 32] width 217 height 39
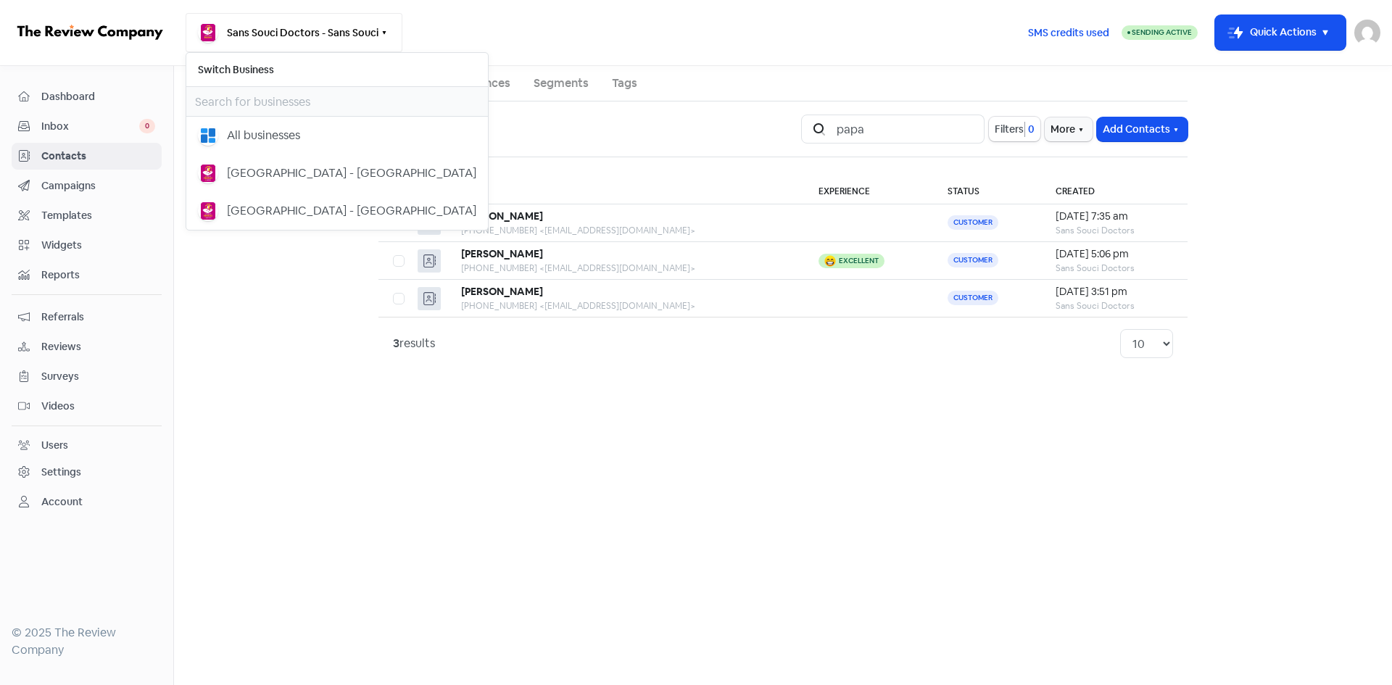
click at [271, 21] on button "Sans Souci Doctors - Sans Souci" at bounding box center [294, 32] width 217 height 39
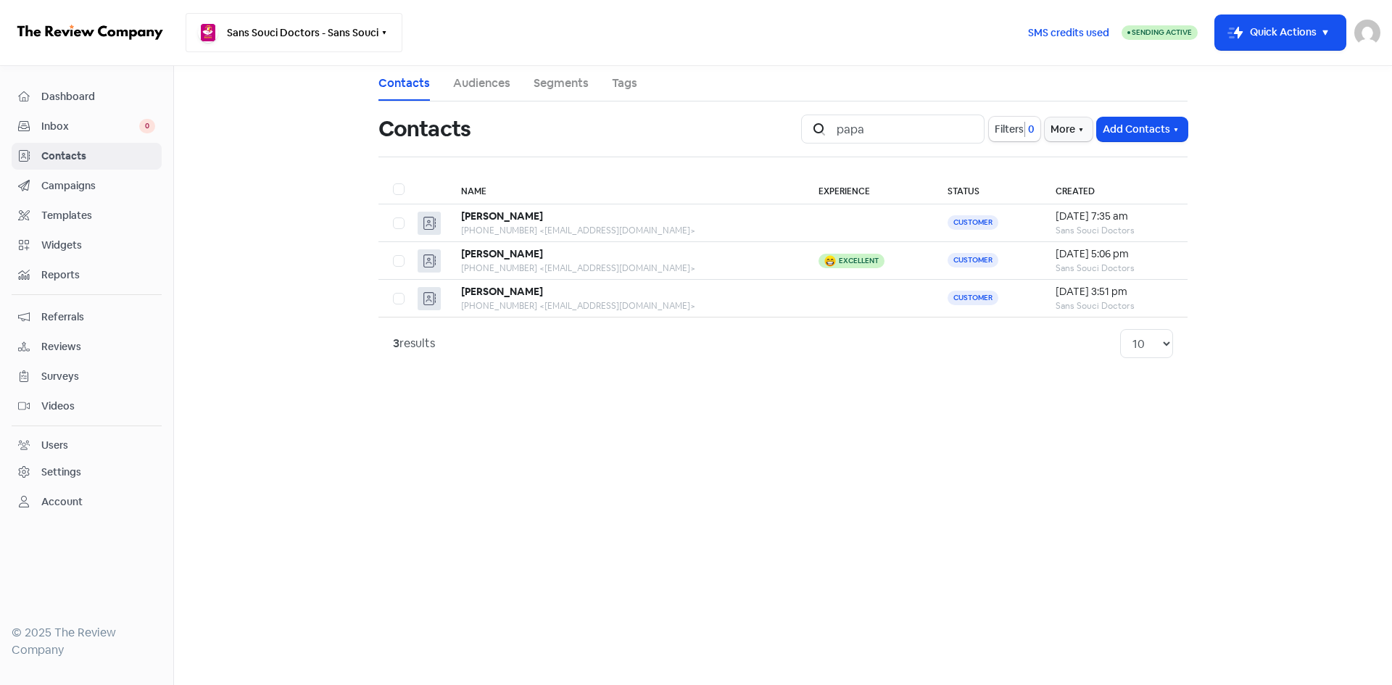
click at [271, 25] on button "Sans Souci Doctors - Sans Souci" at bounding box center [294, 32] width 217 height 39
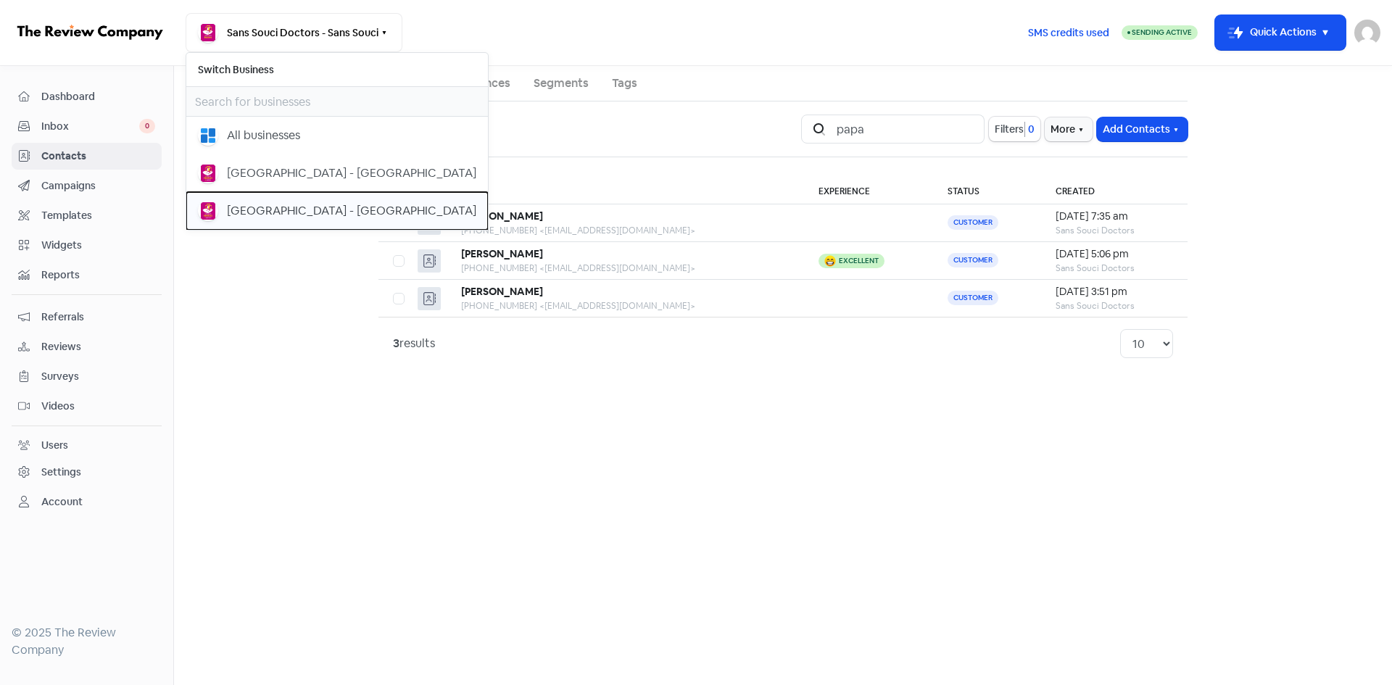
click at [280, 214] on div "[GEOGRAPHIC_DATA] - [GEOGRAPHIC_DATA]" at bounding box center [351, 210] width 249 height 17
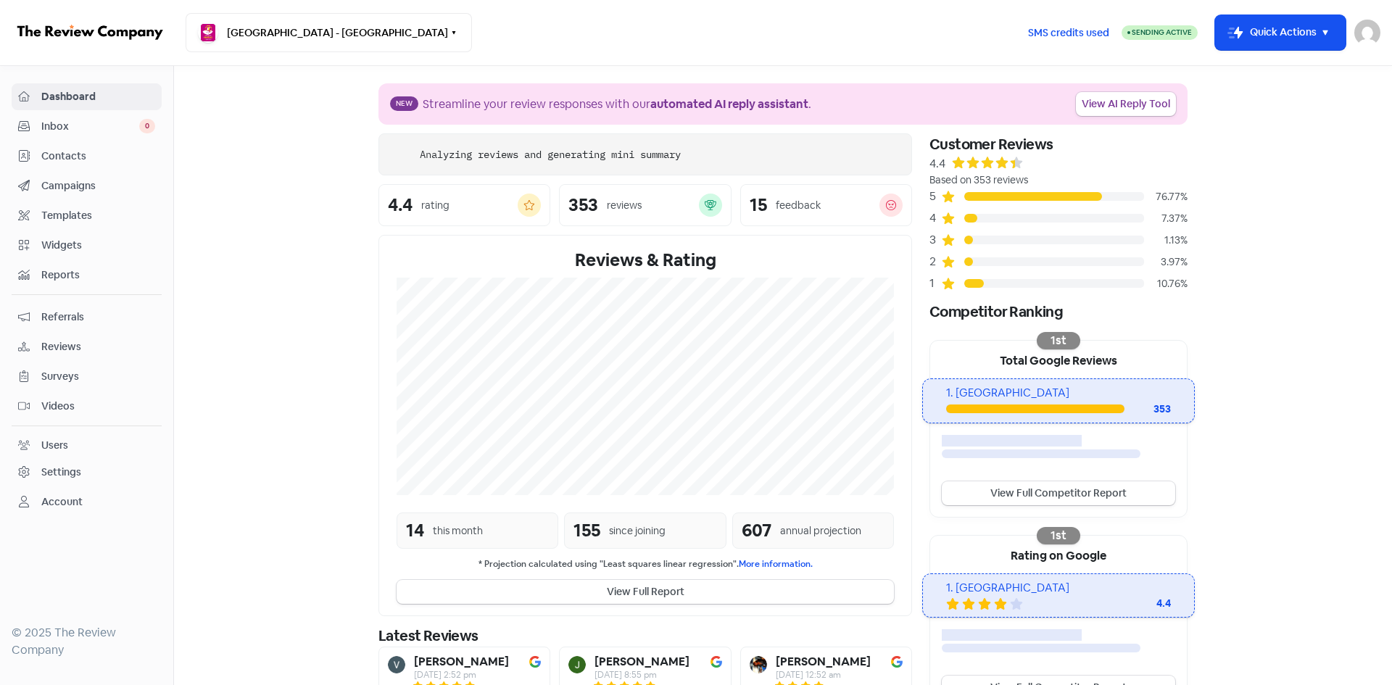
click at [91, 160] on span "Contacts" at bounding box center [98, 156] width 114 height 15
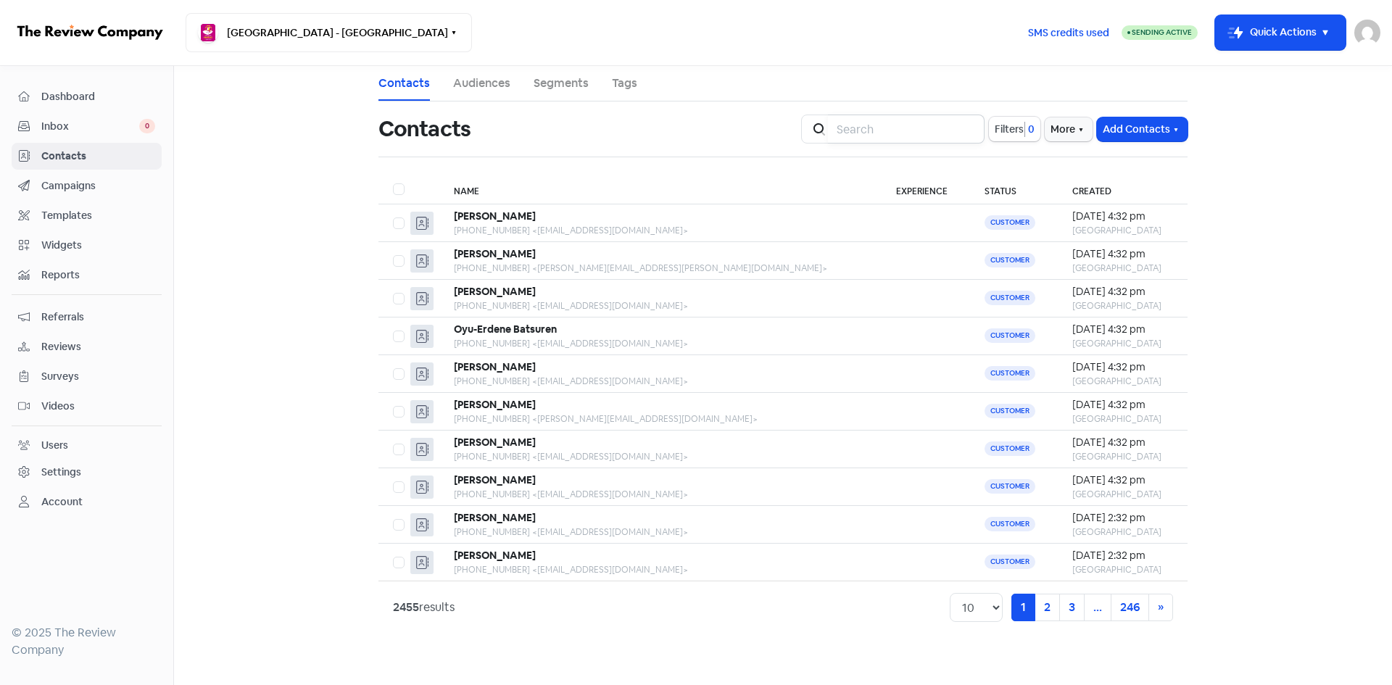
click at [895, 130] on input "search" at bounding box center [906, 129] width 157 height 29
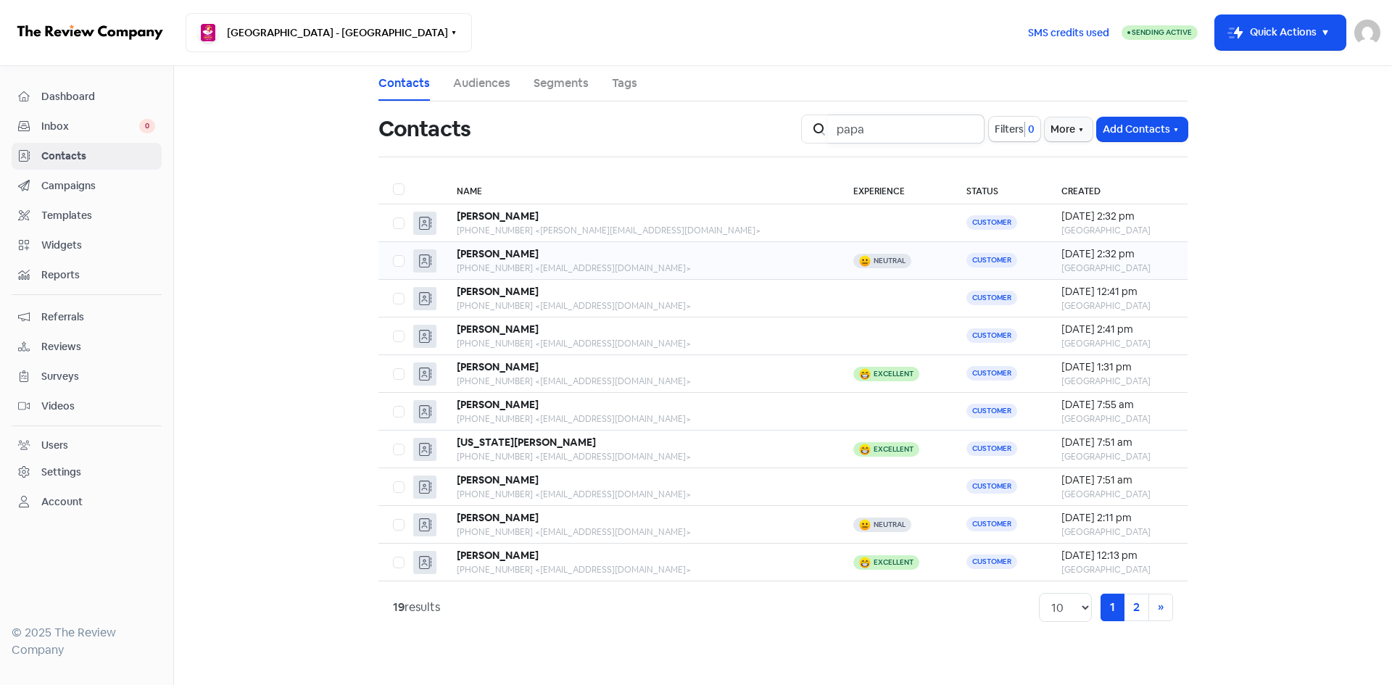
type input "papa"
click at [637, 273] on div "[PHONE_NUMBER] <[EMAIL_ADDRESS][DOMAIN_NAME]>" at bounding box center [641, 268] width 368 height 13
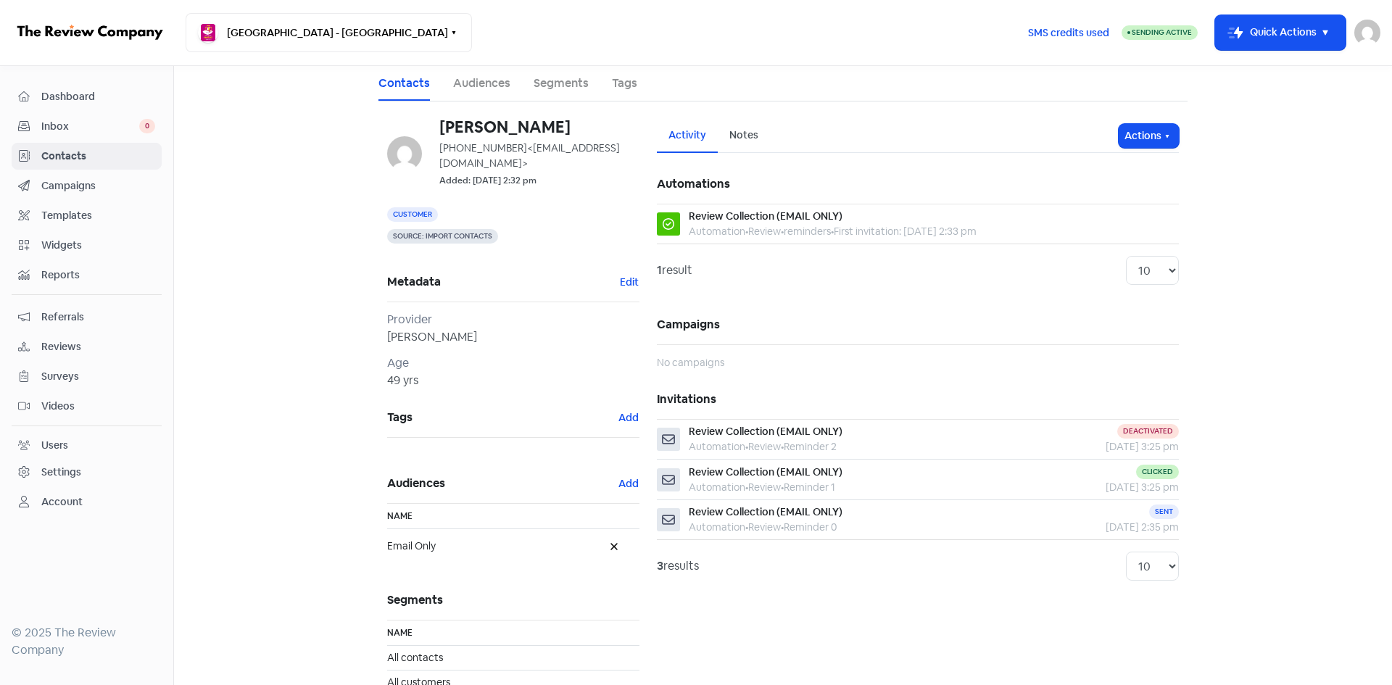
scroll to position [29, 0]
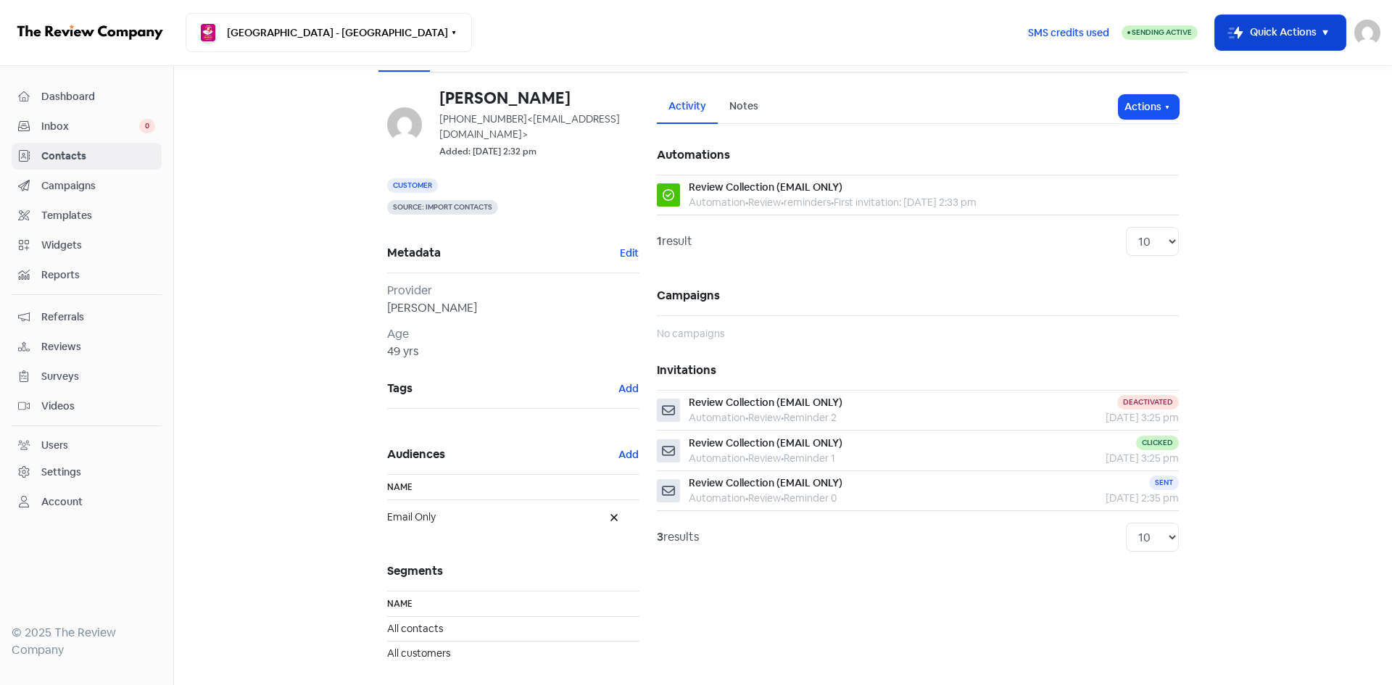
click at [1278, 24] on button "Icon For Thunder-move Quick Actions" at bounding box center [1280, 32] width 131 height 35
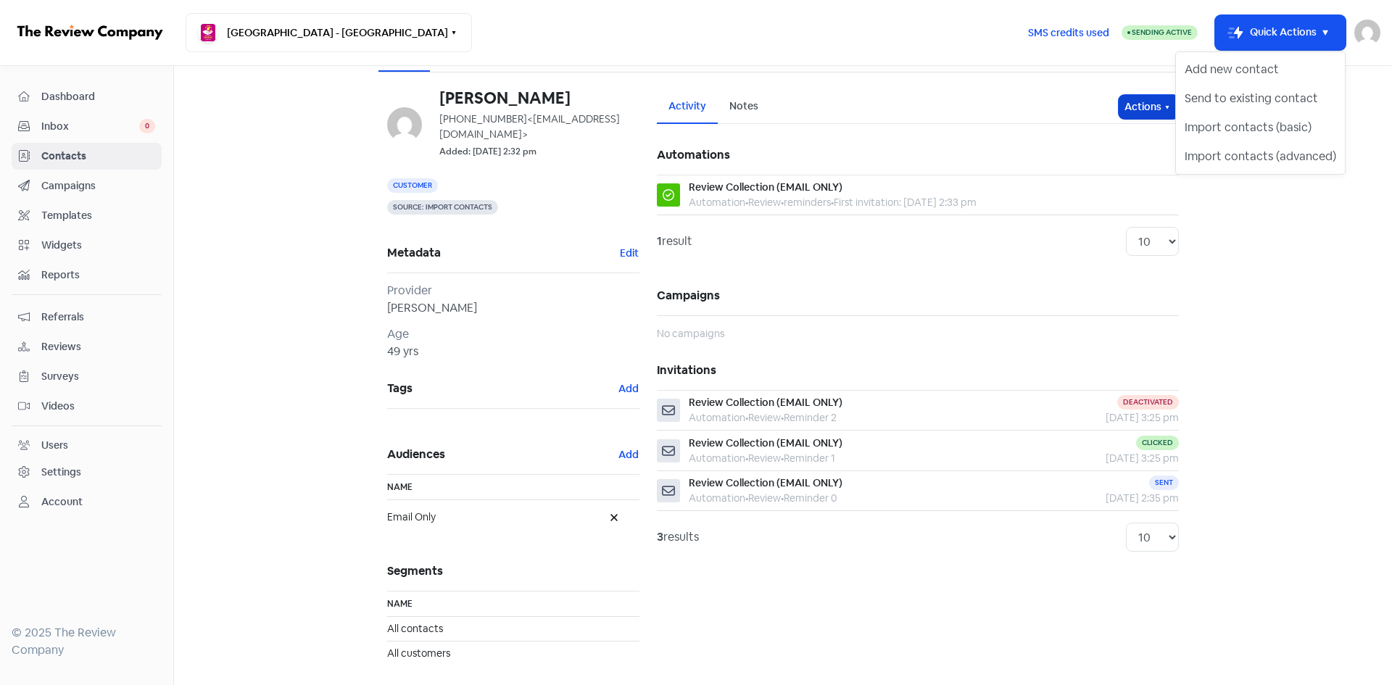
click at [1149, 107] on button "Actions" at bounding box center [1149, 107] width 60 height 24
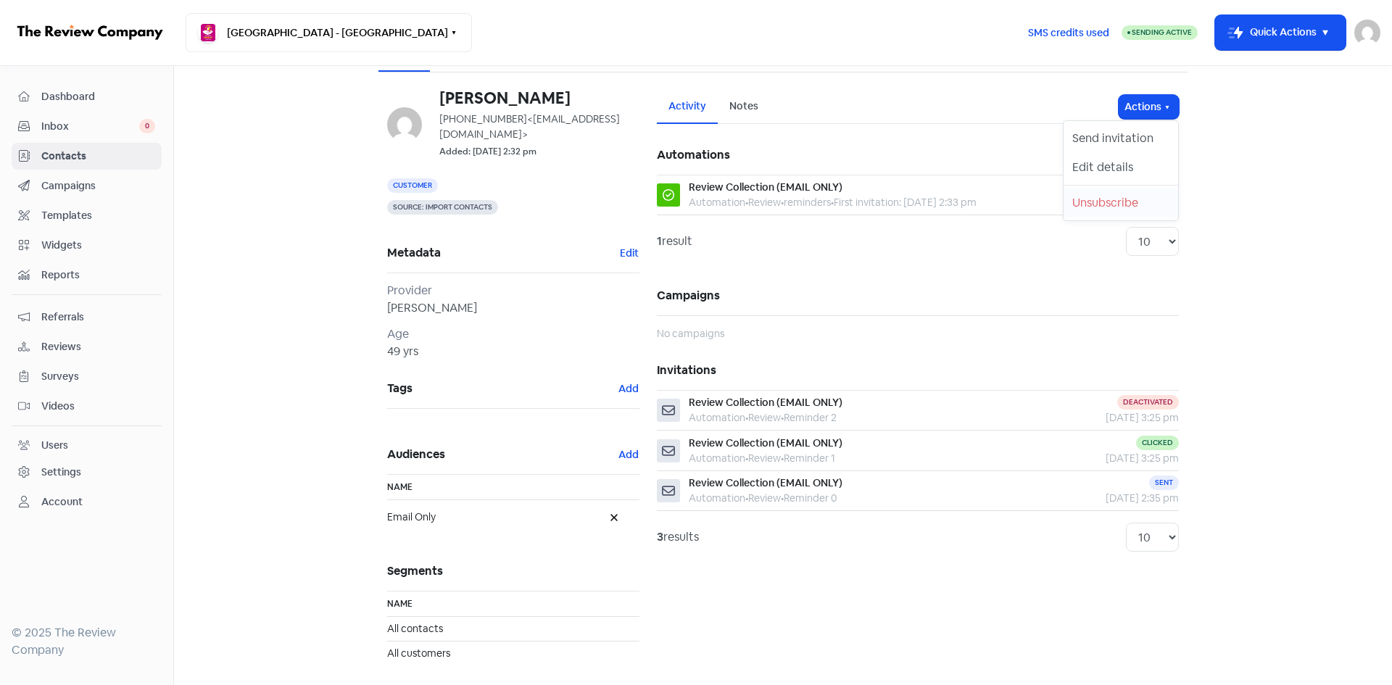
click at [1102, 207] on button "Unsubscribe" at bounding box center [1121, 203] width 115 height 29
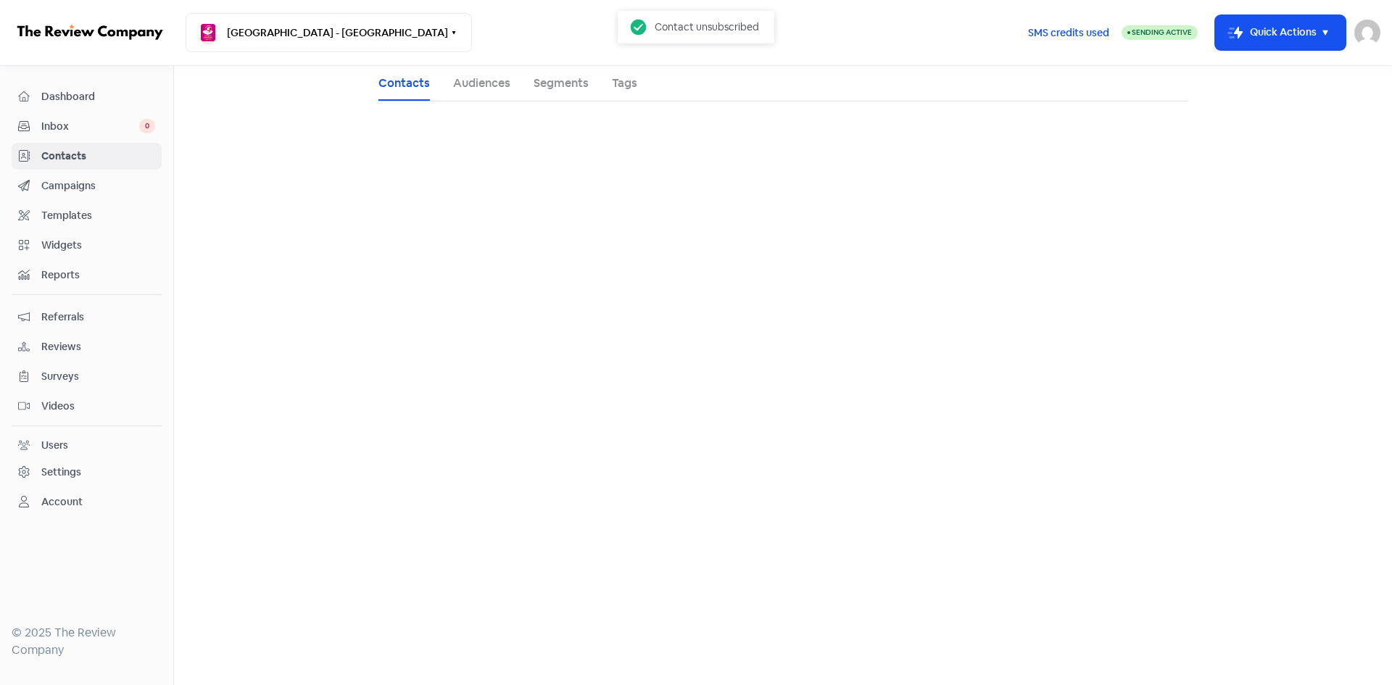
scroll to position [0, 0]
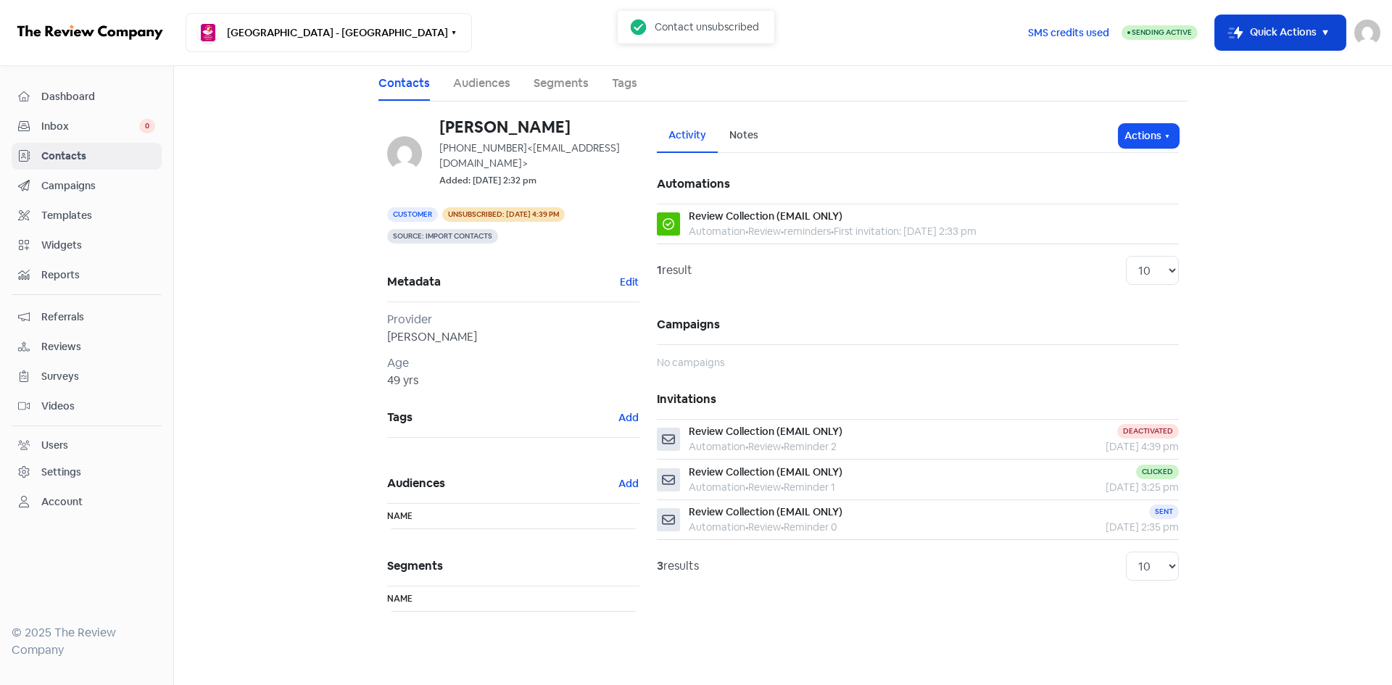
click at [1297, 38] on button "Icon For Thunder-move Quick Actions" at bounding box center [1280, 32] width 131 height 35
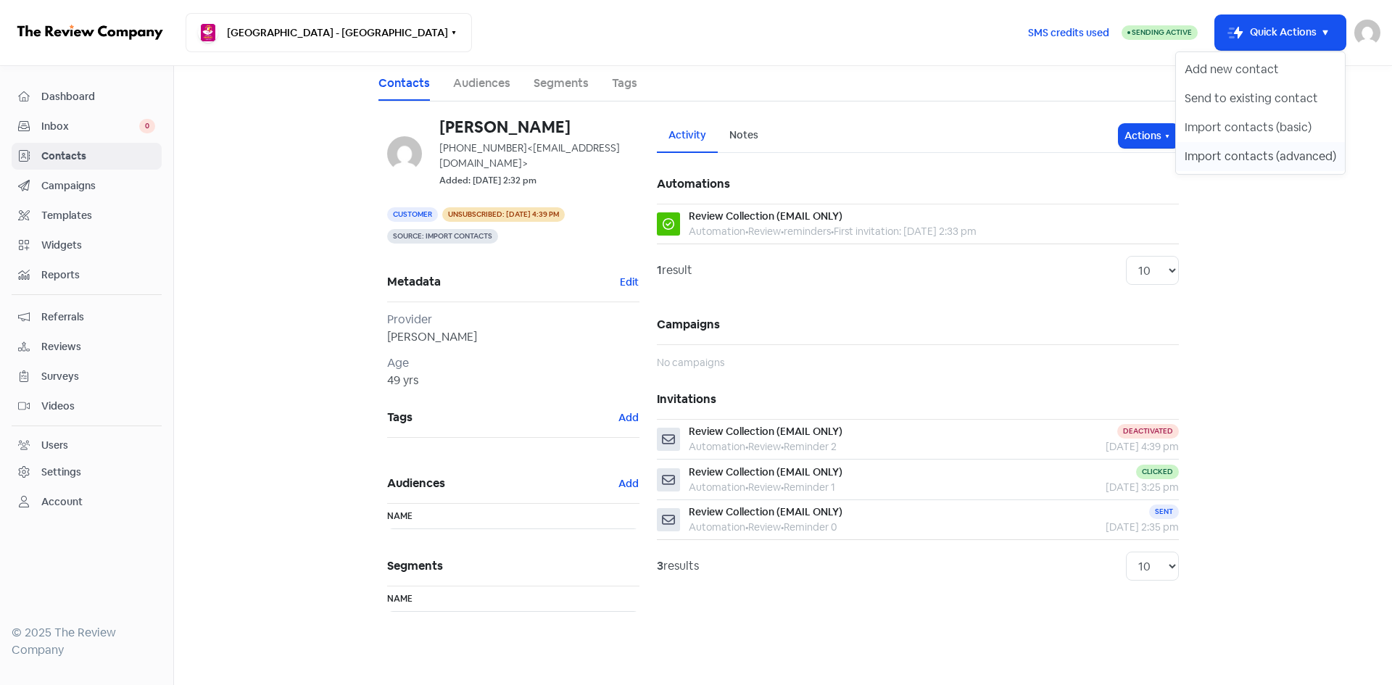
click at [1236, 154] on button "Import contacts (advanced)" at bounding box center [1260, 156] width 169 height 29
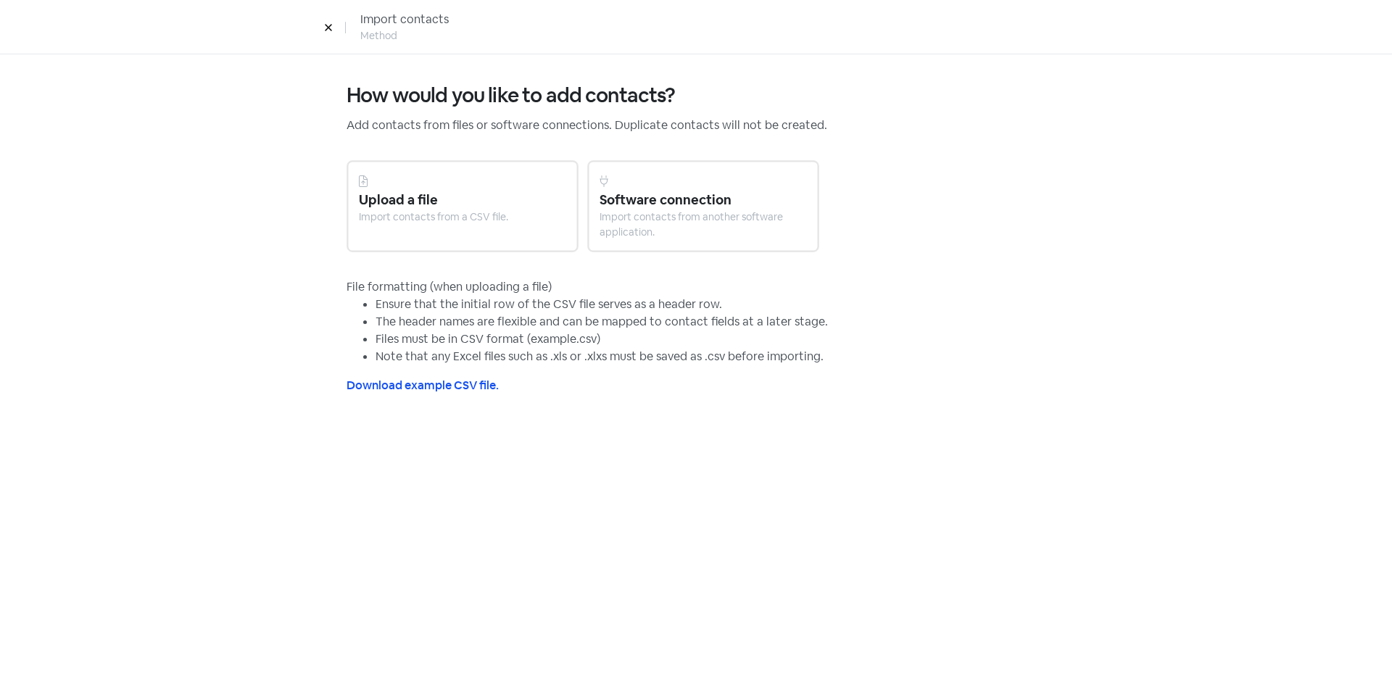
click at [333, 20] on button at bounding box center [329, 27] width 22 height 25
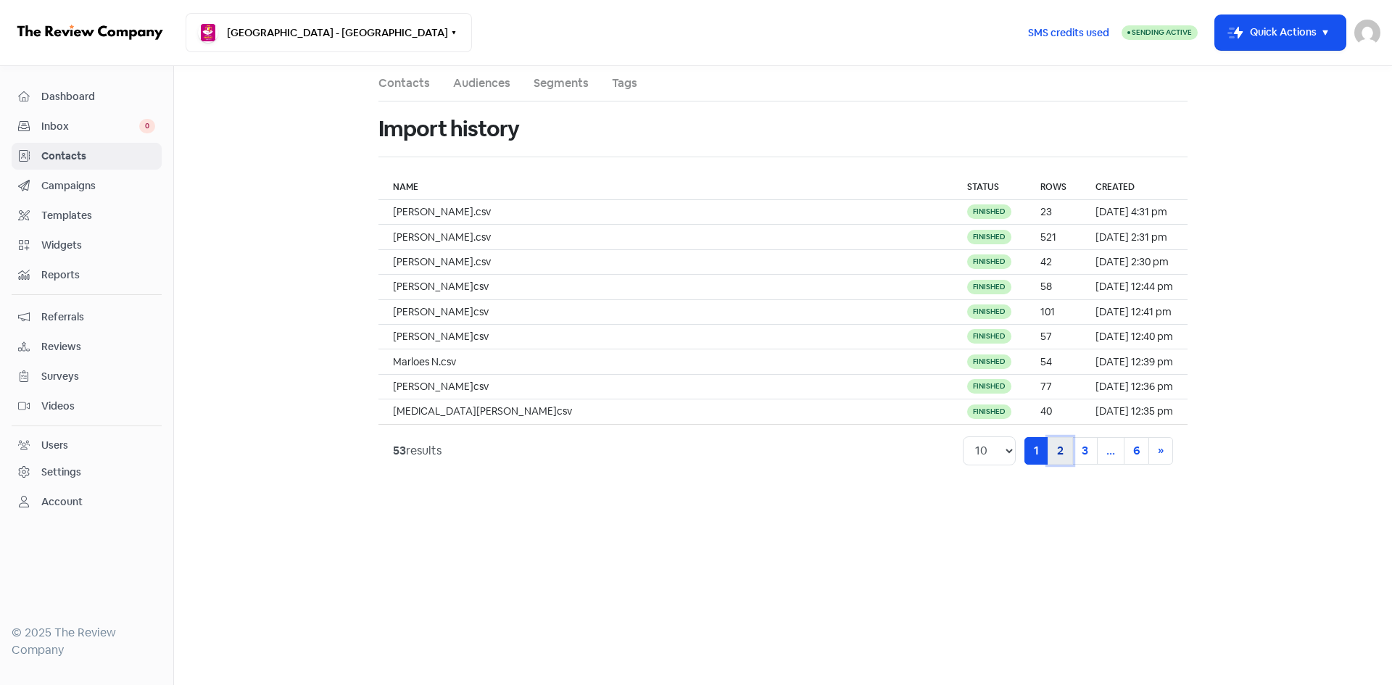
click at [1061, 454] on link "2" at bounding box center [1060, 451] width 25 height 28
click at [1021, 453] on link "1" at bounding box center [1014, 451] width 24 height 28
click at [732, 244] on td "Lisa.csv" at bounding box center [666, 237] width 574 height 25
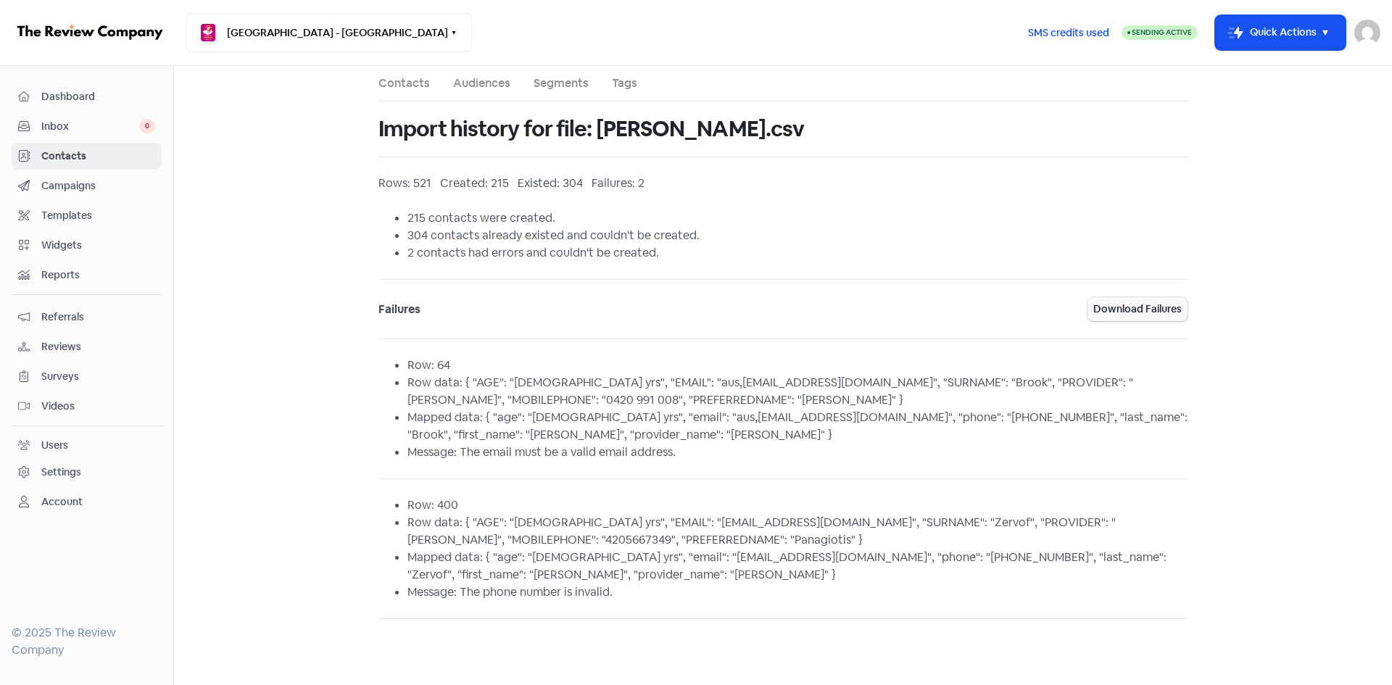
click at [410, 80] on link "Contacts" at bounding box center [404, 83] width 51 height 17
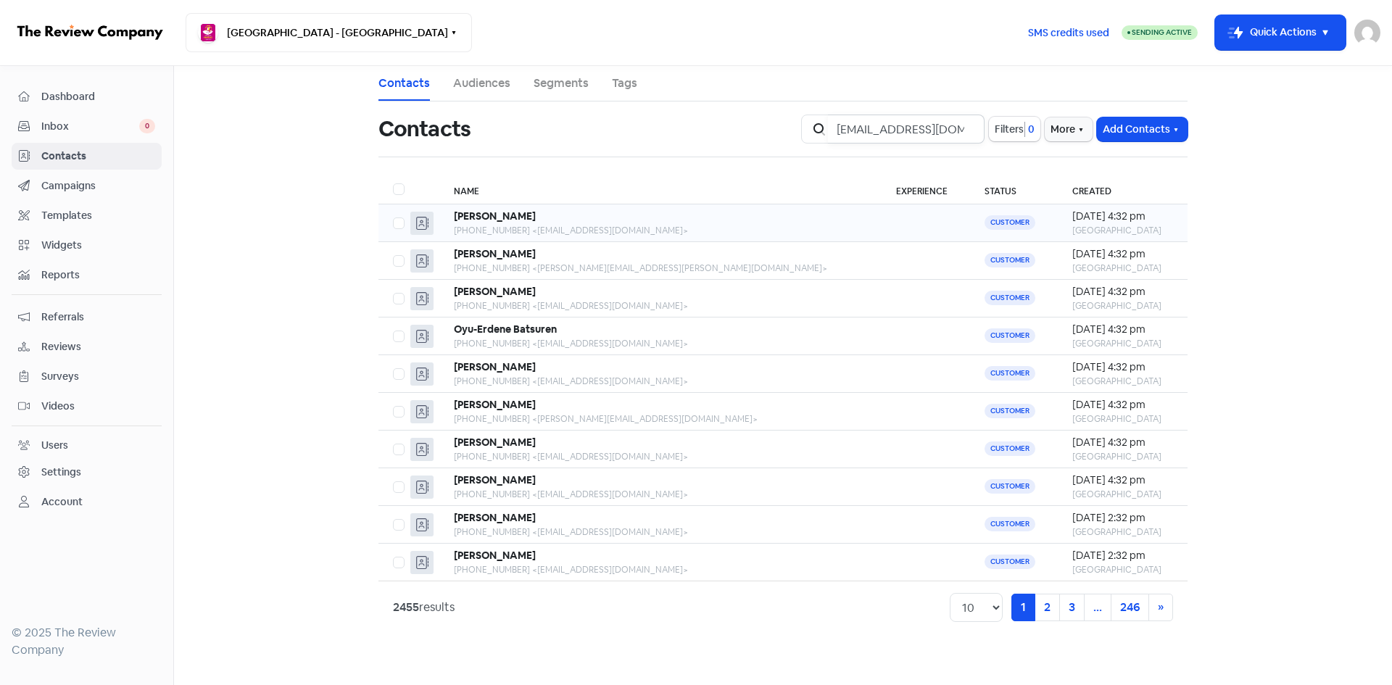
scroll to position [0, 44]
type input "mioannides@optusnet.com.au"
click at [1147, 126] on button "Add Contacts" at bounding box center [1142, 129] width 91 height 24
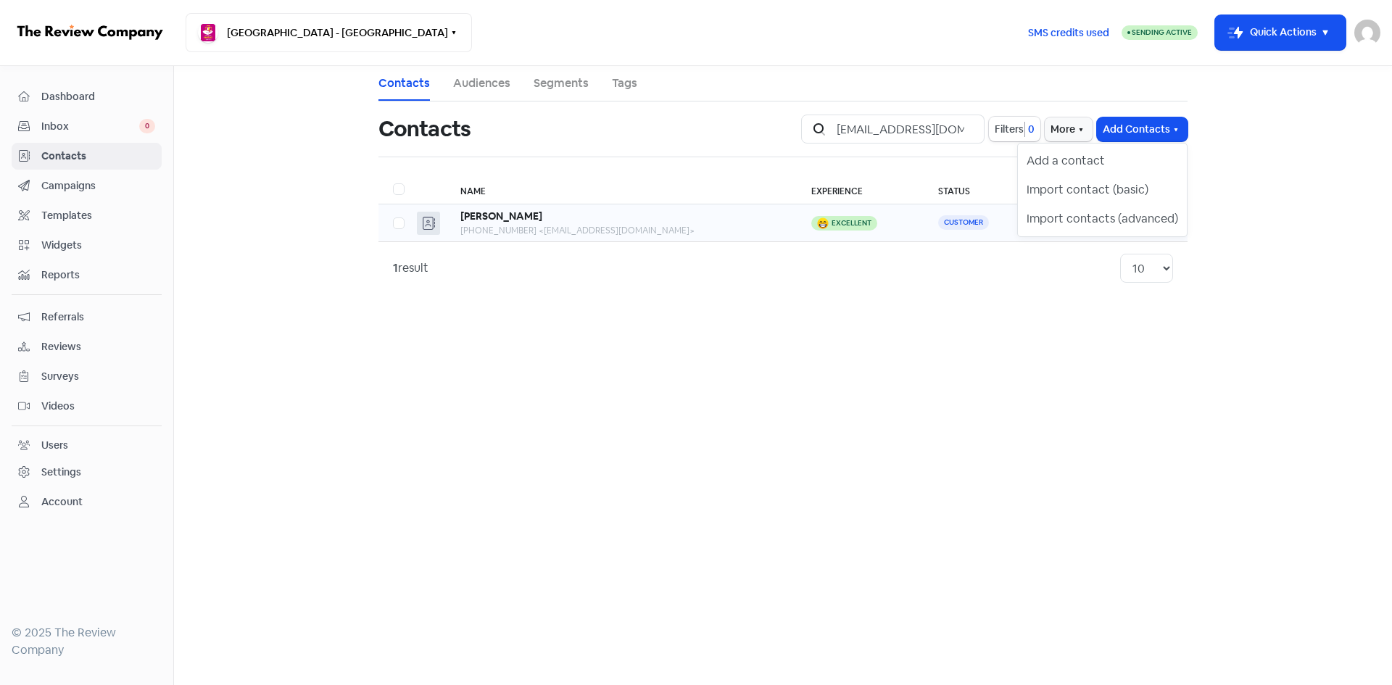
click at [558, 221] on div "Michael Ioannides" at bounding box center [621, 216] width 322 height 15
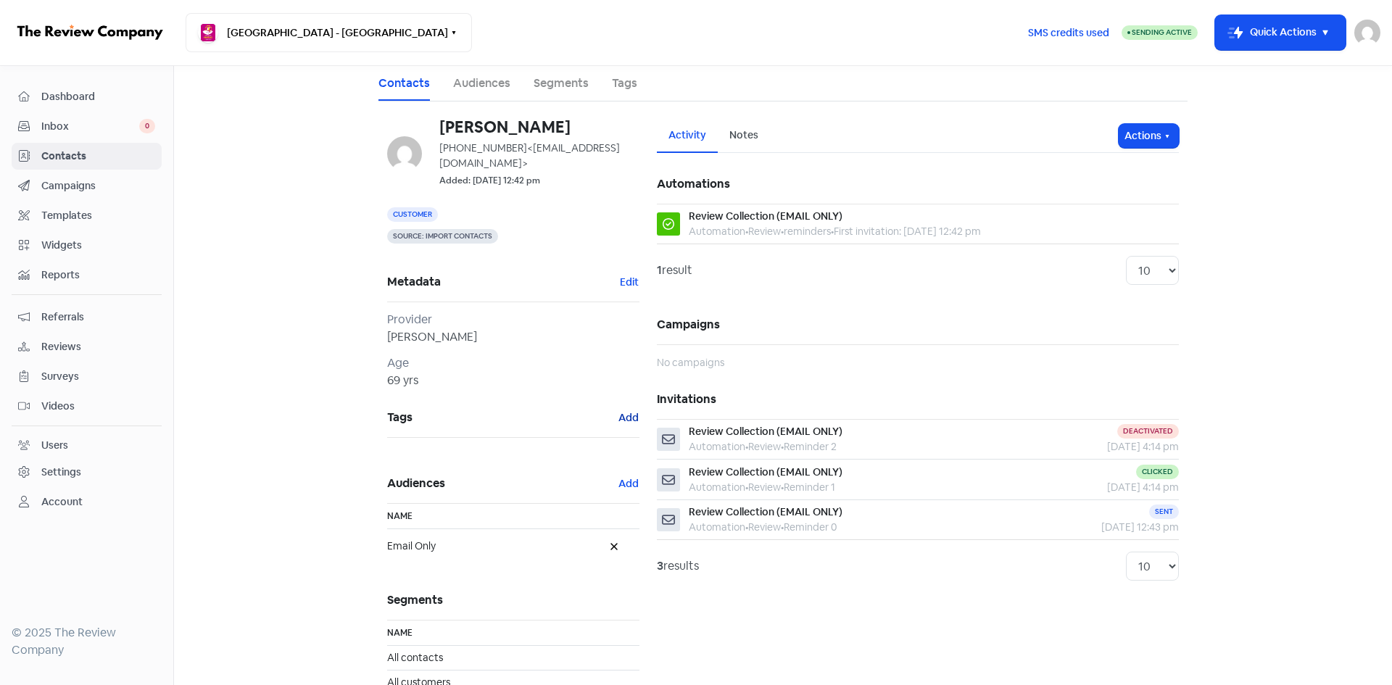
click at [623, 411] on button "Add" at bounding box center [629, 418] width 22 height 17
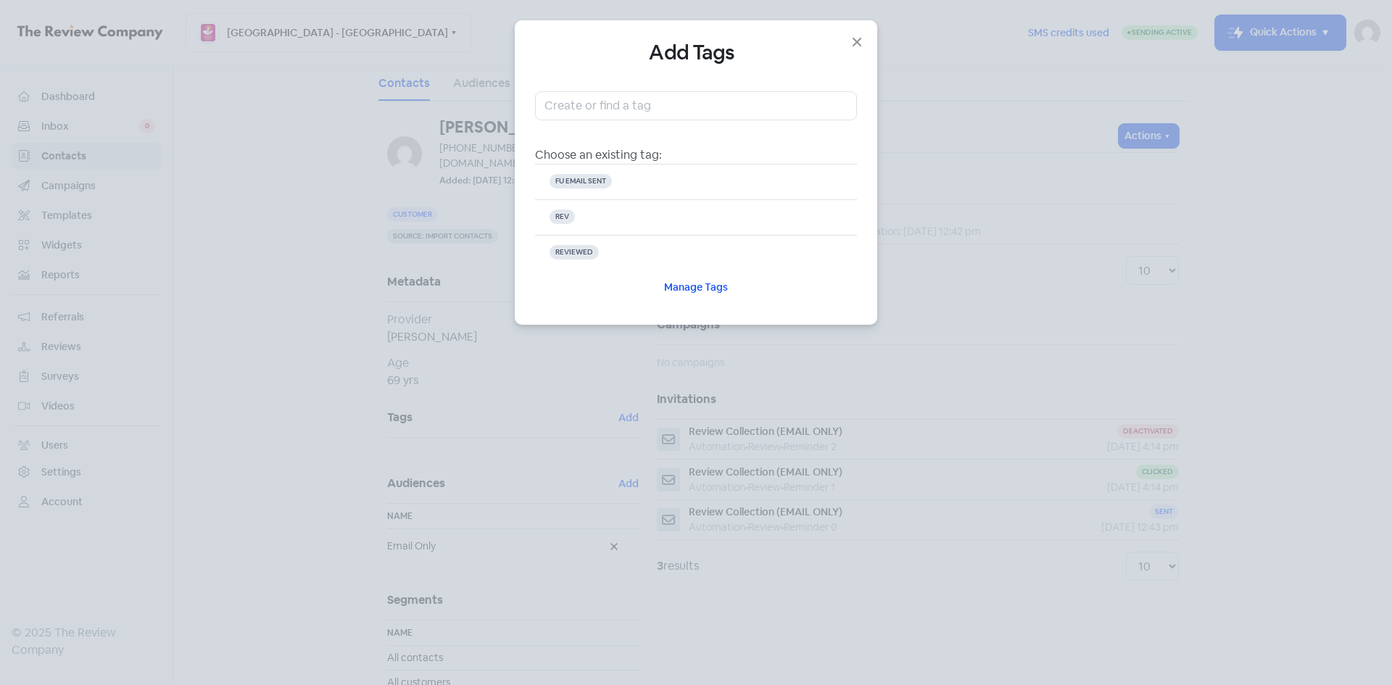
drag, startPoint x: 1049, startPoint y: 133, endPoint x: 1099, endPoint y: 135, distance: 50.1
click at [1075, 135] on div "Add Tags Choose an existing tag: FU EMAIL SENT REV REVIEWED Manage Tags" at bounding box center [696, 342] width 1392 height 685
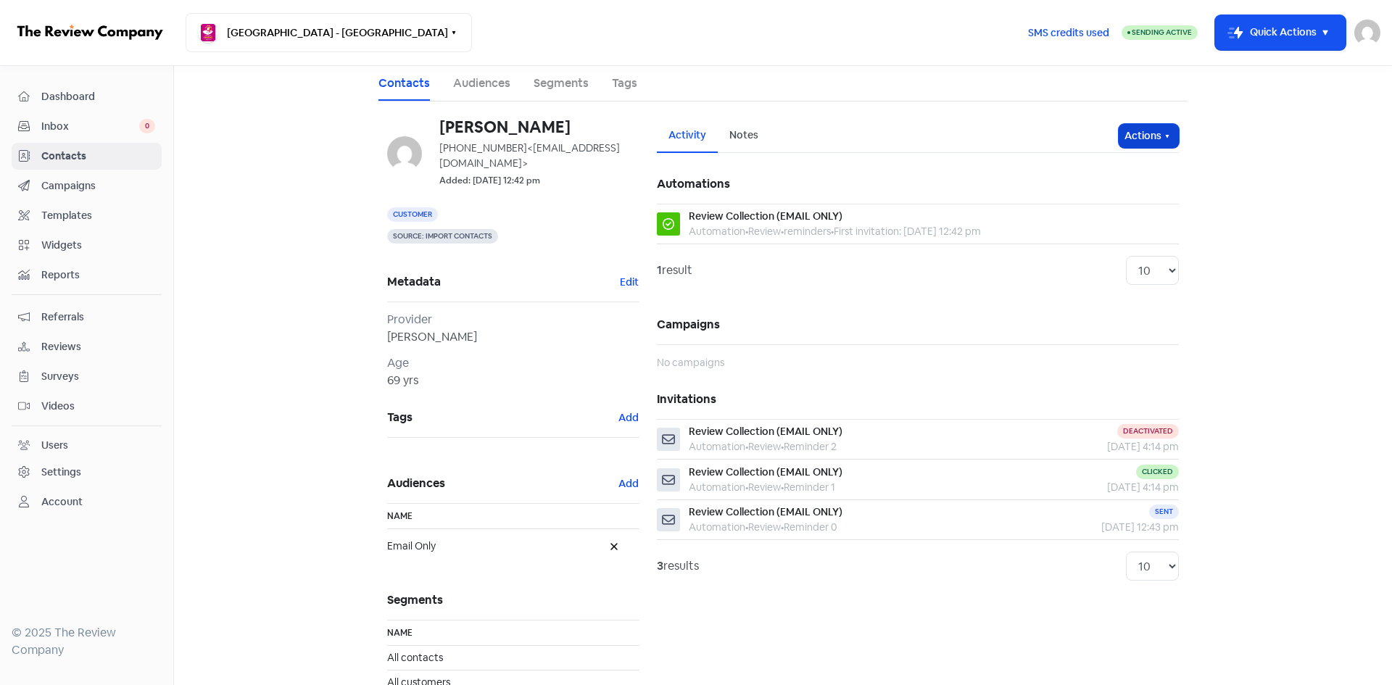
click at [1141, 136] on button "Actions" at bounding box center [1149, 136] width 60 height 24
click at [1086, 244] on button "Unsubscribe" at bounding box center [1121, 232] width 115 height 29
click at [420, 80] on link "Contacts" at bounding box center [404, 83] width 51 height 17
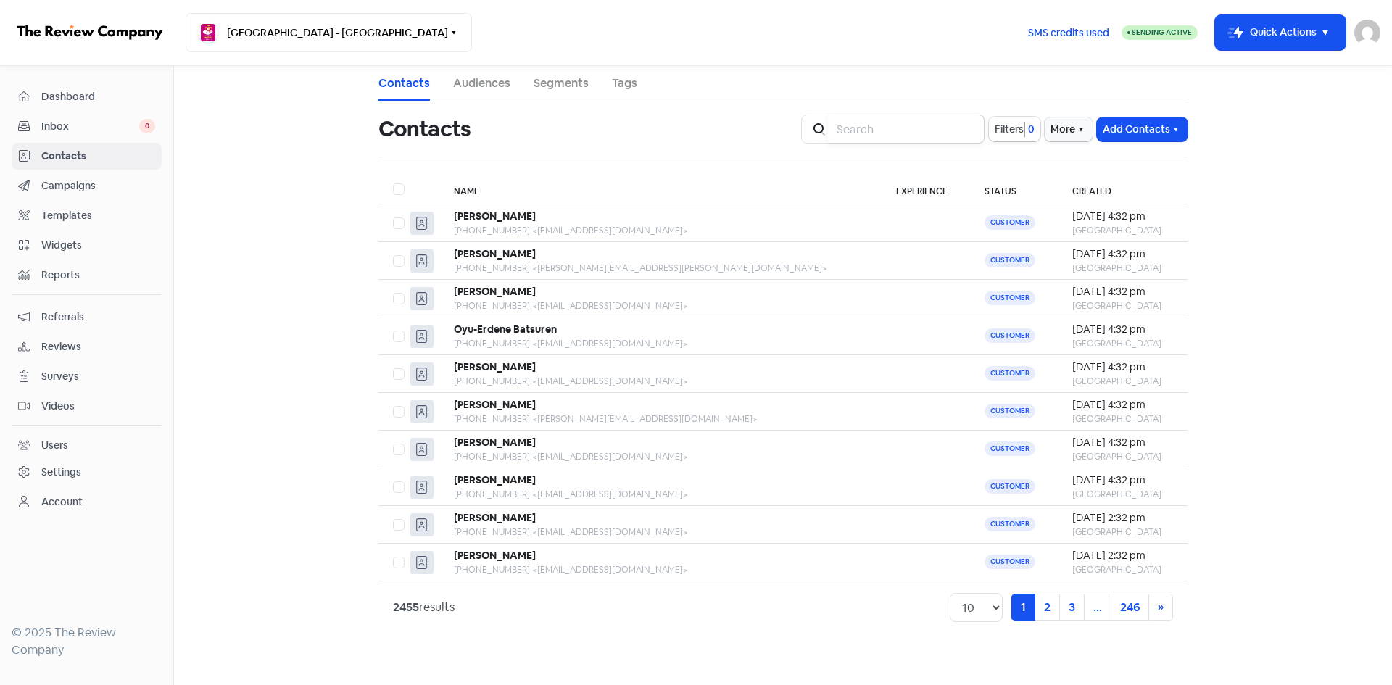
click at [853, 126] on input "search" at bounding box center [906, 129] width 157 height 29
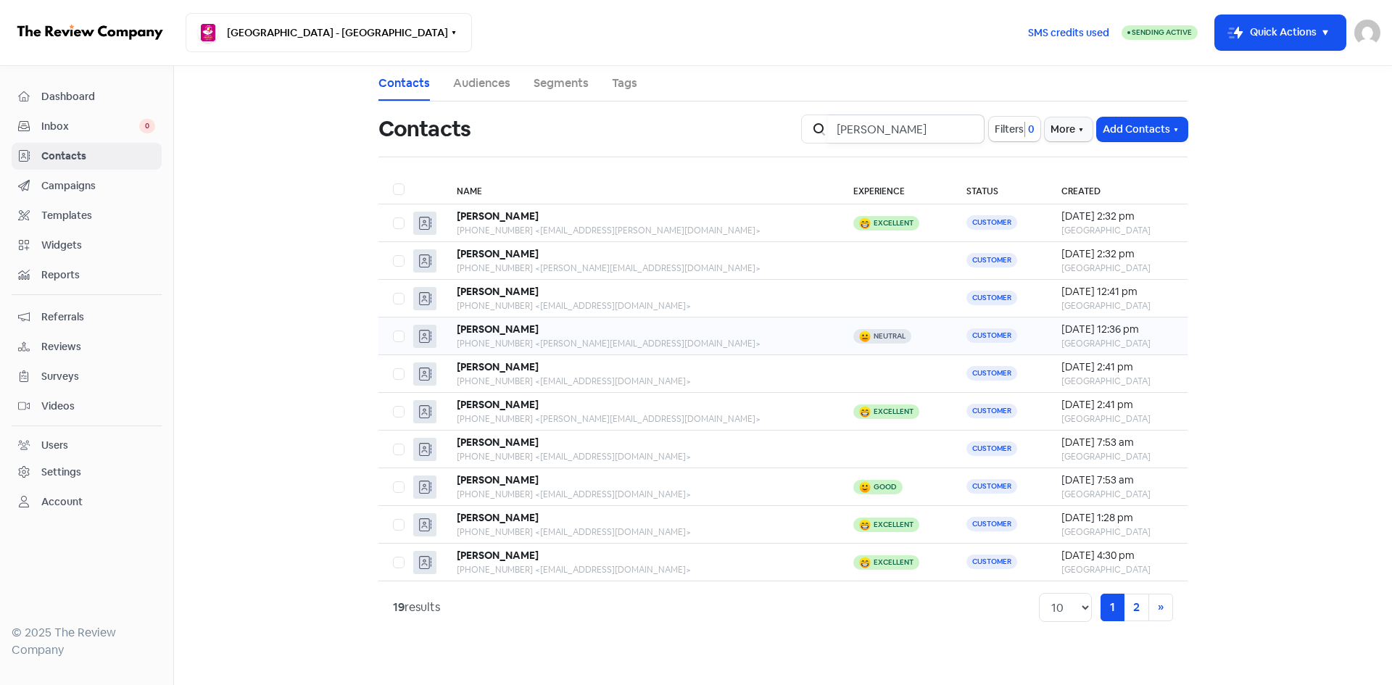
type input "anne"
click at [683, 328] on div "Anne Hill" at bounding box center [641, 329] width 368 height 15
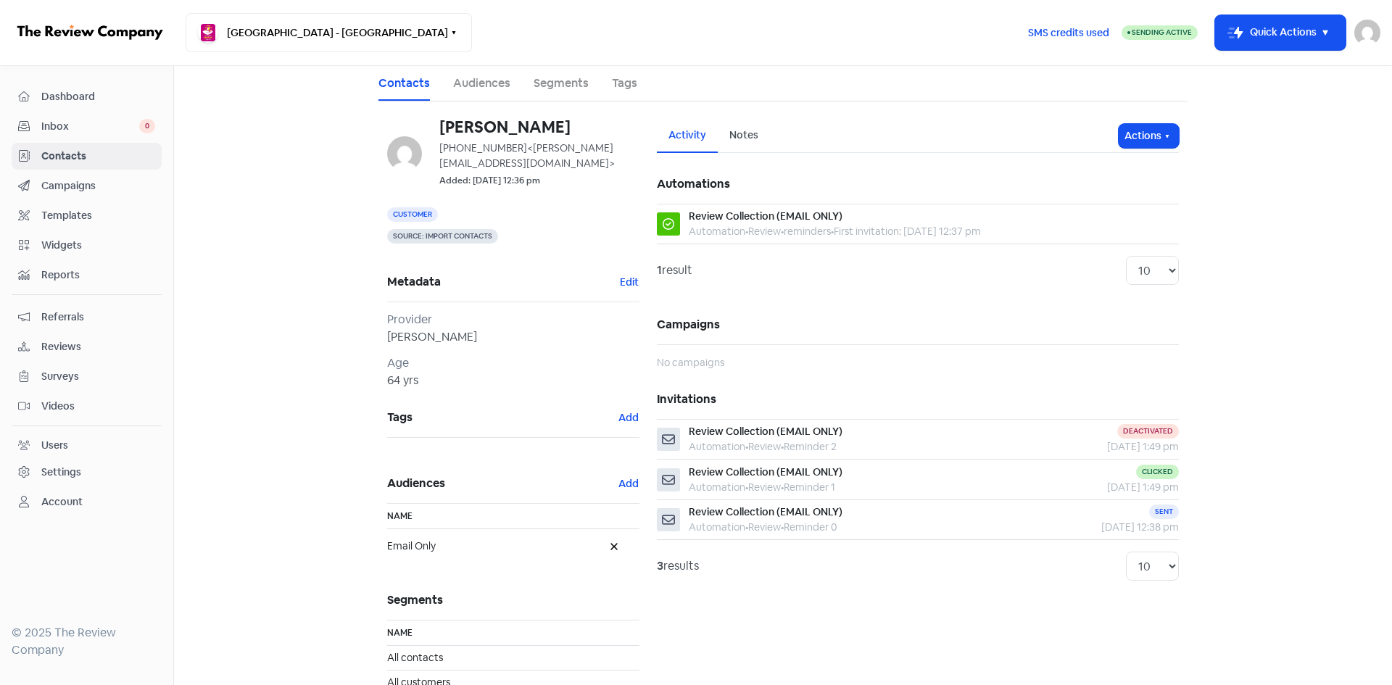
click at [86, 100] on span "Dashboard" at bounding box center [98, 96] width 114 height 15
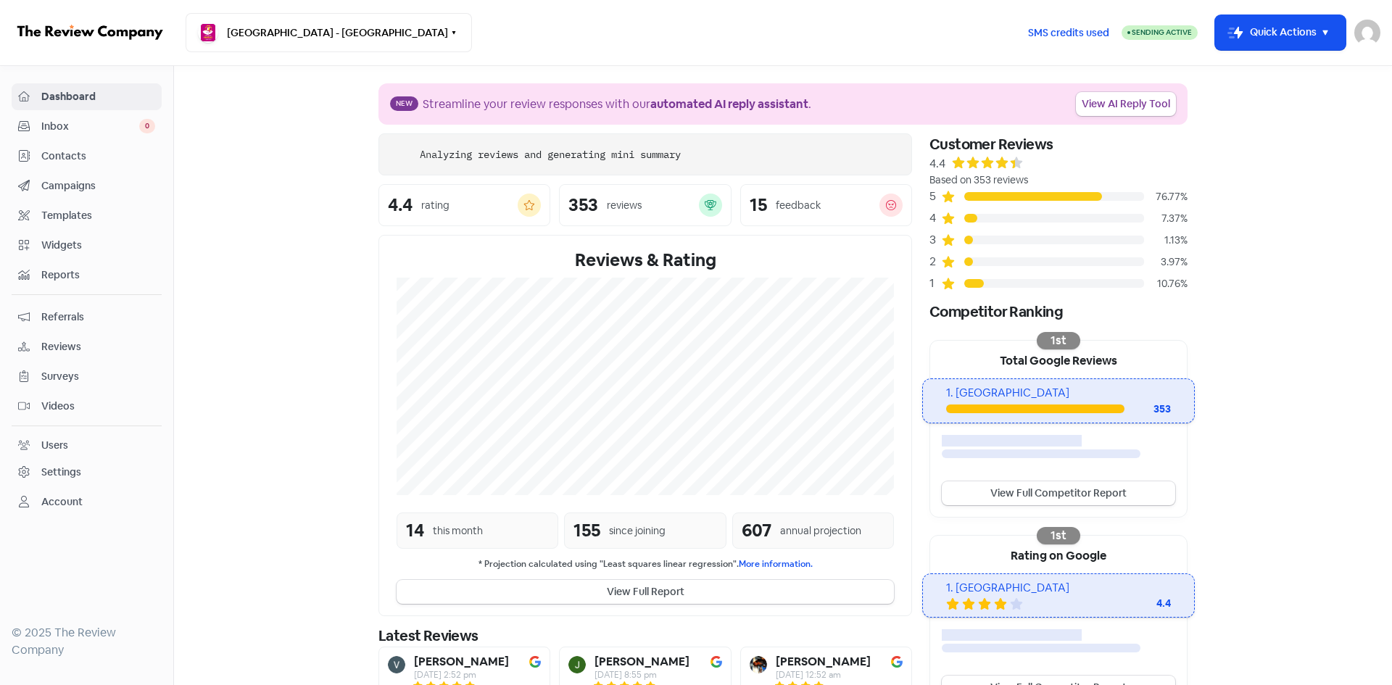
click at [110, 161] on span "Contacts" at bounding box center [98, 156] width 114 height 15
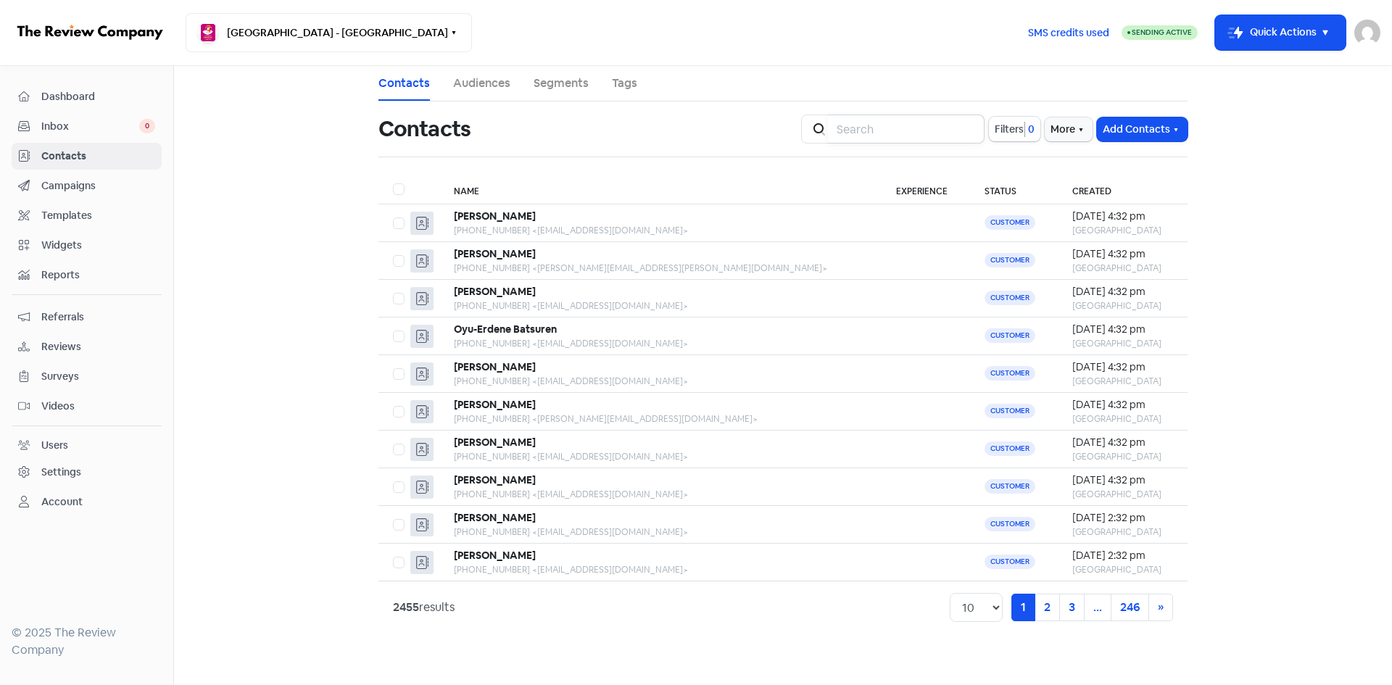
click at [946, 125] on input "search" at bounding box center [906, 129] width 157 height 29
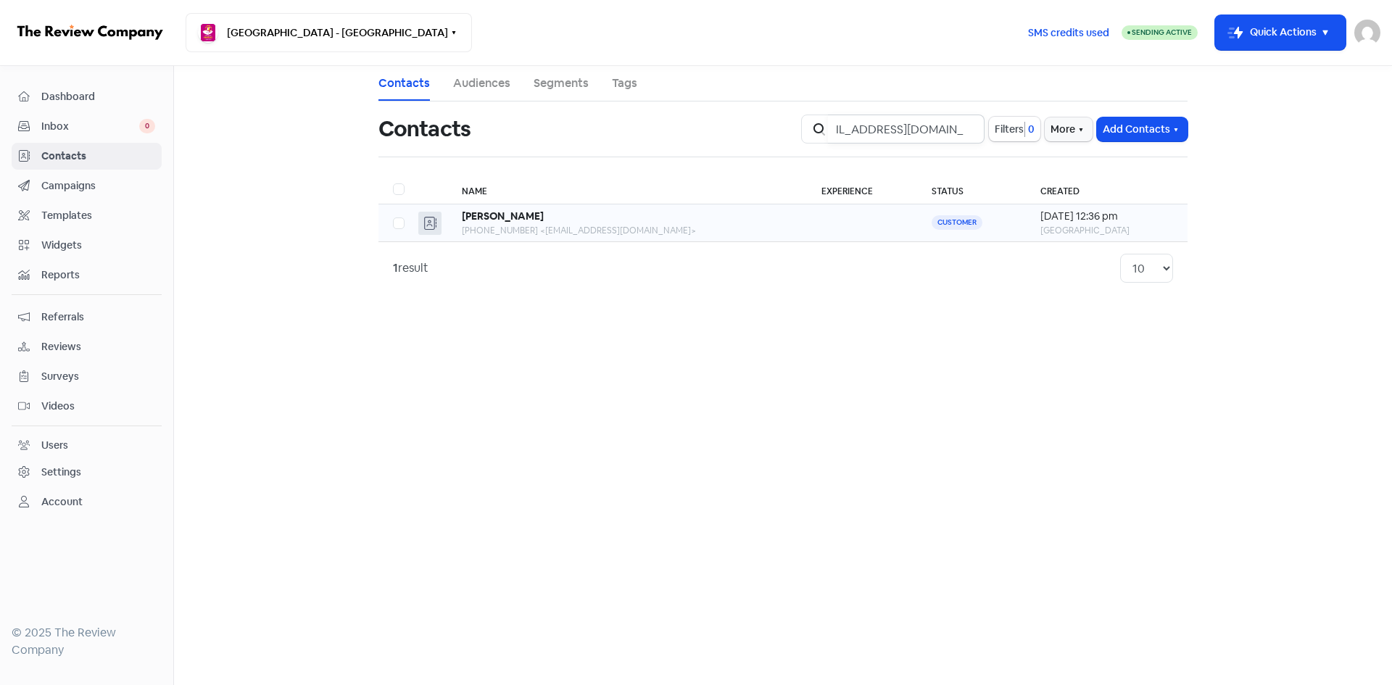
type input "lynetteb@optusnet.com.au"
click at [584, 238] on td "Angelique Belivanis +61418616456 <lynetteb@optusnet.com.au>" at bounding box center [627, 223] width 360 height 38
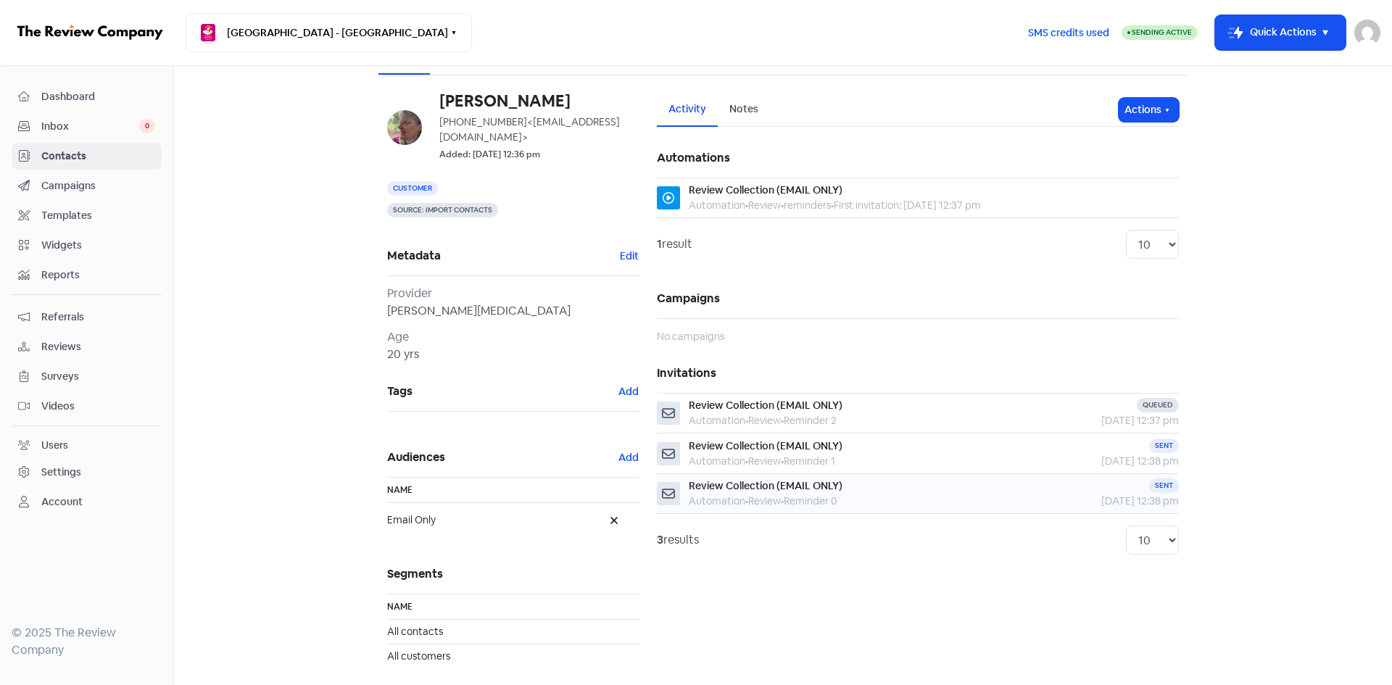
scroll to position [44, 0]
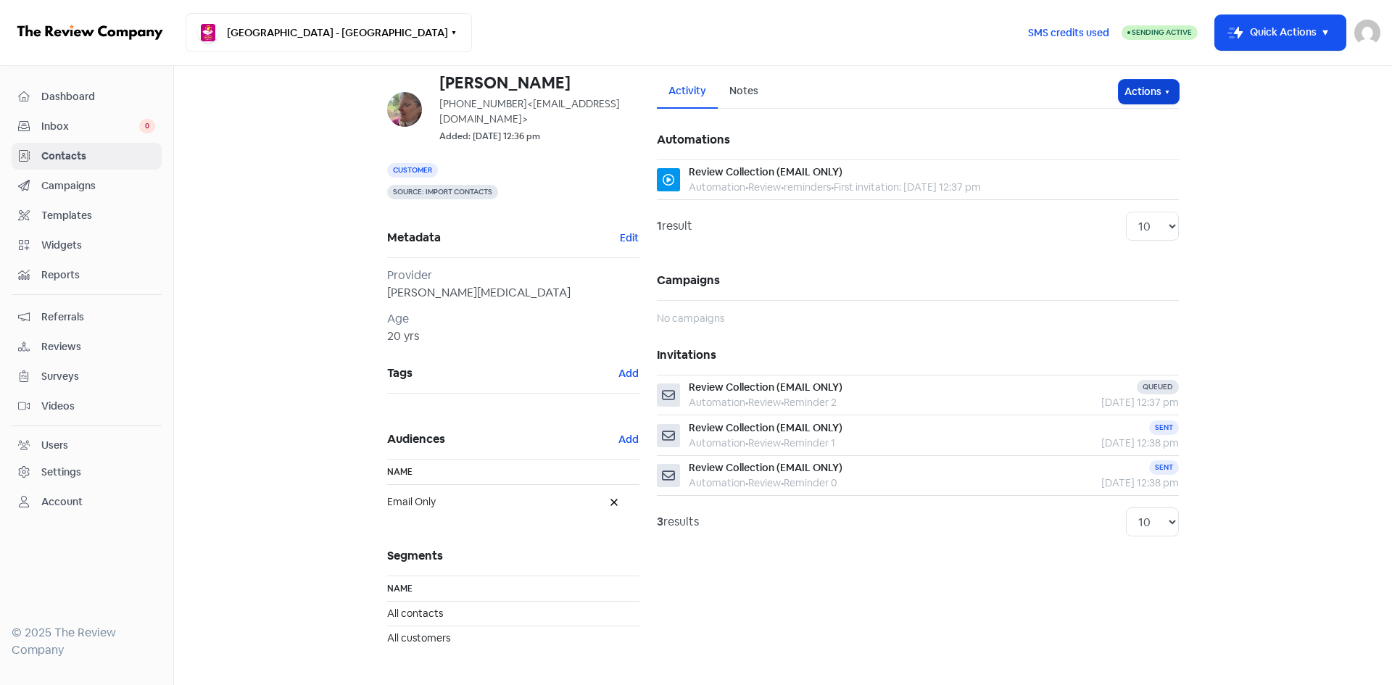
click at [1135, 97] on button "Actions" at bounding box center [1149, 92] width 60 height 24
click at [572, 117] on span "<lynetteb@optusnet.com.au>" at bounding box center [529, 111] width 181 height 28
drag, startPoint x: 569, startPoint y: 117, endPoint x: 412, endPoint y: 117, distance: 157.3
click at [412, 117] on div "Angelique Belivanis +61418616456 <lynetteb@optusnet.com.au> Added: 3 Sep 2025, …" at bounding box center [513, 110] width 252 height 70
drag, startPoint x: 732, startPoint y: 140, endPoint x: 723, endPoint y: 140, distance: 9.4
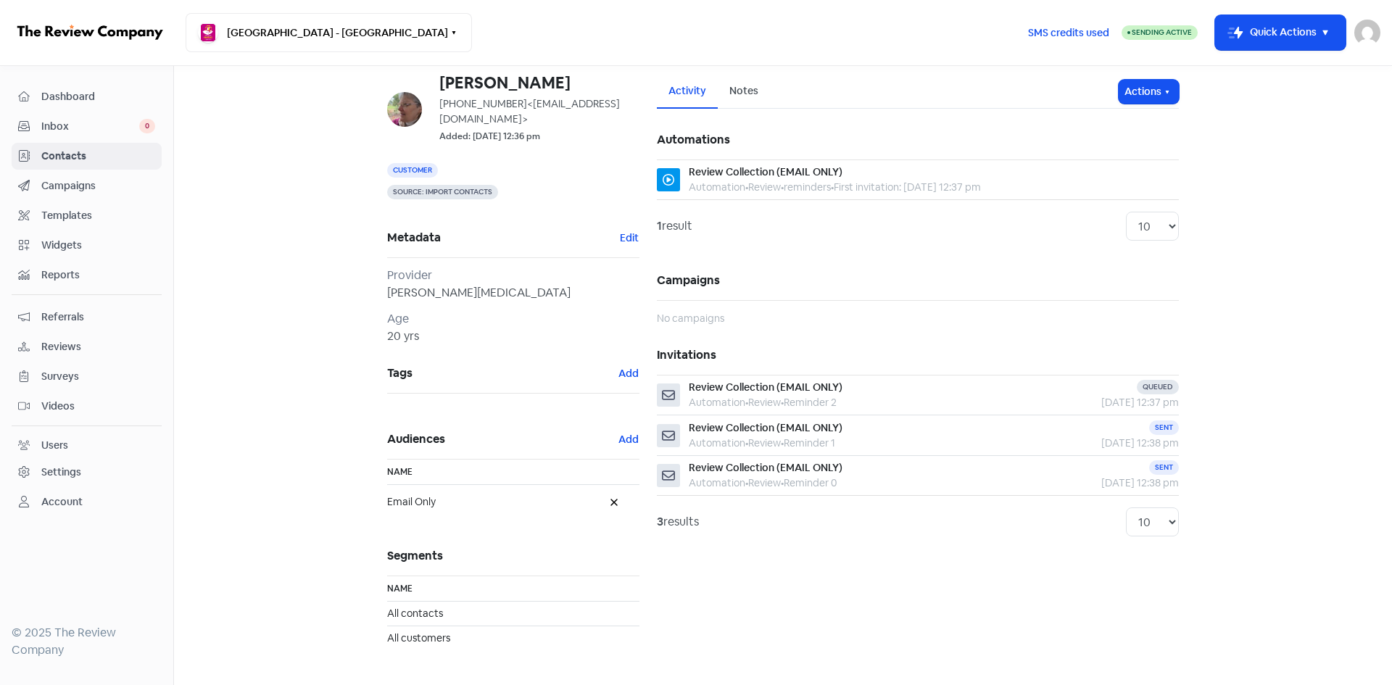
click at [724, 140] on h5 "Automations" at bounding box center [918, 139] width 522 height 39
click at [1155, 88] on button "Actions" at bounding box center [1149, 92] width 60 height 24
click at [1126, 177] on button "Unsubscribe" at bounding box center [1121, 187] width 115 height 29
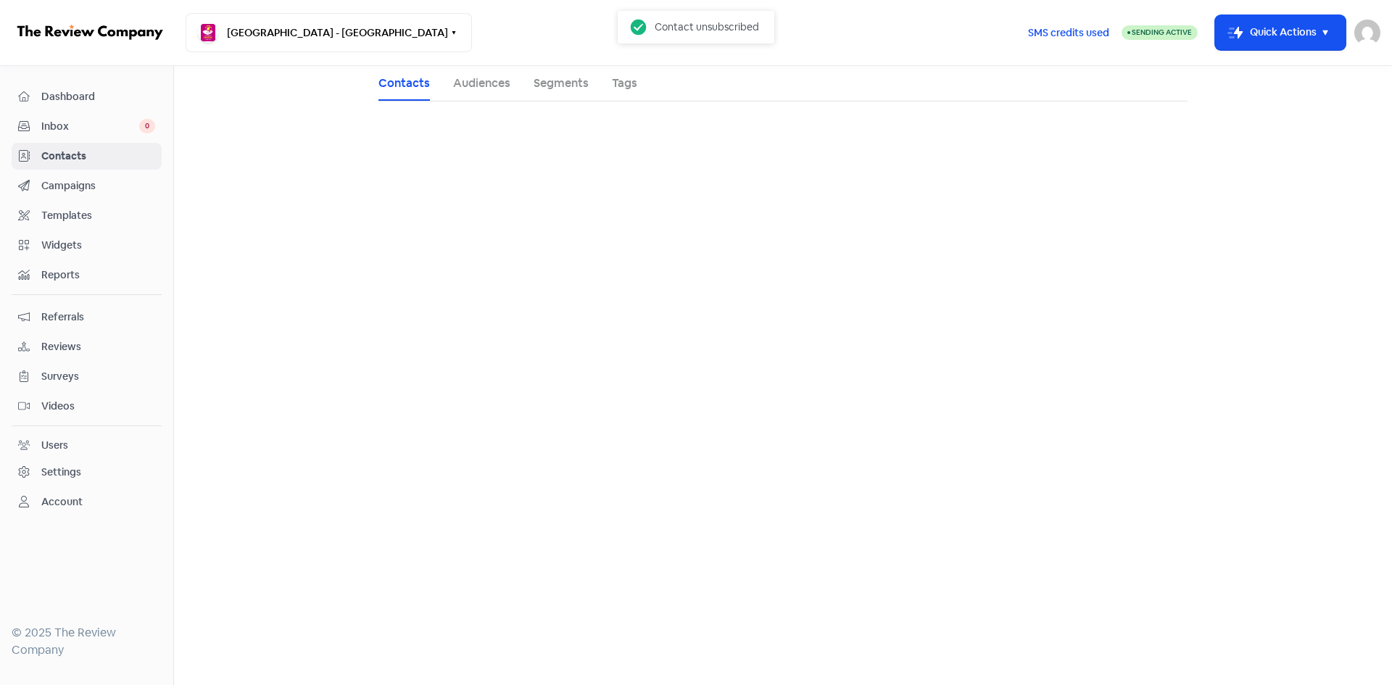
scroll to position [0, 0]
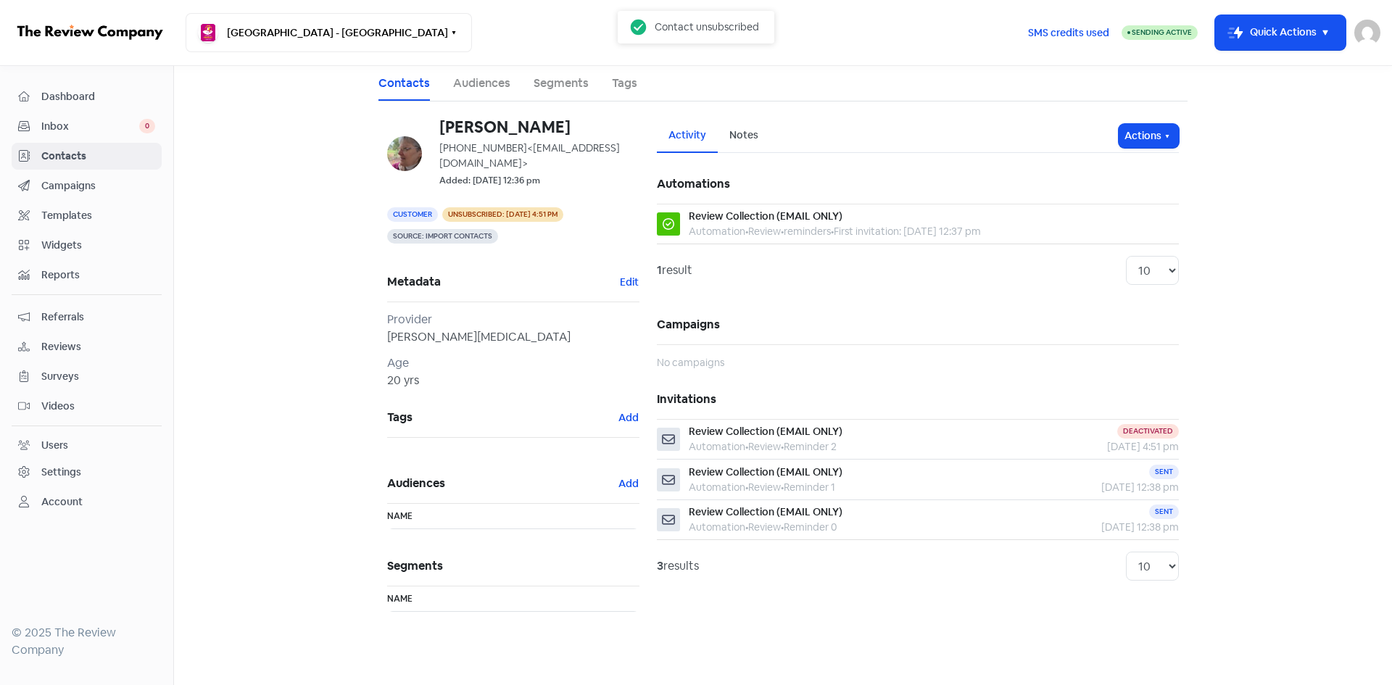
click at [75, 123] on span "Inbox" at bounding box center [90, 126] width 98 height 15
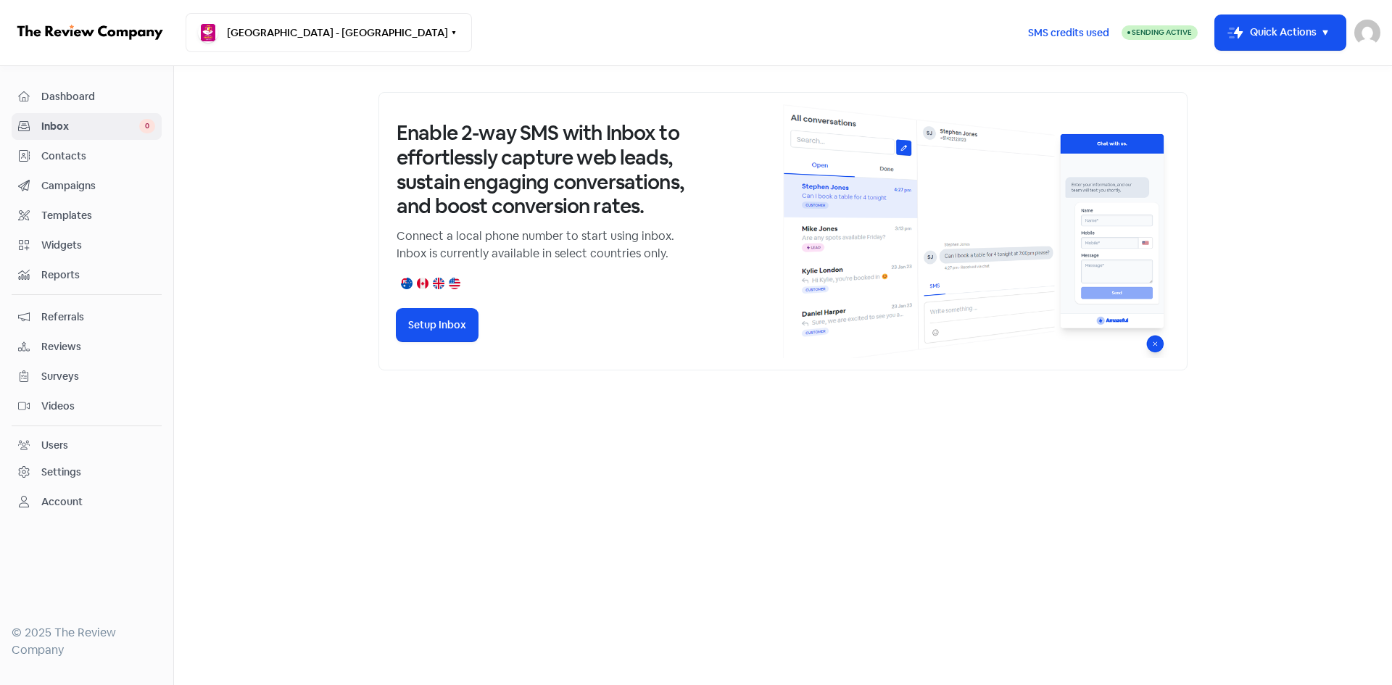
click at [38, 95] on div "Dashboard" at bounding box center [86, 96] width 137 height 17
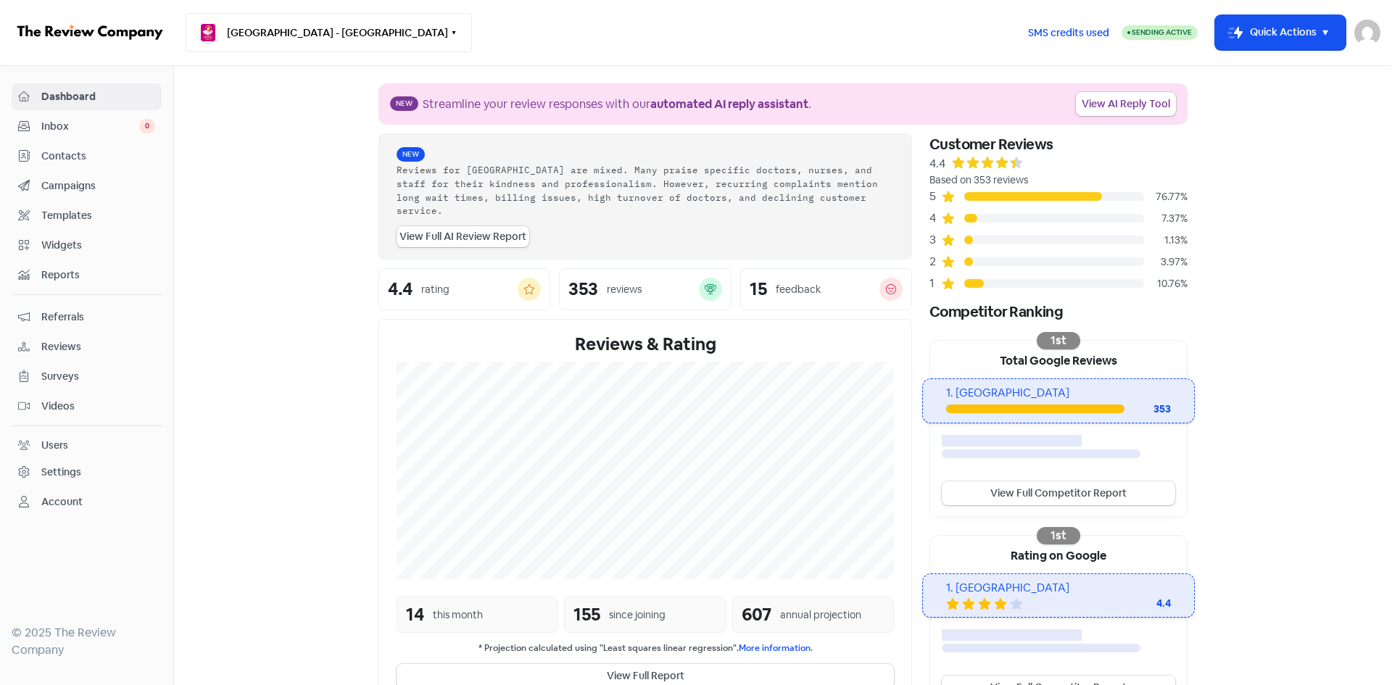
click at [295, 38] on button "[GEOGRAPHIC_DATA] - [GEOGRAPHIC_DATA]" at bounding box center [329, 32] width 286 height 39
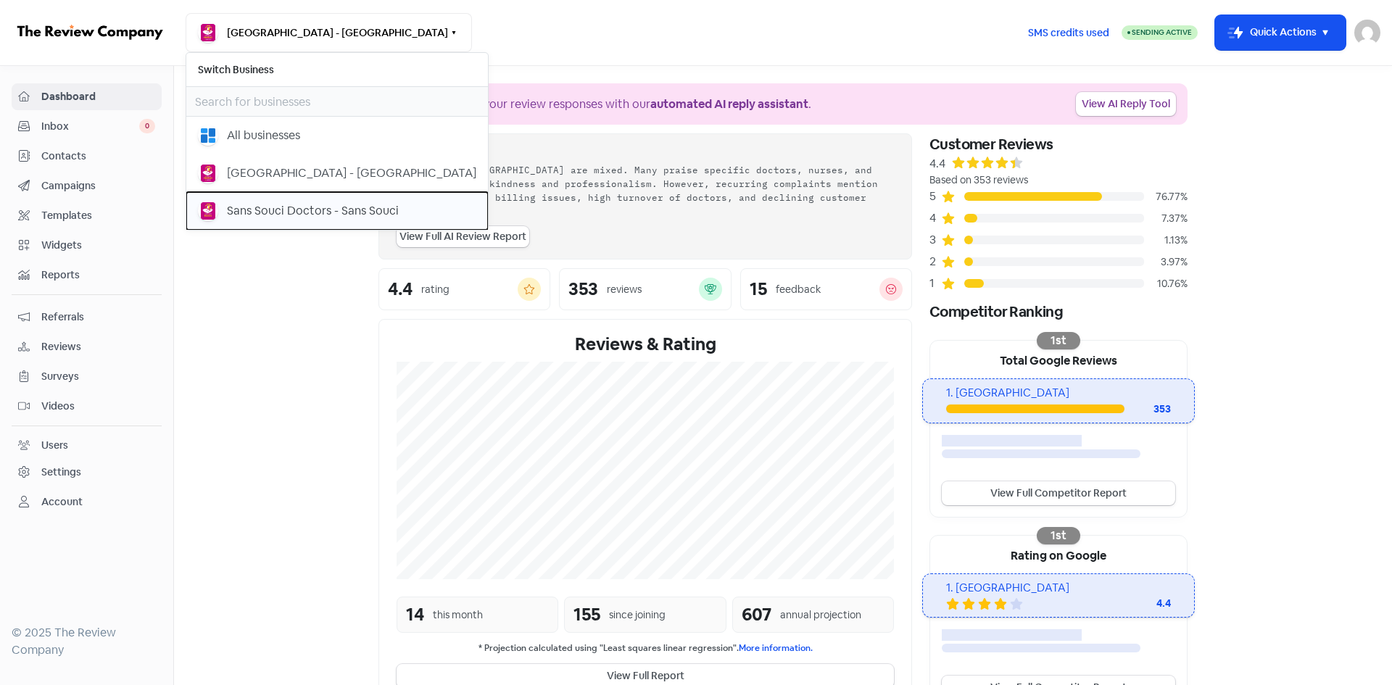
click at [271, 206] on div "Sans Souci Doctors - Sans Souci" at bounding box center [313, 210] width 172 height 17
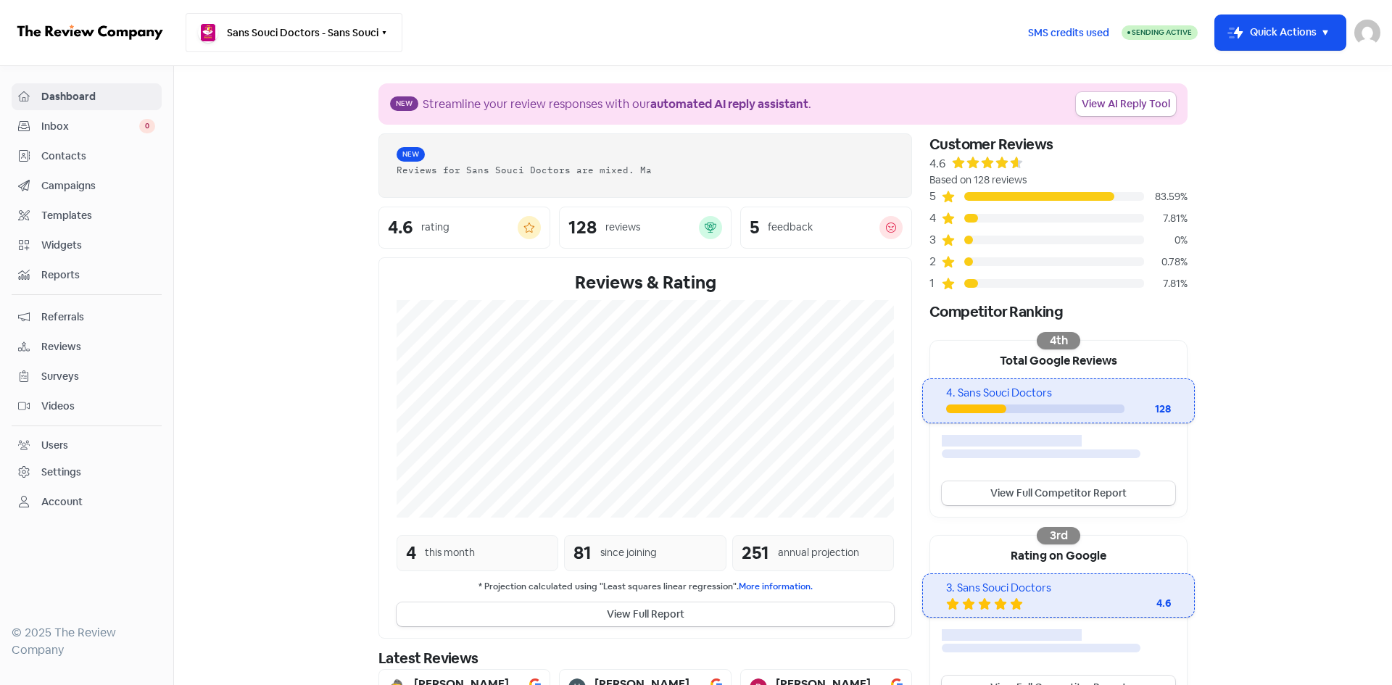
click at [292, 36] on button "Sans Souci Doctors - Sans Souci" at bounding box center [294, 32] width 217 height 39
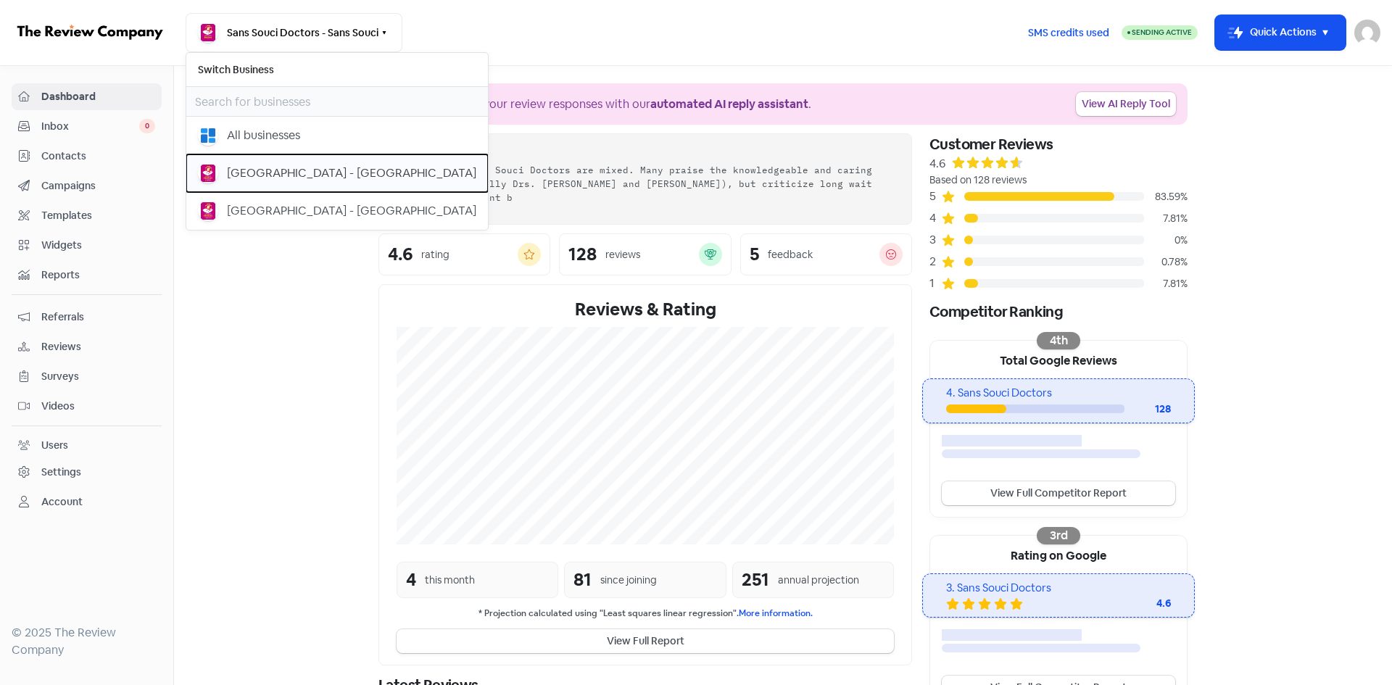
click at [281, 165] on div "[GEOGRAPHIC_DATA] - [GEOGRAPHIC_DATA]" at bounding box center [351, 173] width 249 height 17
